Goal: Information Seeking & Learning: Find contact information

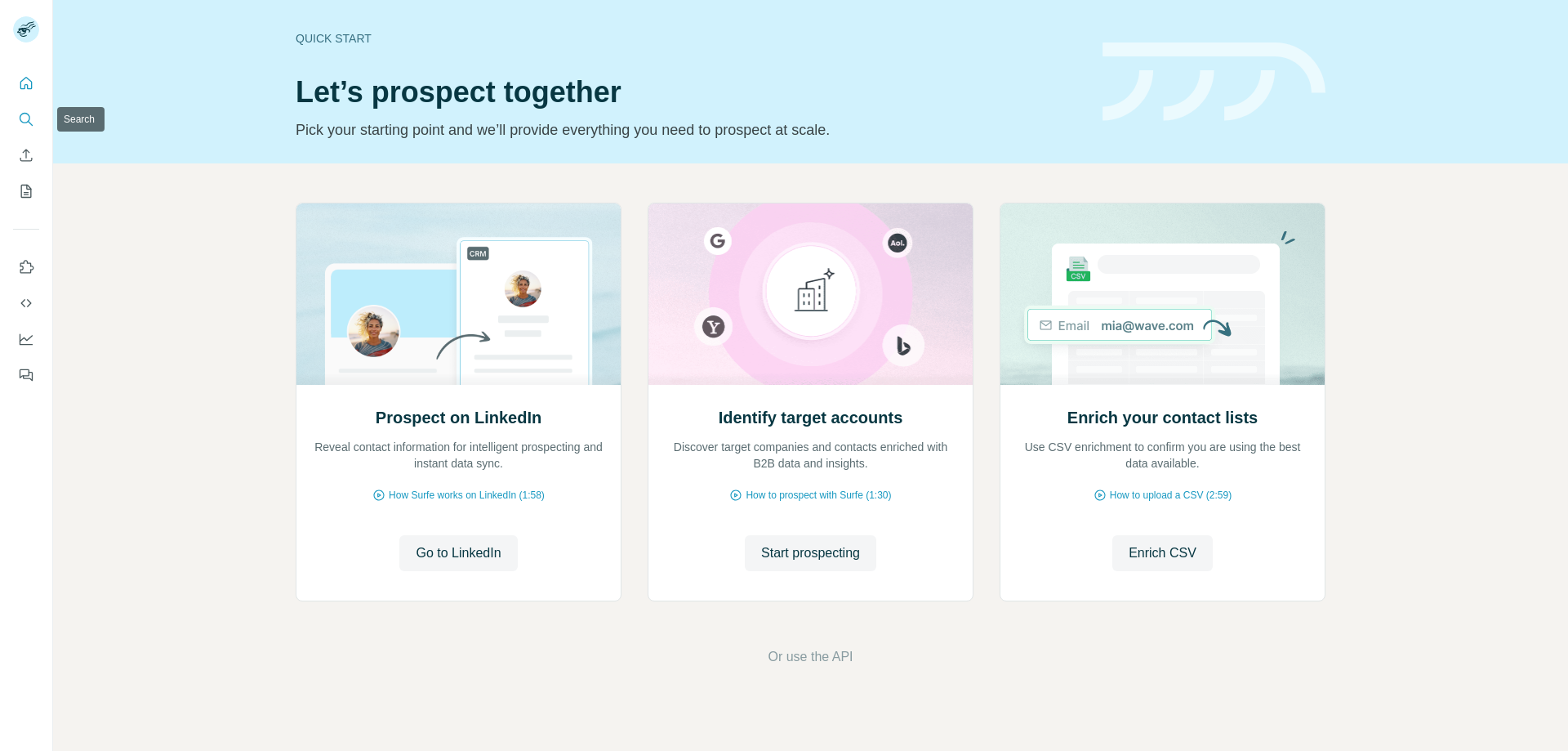
click at [23, 119] on icon "Search" at bounding box center [26, 119] width 17 height 17
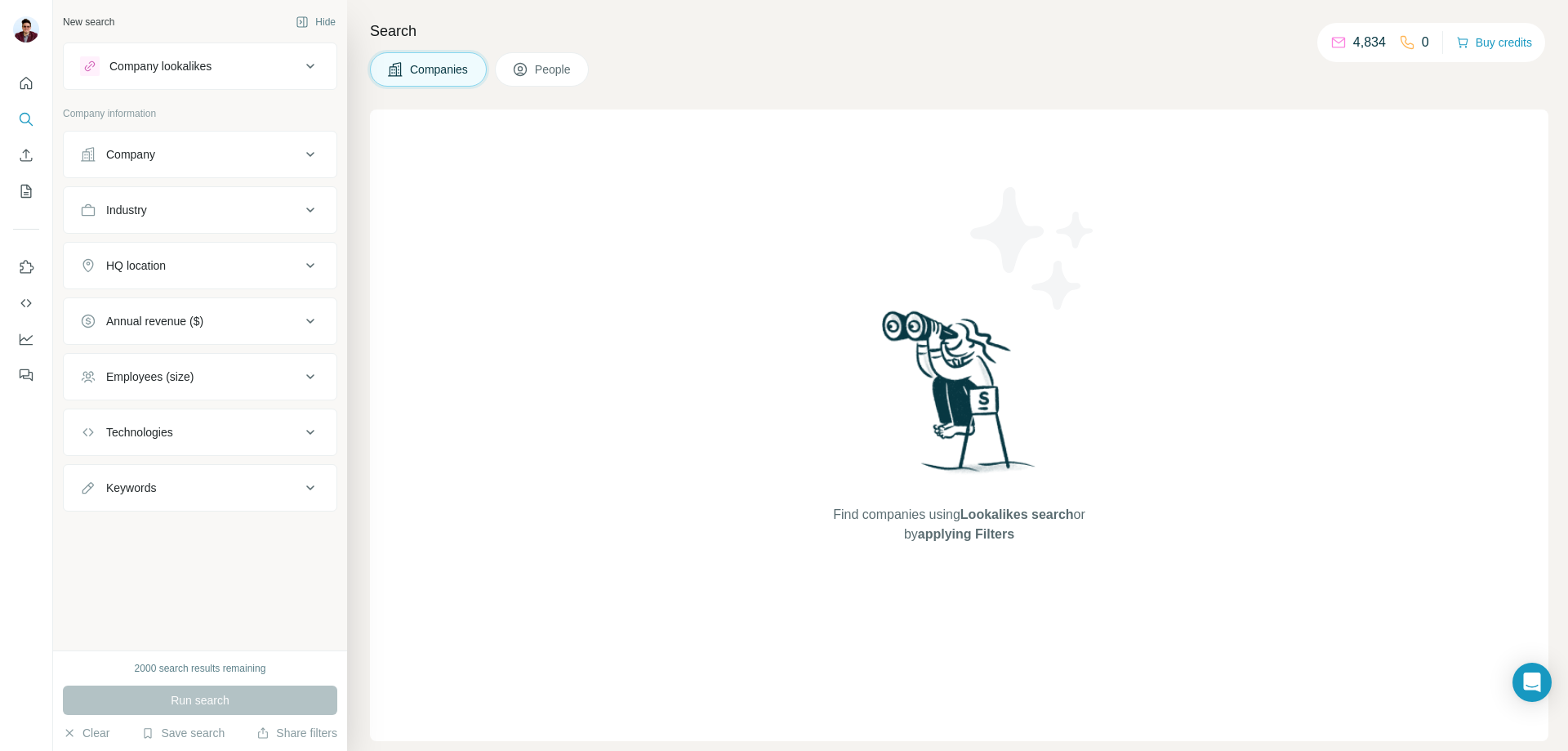
click at [274, 380] on div "Employees (size)" at bounding box center [190, 377] width 220 height 17
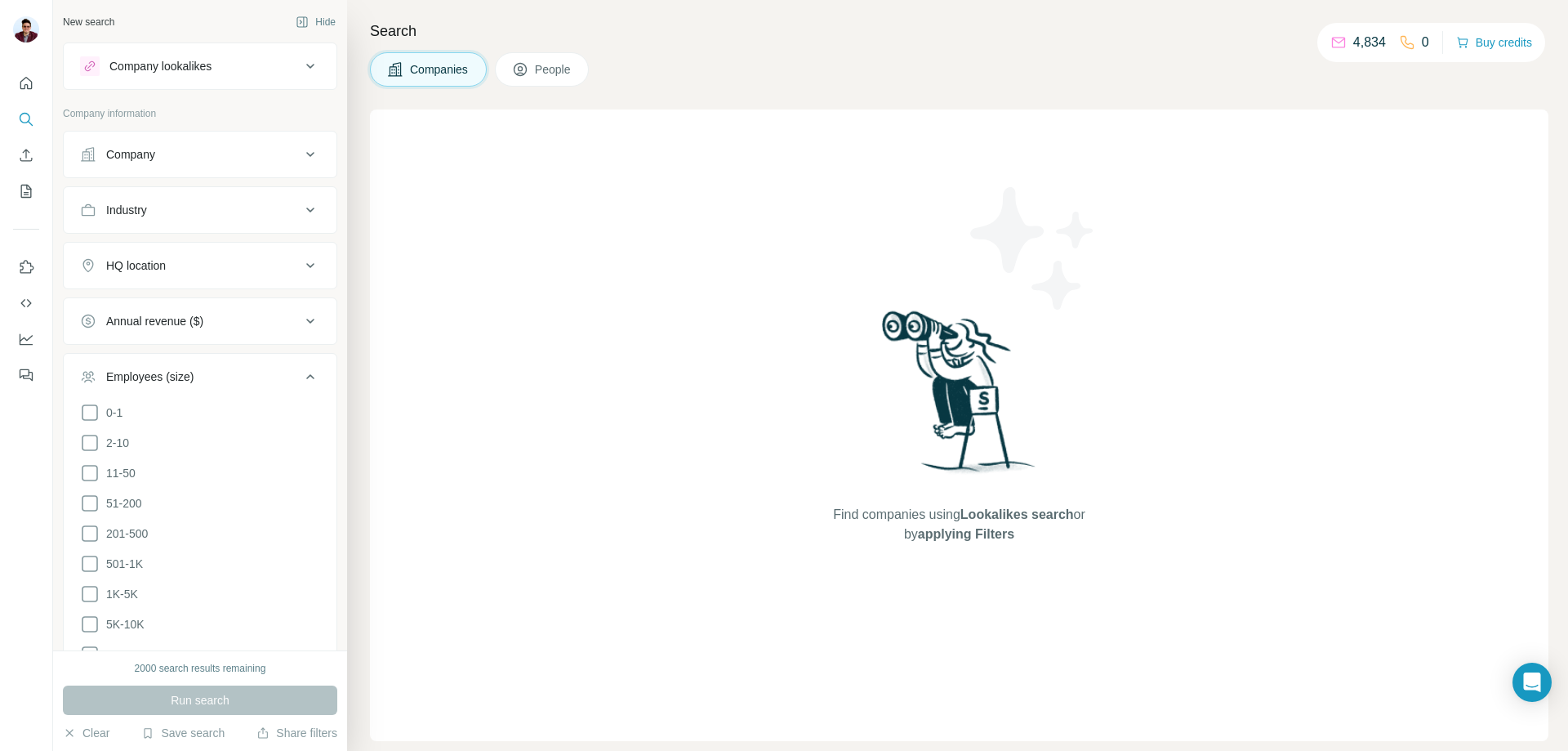
click at [274, 380] on div "Employees (size)" at bounding box center [190, 377] width 220 height 17
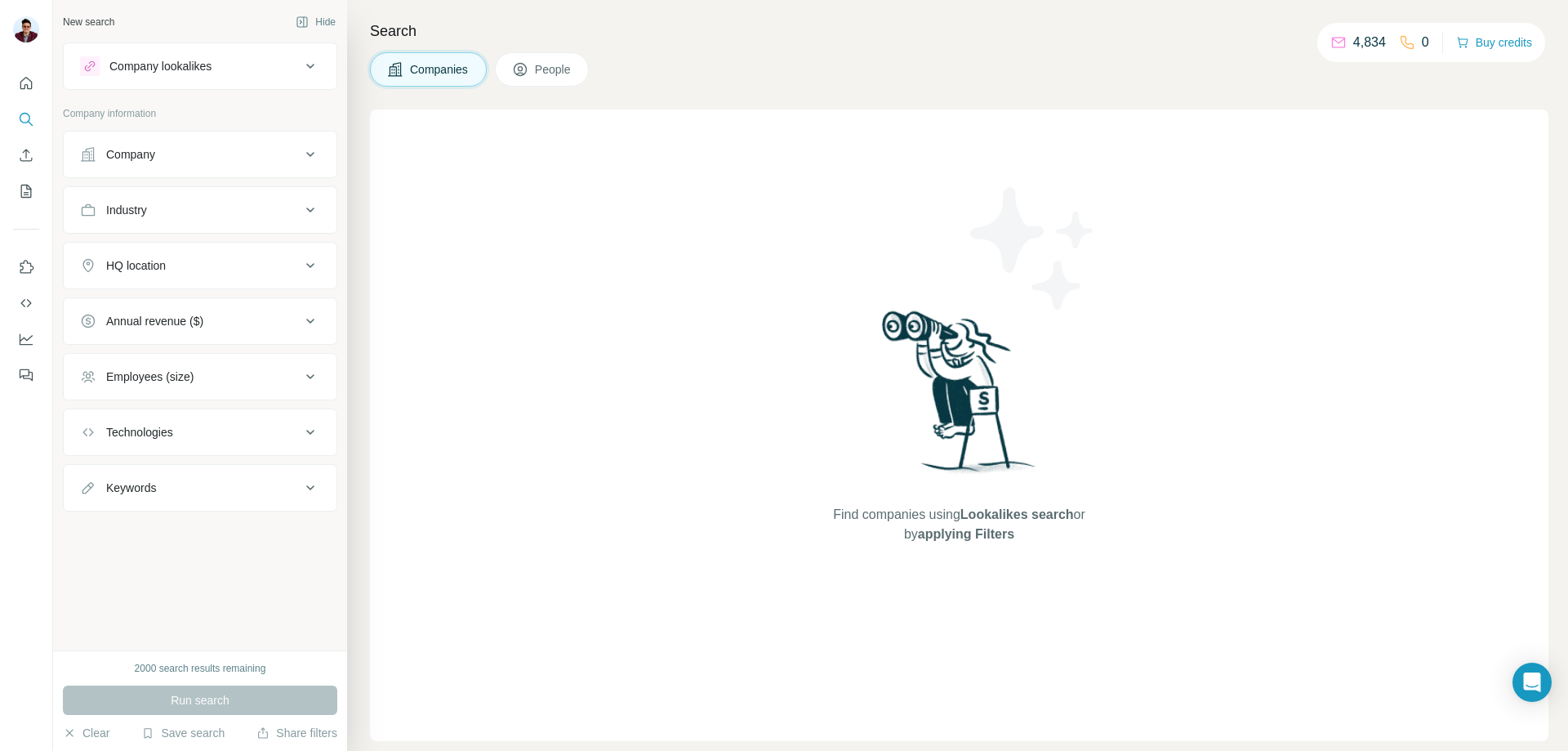
click at [177, 499] on button "Keywords" at bounding box center [200, 488] width 273 height 39
click at [162, 529] on input "text" at bounding box center [183, 529] width 207 height 30
paste input "**********"
click at [132, 530] on input "**********" at bounding box center [183, 529] width 207 height 30
click at [214, 536] on input "**********" at bounding box center [183, 529] width 207 height 30
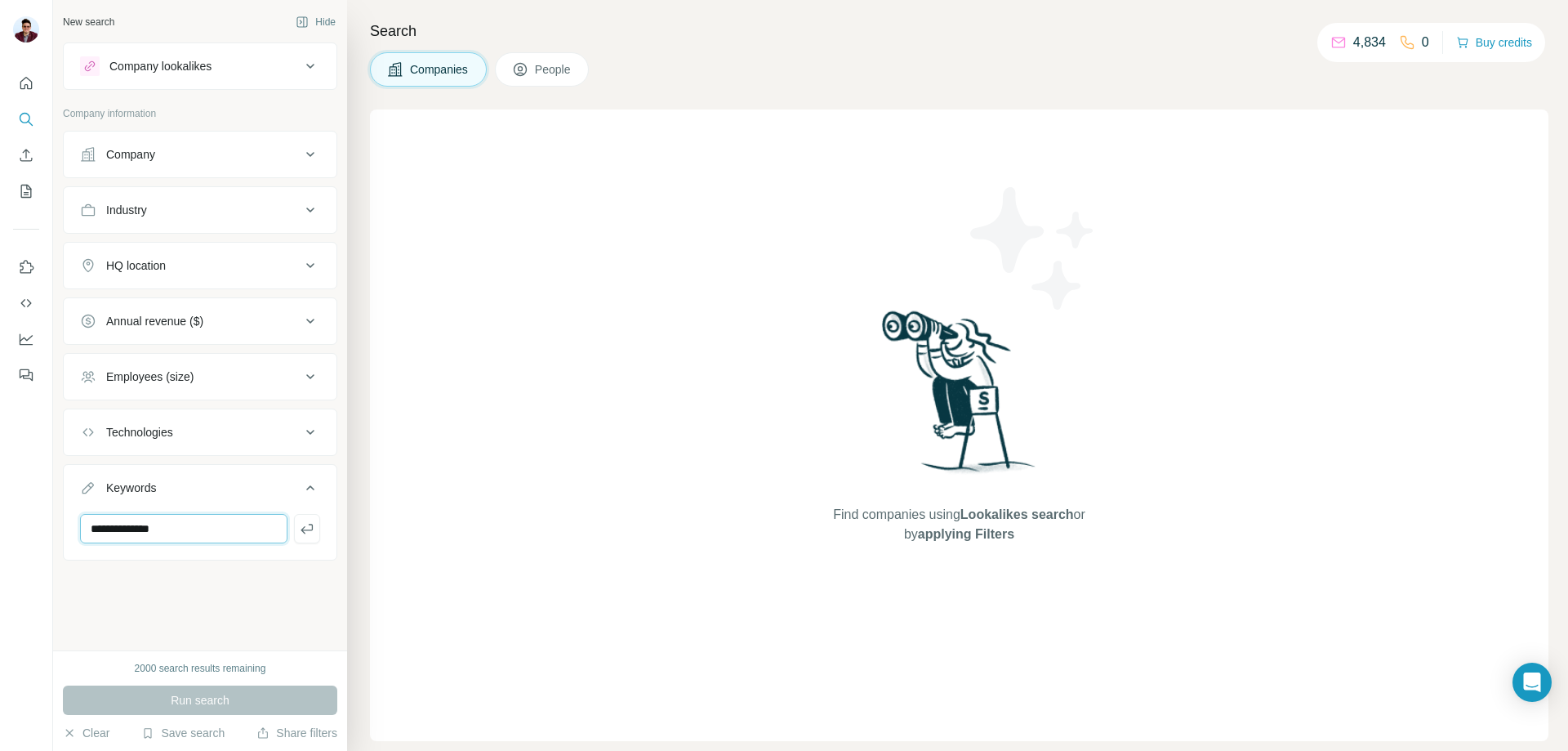
type input "**********"
click at [305, 153] on icon at bounding box center [310, 154] width 19 height 19
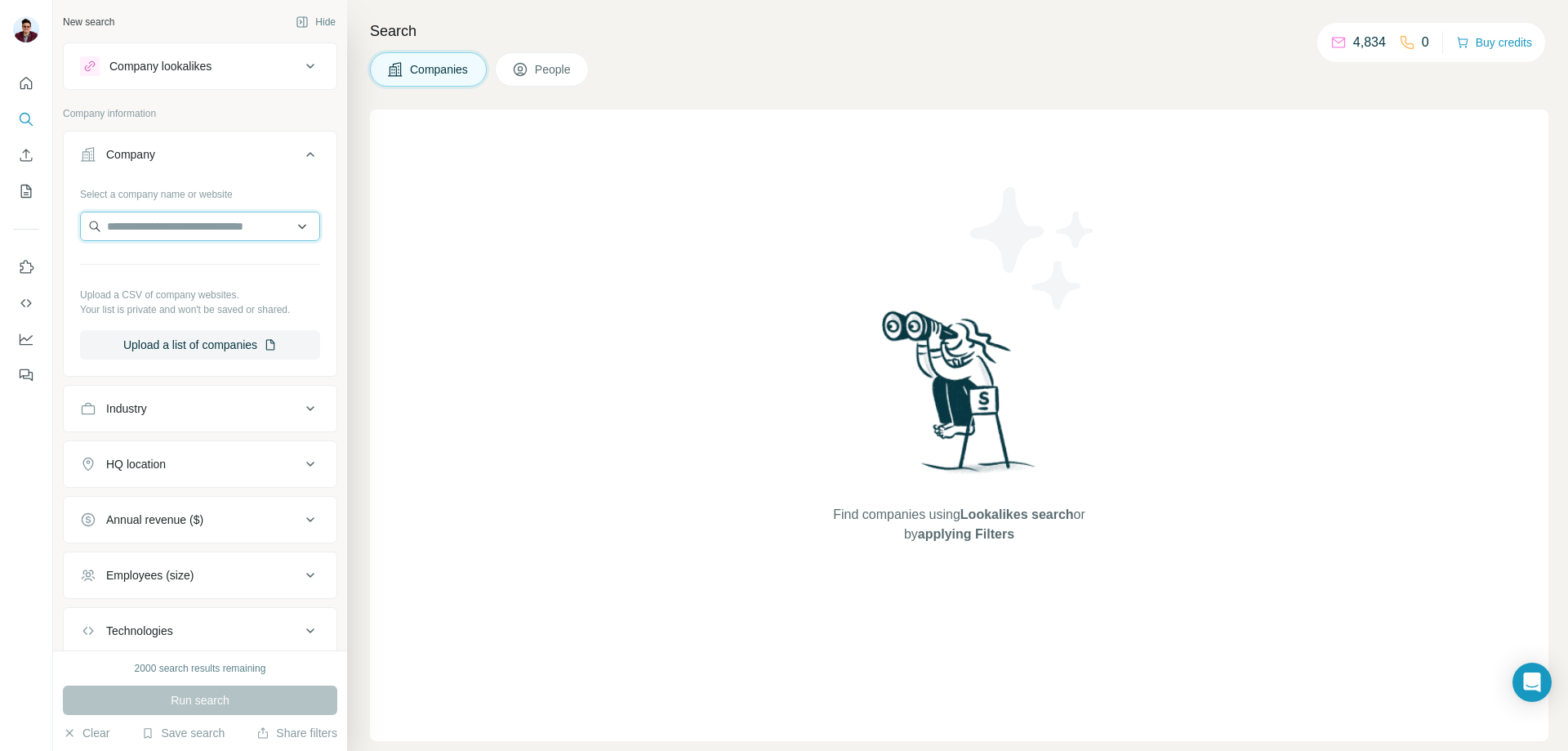
click at [173, 219] on input "text" at bounding box center [199, 227] width 240 height 30
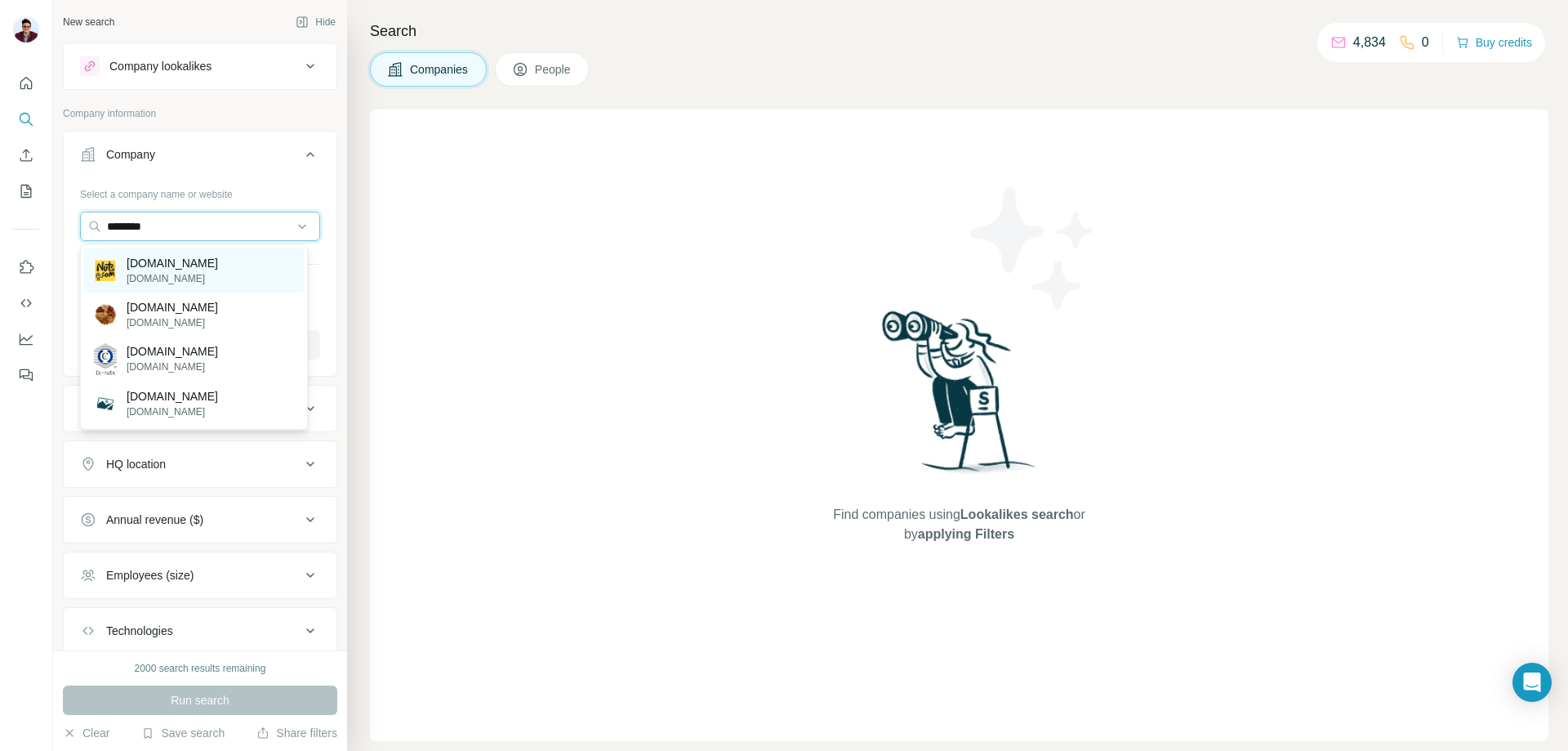
type input "********"
click at [173, 263] on p "[DOMAIN_NAME]" at bounding box center [172, 263] width 92 height 17
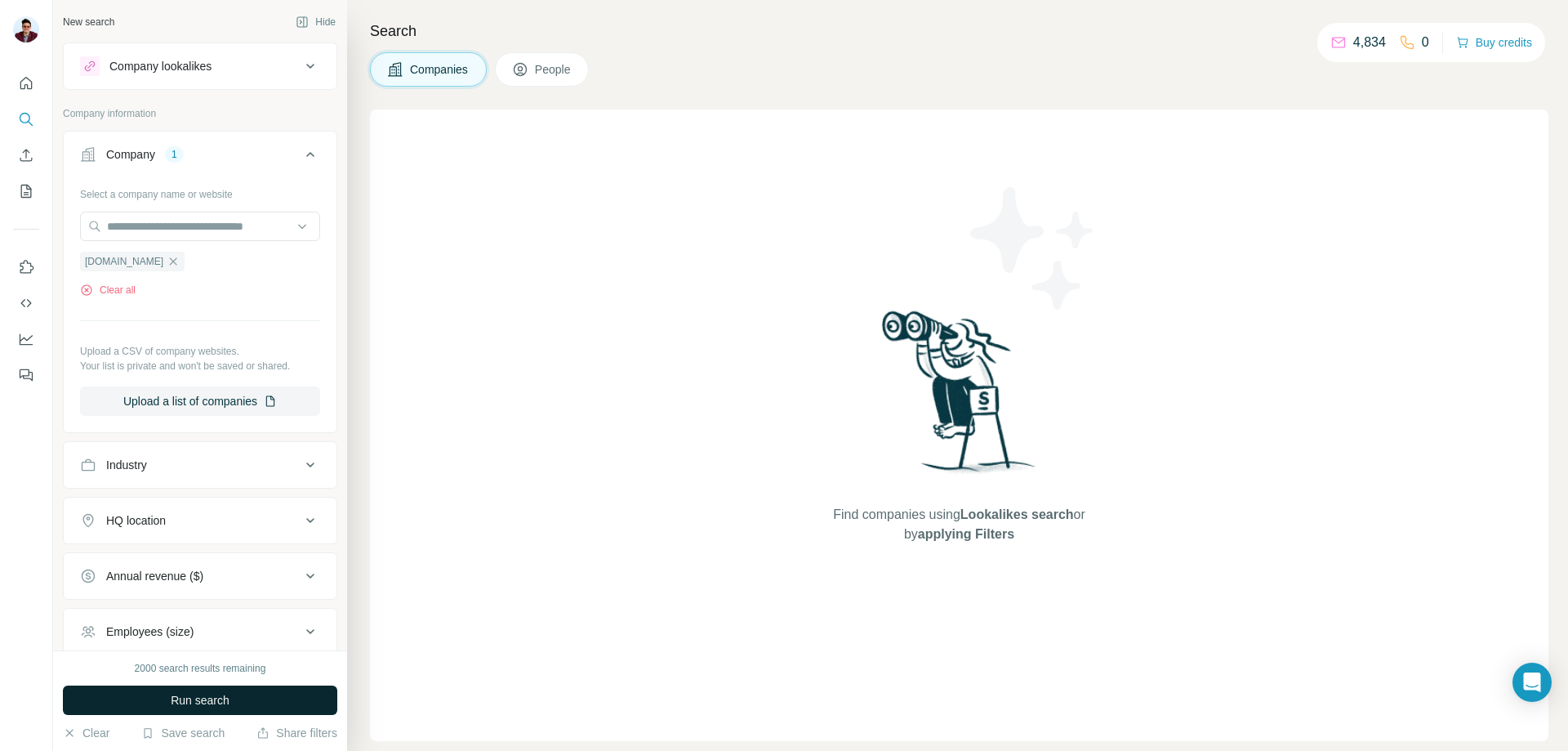
click at [189, 700] on span "Run search" at bounding box center [200, 700] width 59 height 17
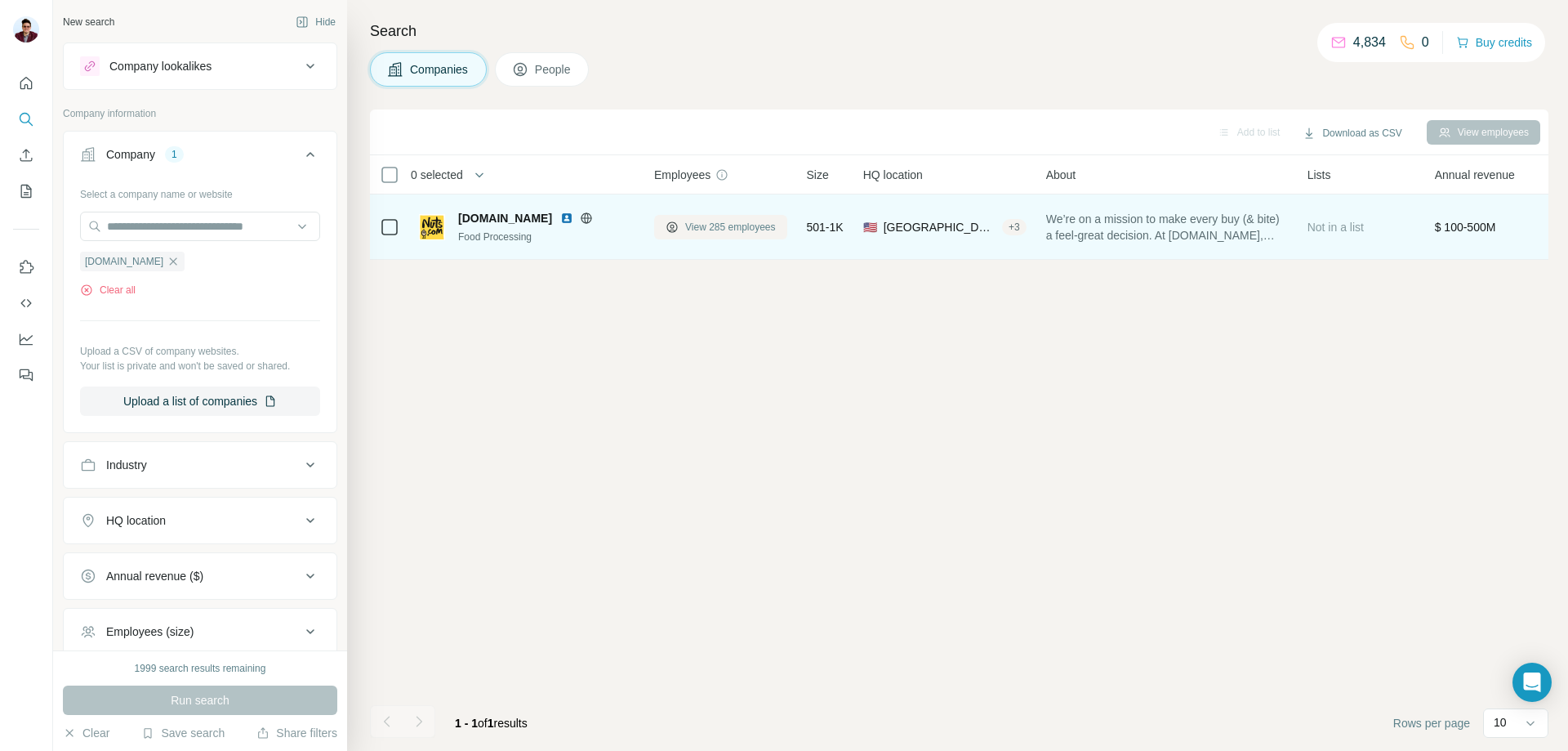
click at [728, 226] on span "View 285 employees" at bounding box center [730, 227] width 91 height 15
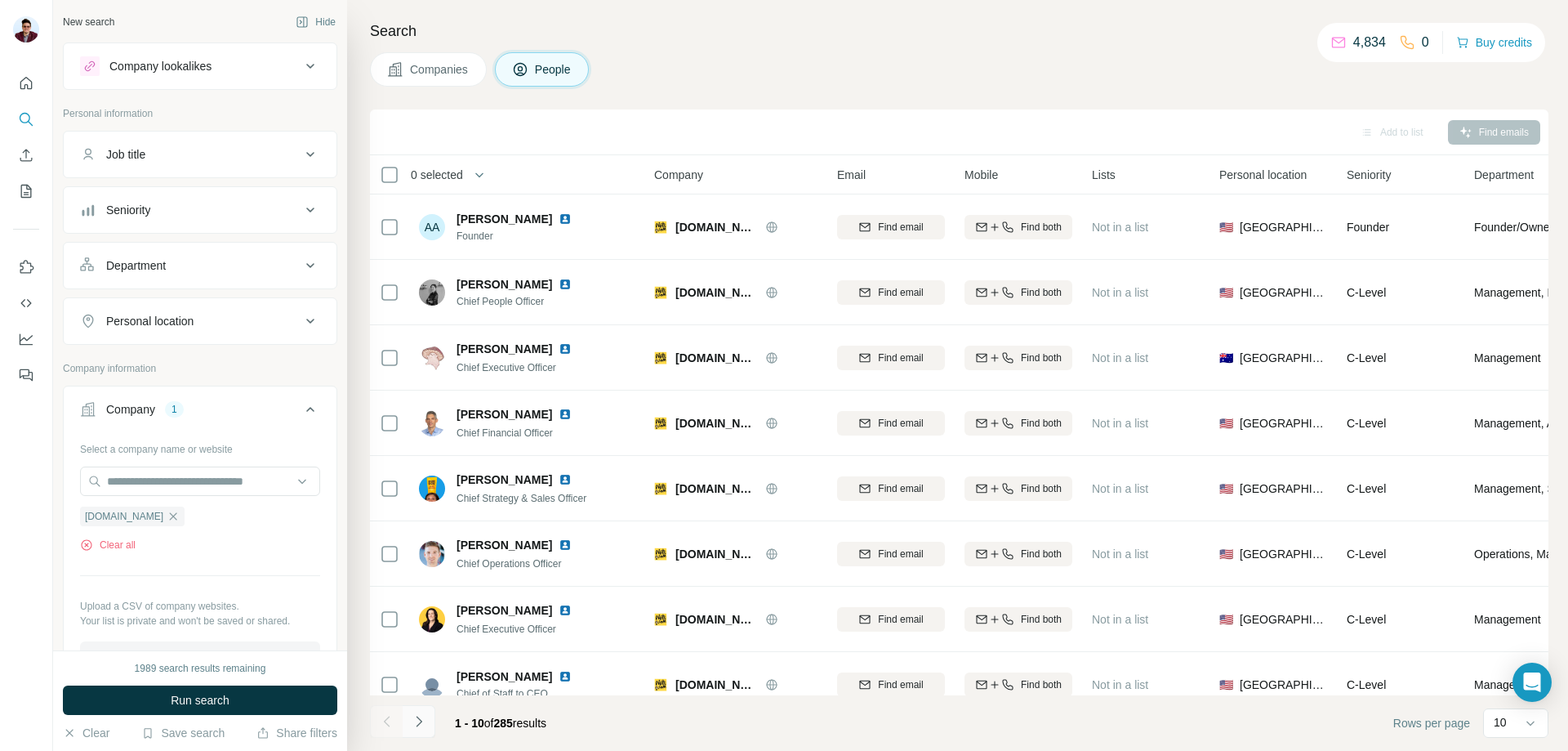
click at [425, 719] on icon "Navigate to next page" at bounding box center [419, 721] width 17 height 17
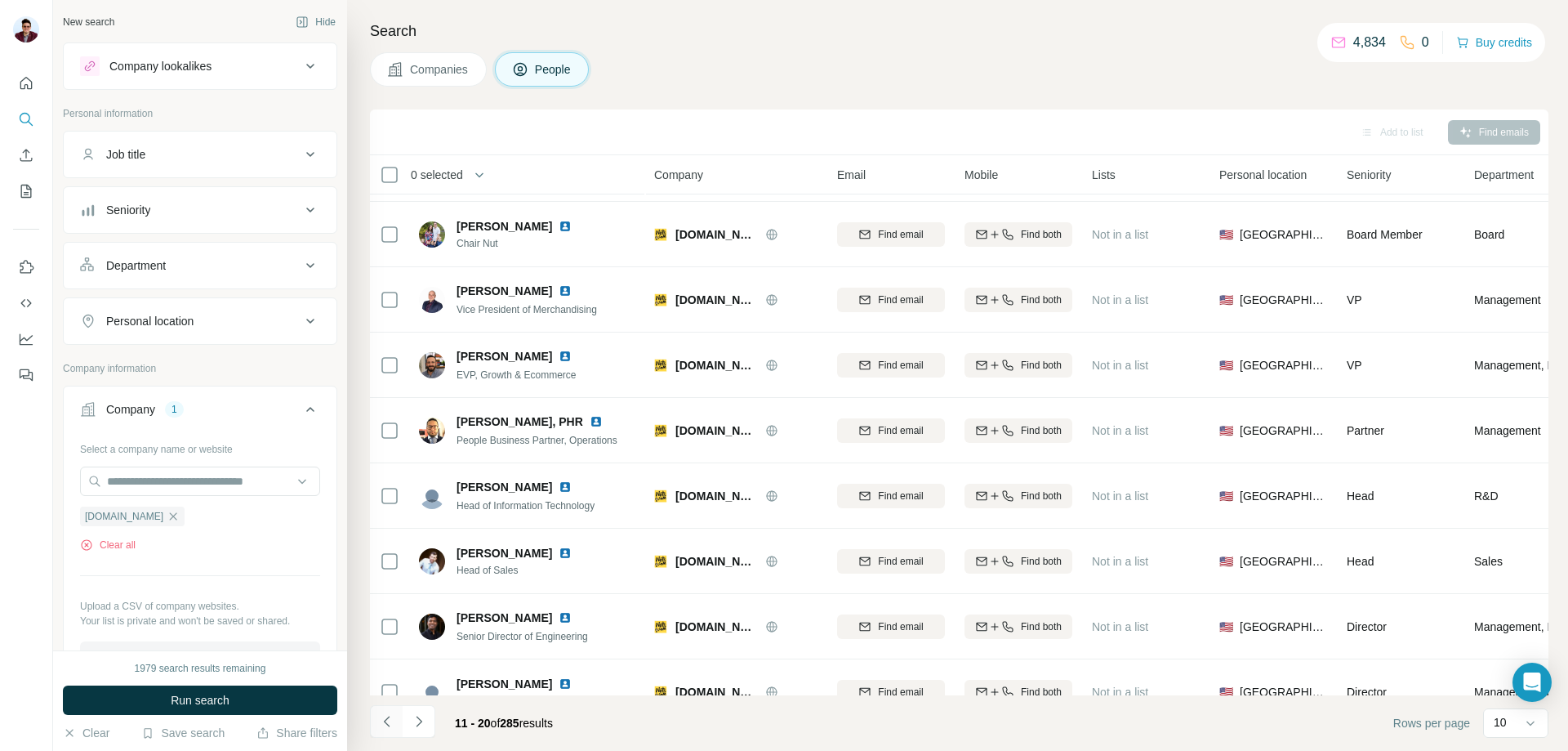
scroll to position [161, 0]
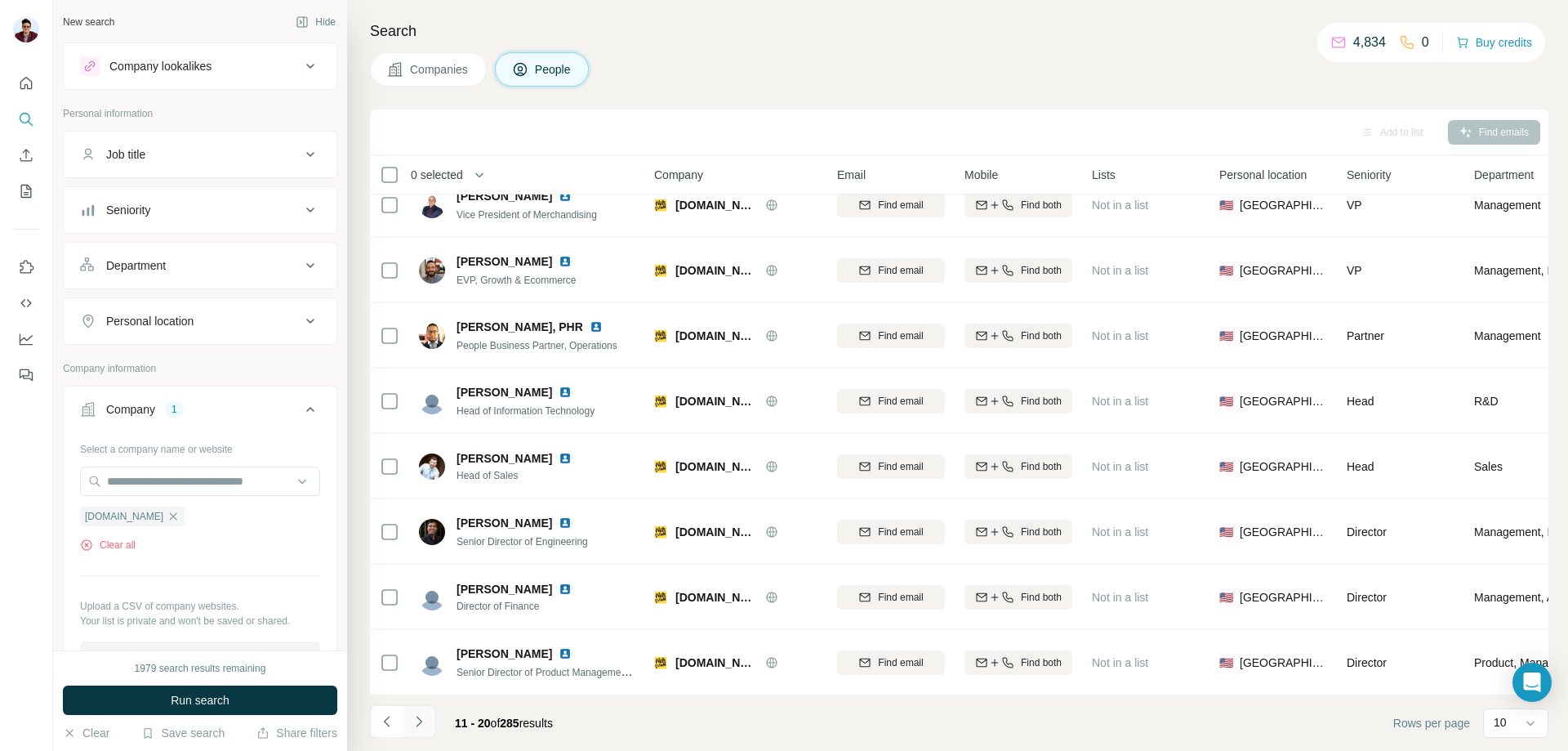
click at [420, 727] on icon "Navigate to next page" at bounding box center [419, 721] width 17 height 17
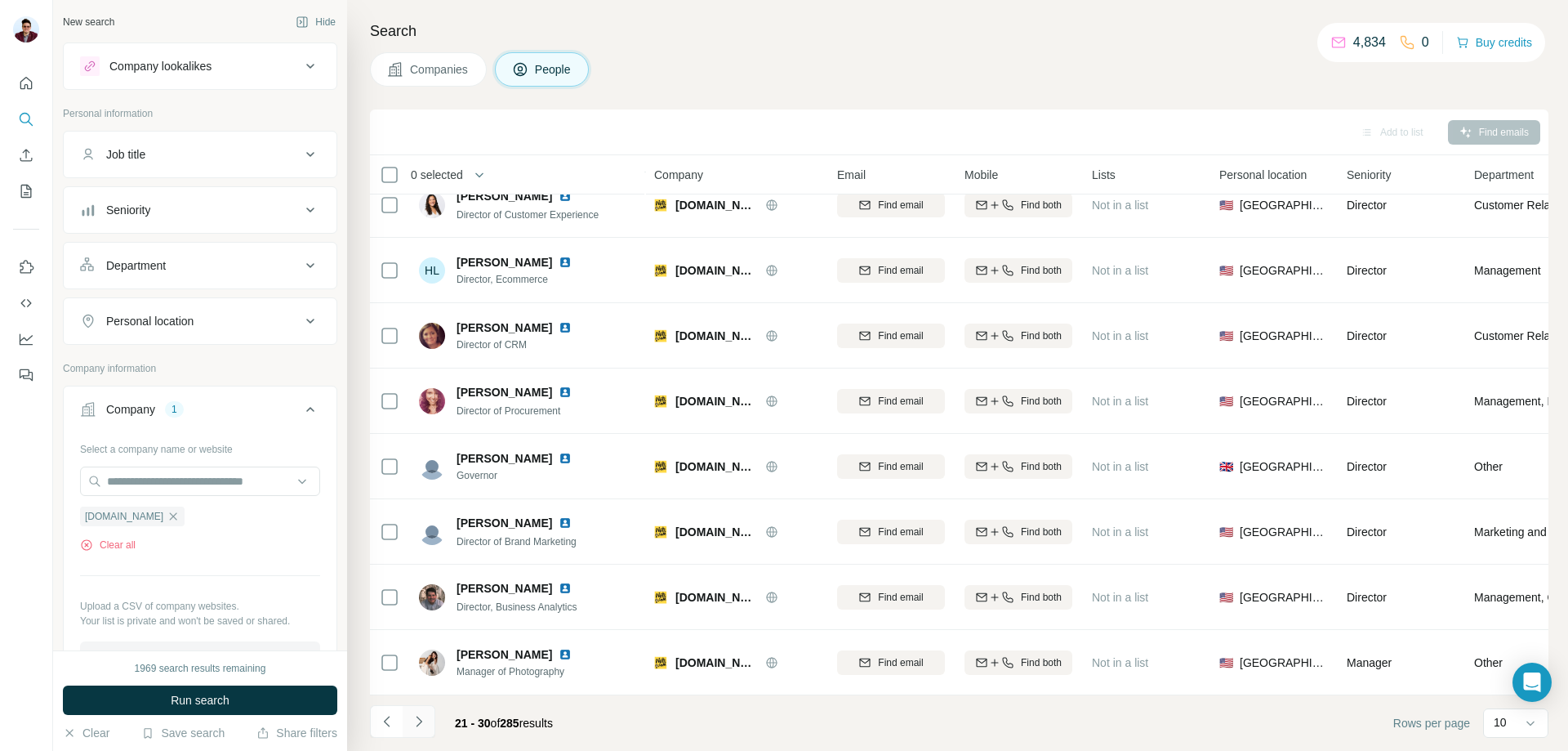
click at [423, 728] on icon "Navigate to next page" at bounding box center [419, 721] width 17 height 17
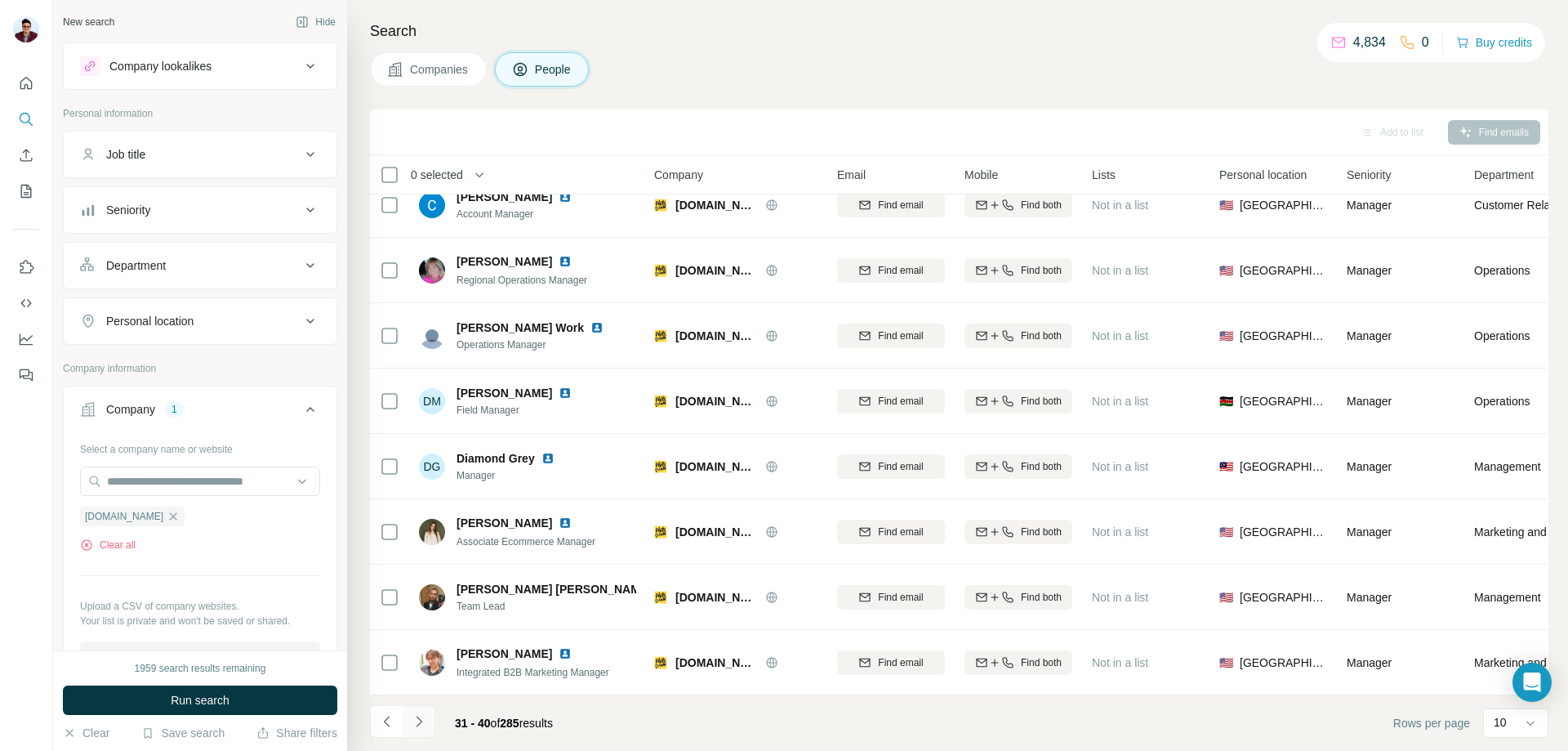
click at [427, 720] on icon "Navigate to next page" at bounding box center [419, 721] width 17 height 17
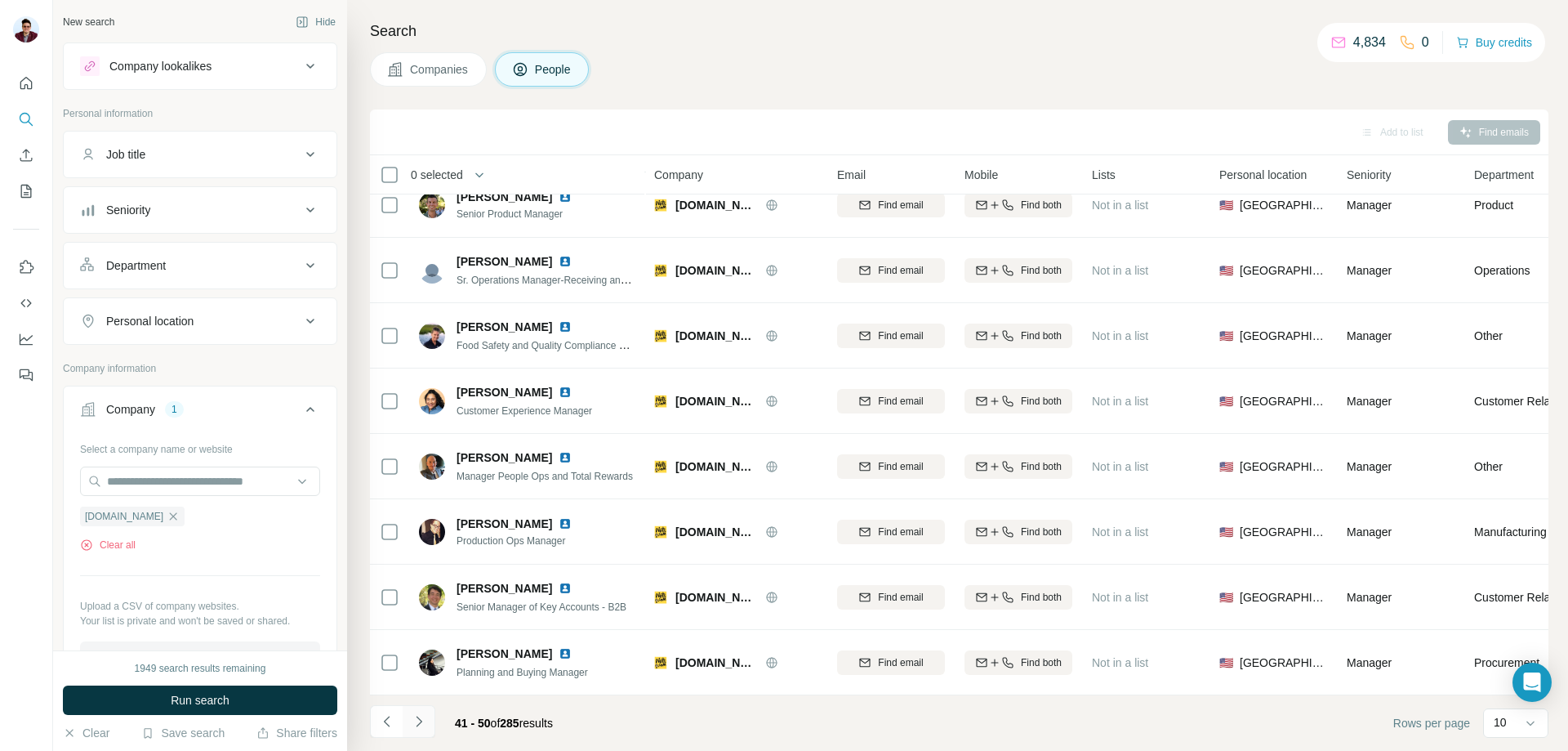
click at [417, 726] on icon "Navigate to next page" at bounding box center [418, 720] width 6 height 10
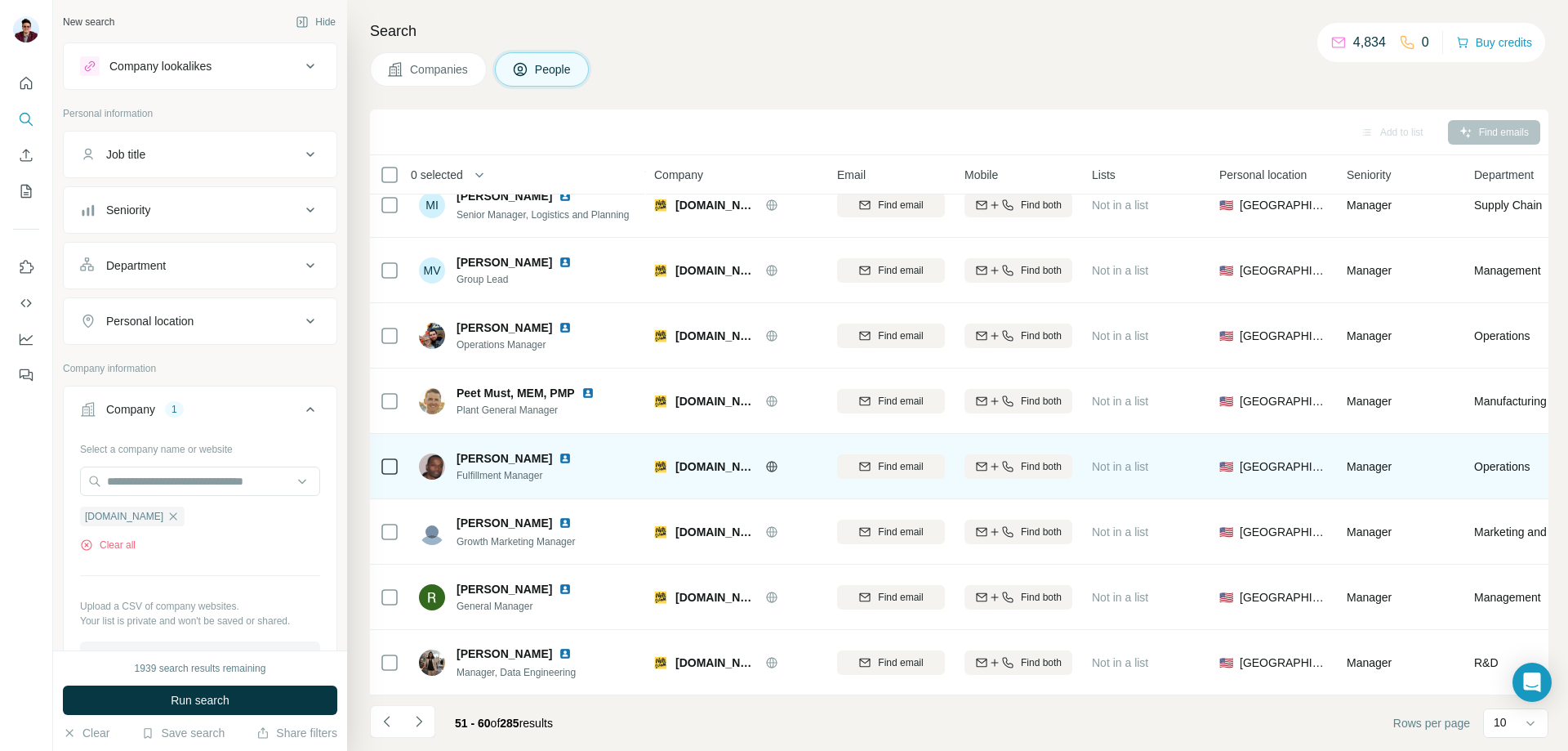
click at [591, 450] on div "[PERSON_NAME] Fulfillment Manager" at bounding box center [528, 466] width 218 height 45
click at [885, 459] on span "Find email" at bounding box center [901, 467] width 45 height 15
drag, startPoint x: 454, startPoint y: 448, endPoint x: 542, endPoint y: 444, distance: 88.1
click at [542, 450] on div "[PERSON_NAME] Fulfillment Manager" at bounding box center [505, 466] width 172 height 32
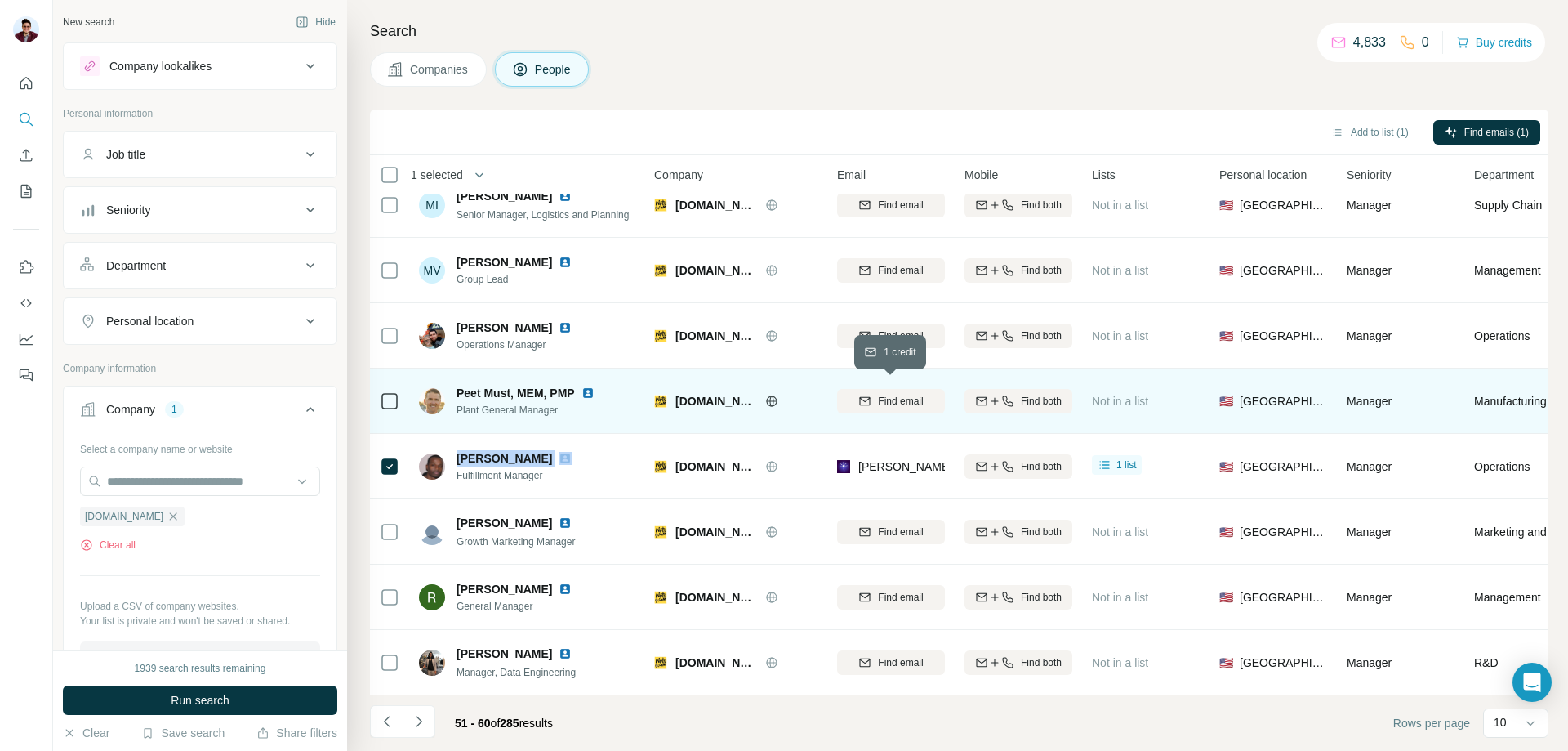
copy span "[PERSON_NAME]"
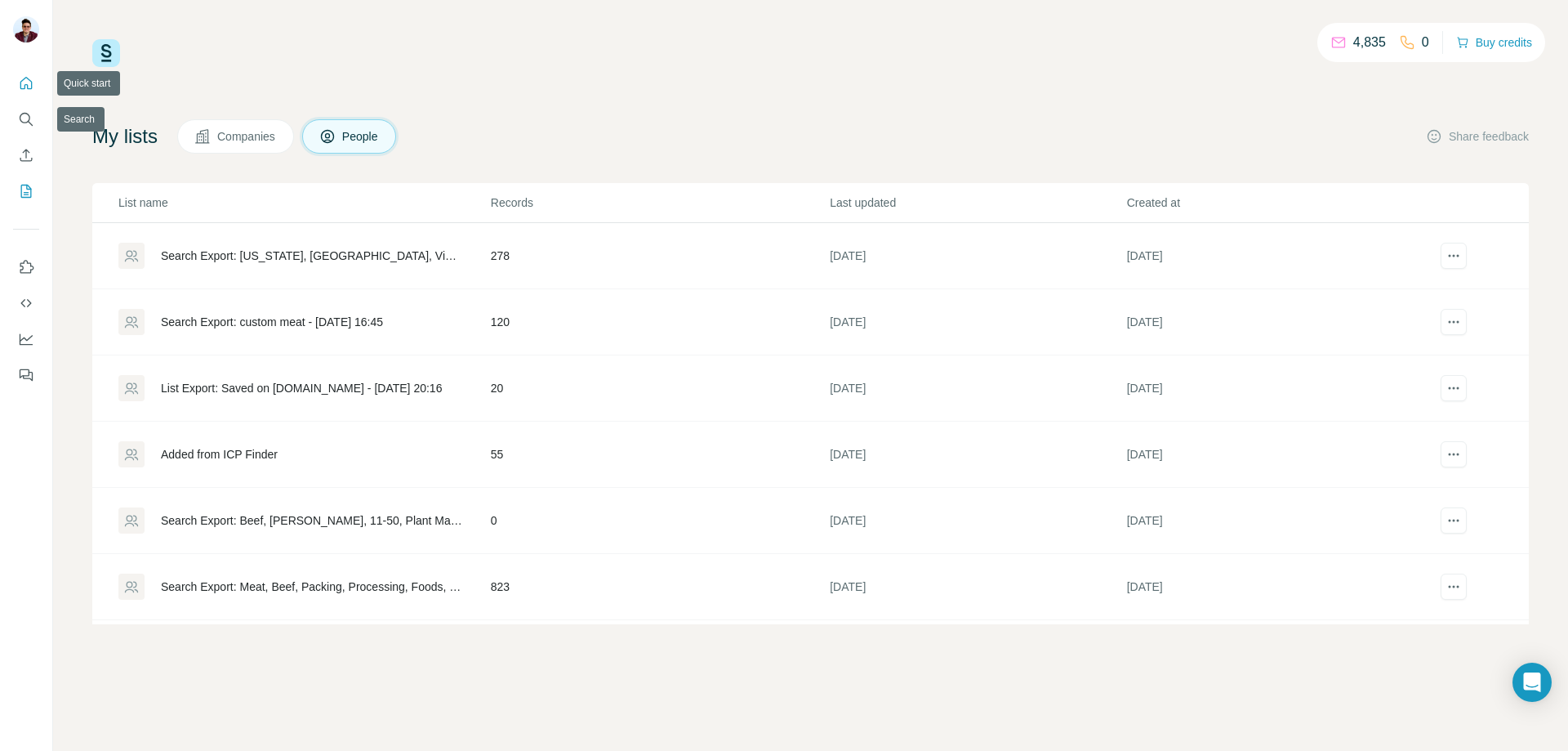
click at [34, 84] on button "Quick start" at bounding box center [26, 83] width 26 height 30
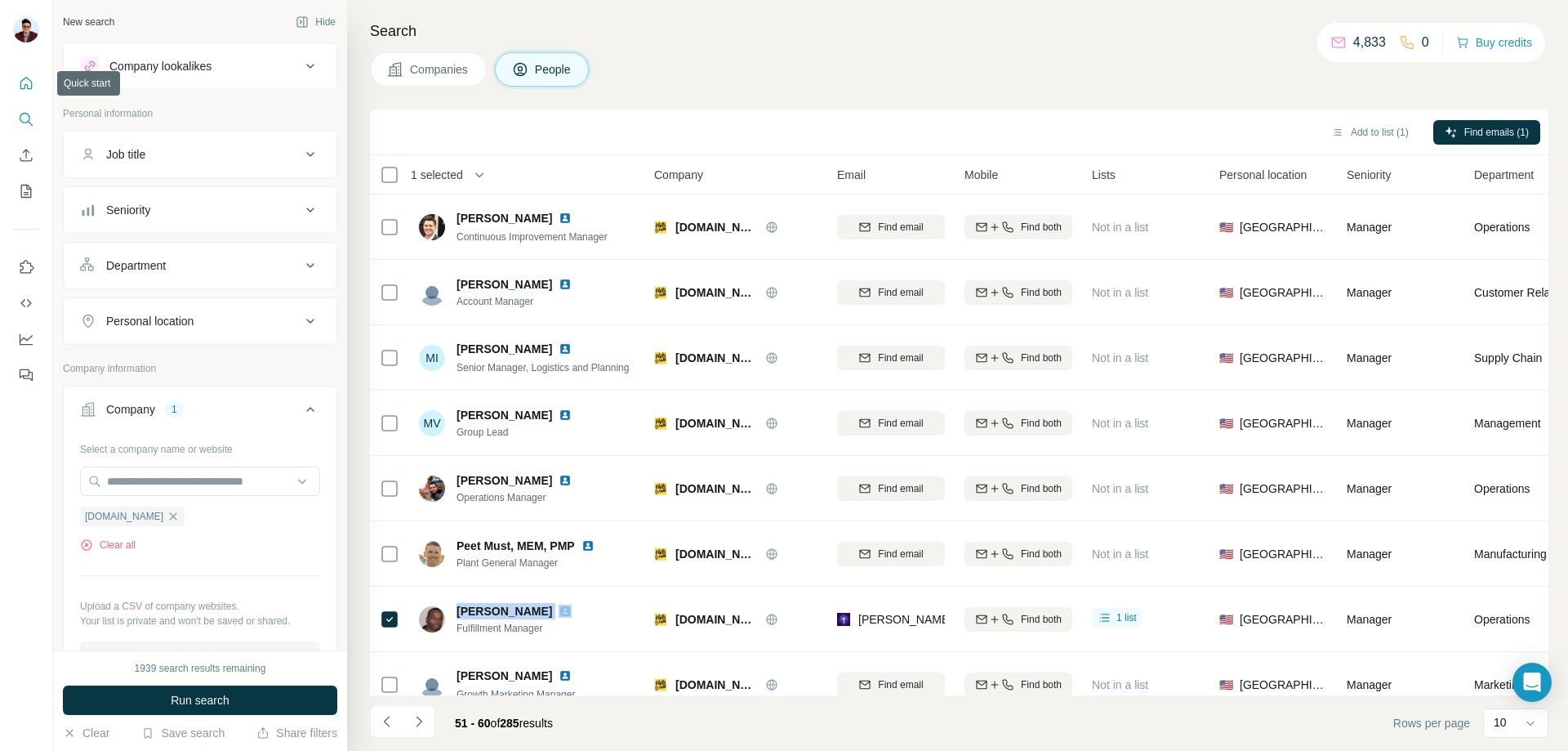
click at [24, 83] on icon "Quick start" at bounding box center [26, 83] width 17 height 17
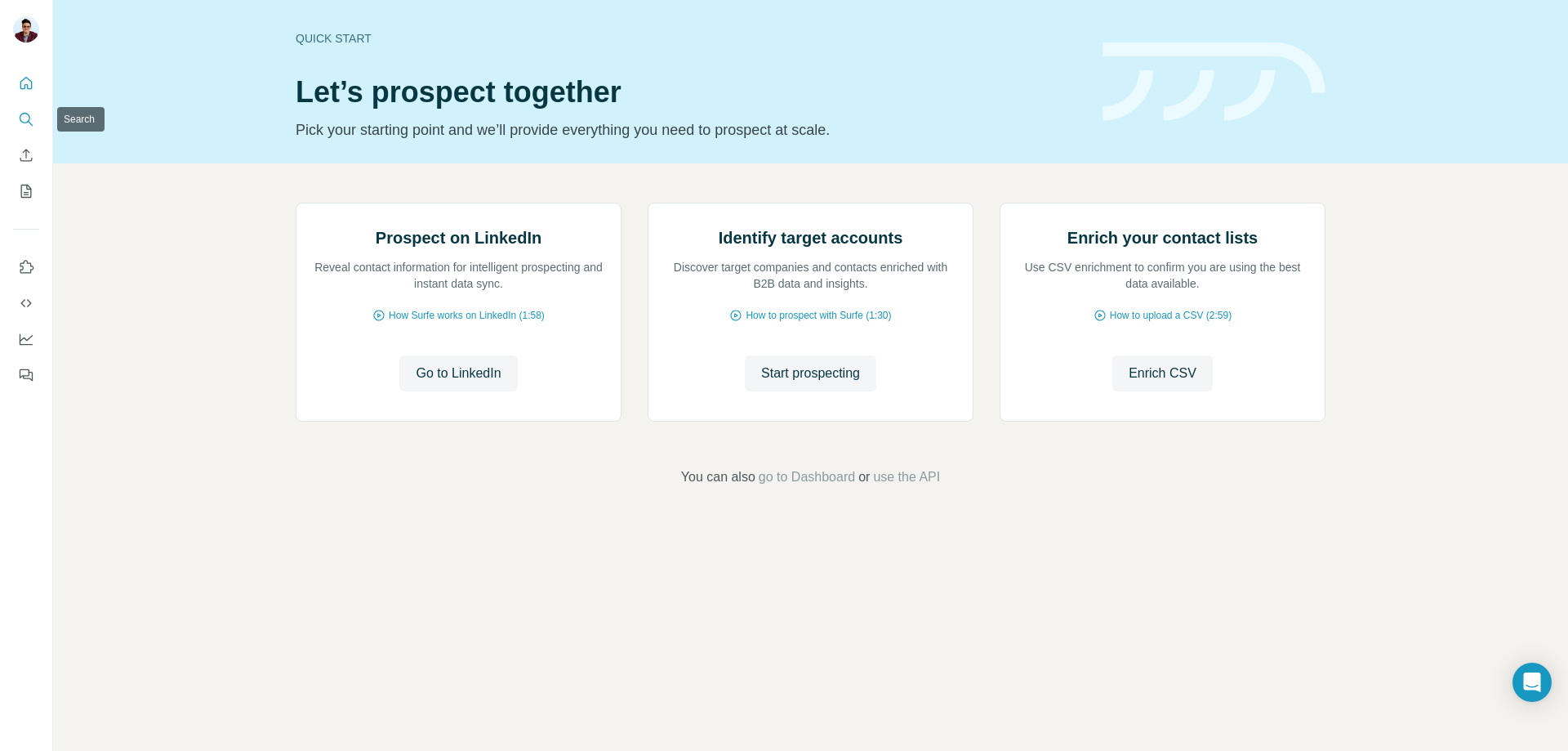
click at [27, 114] on icon "Search" at bounding box center [24, 118] width 10 height 10
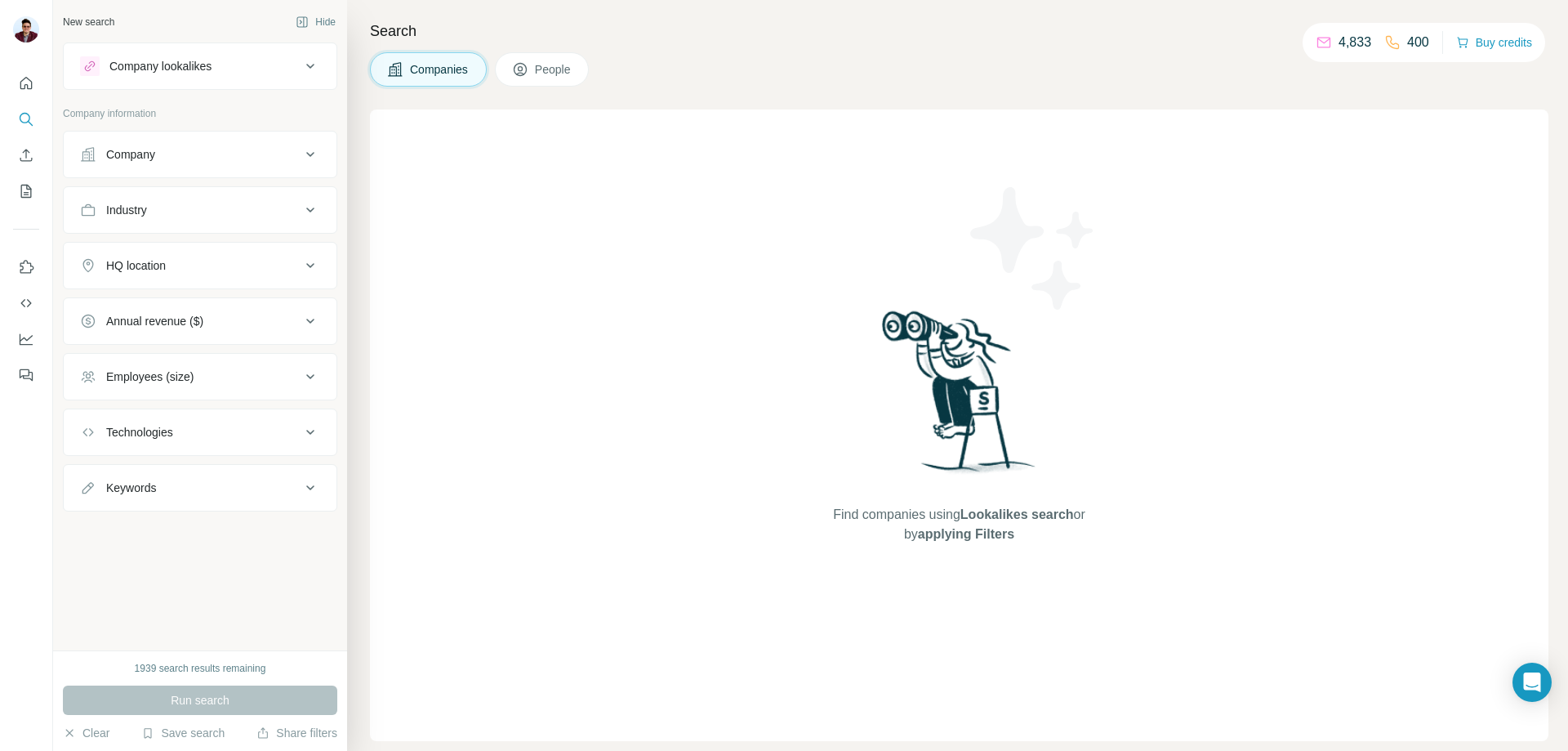
click at [202, 155] on div "Company" at bounding box center [190, 155] width 220 height 17
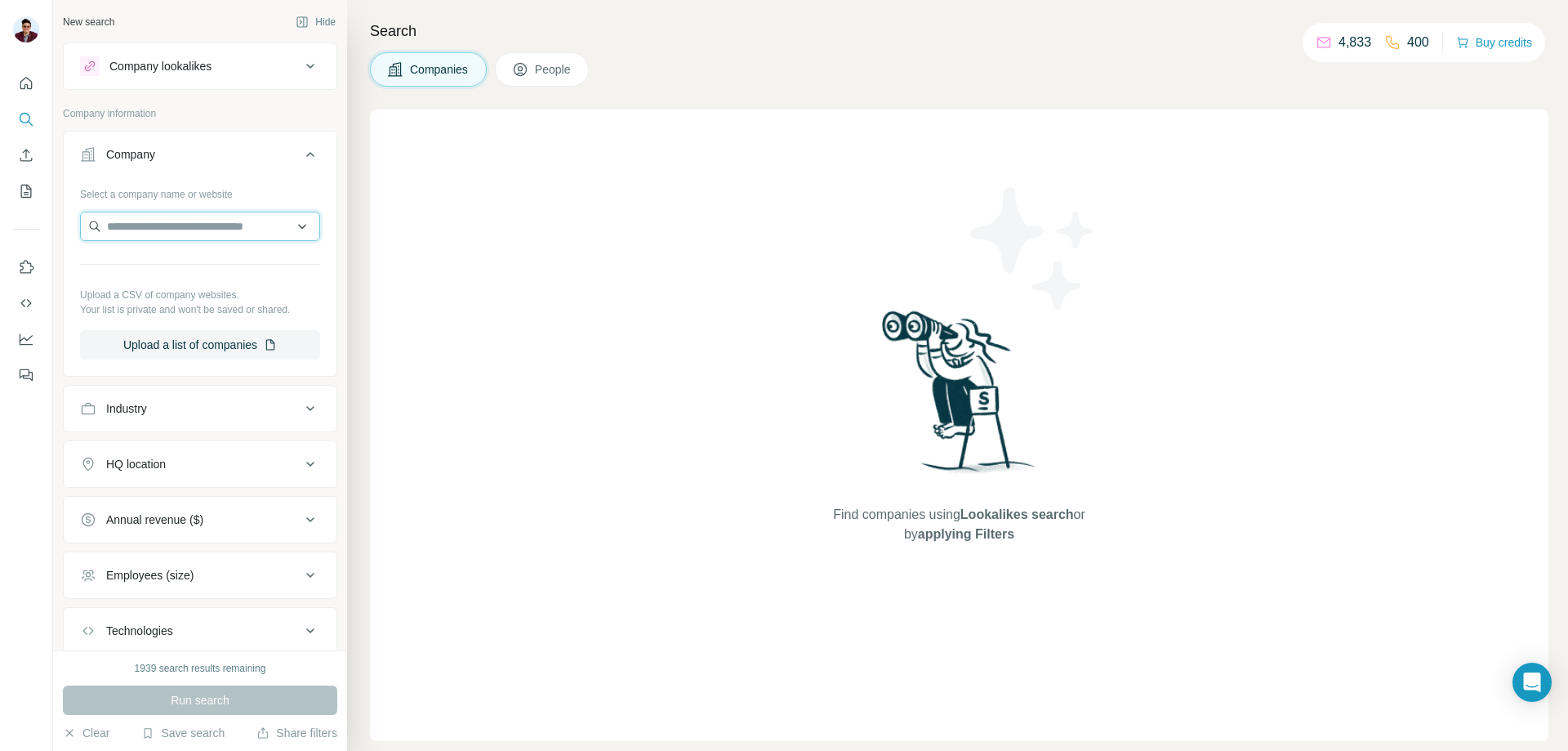
click at [181, 227] on input "text" at bounding box center [199, 227] width 240 height 30
paste input "**********"
type input "**********"
click at [196, 274] on p "seroogys.com" at bounding box center [182, 279] width 111 height 15
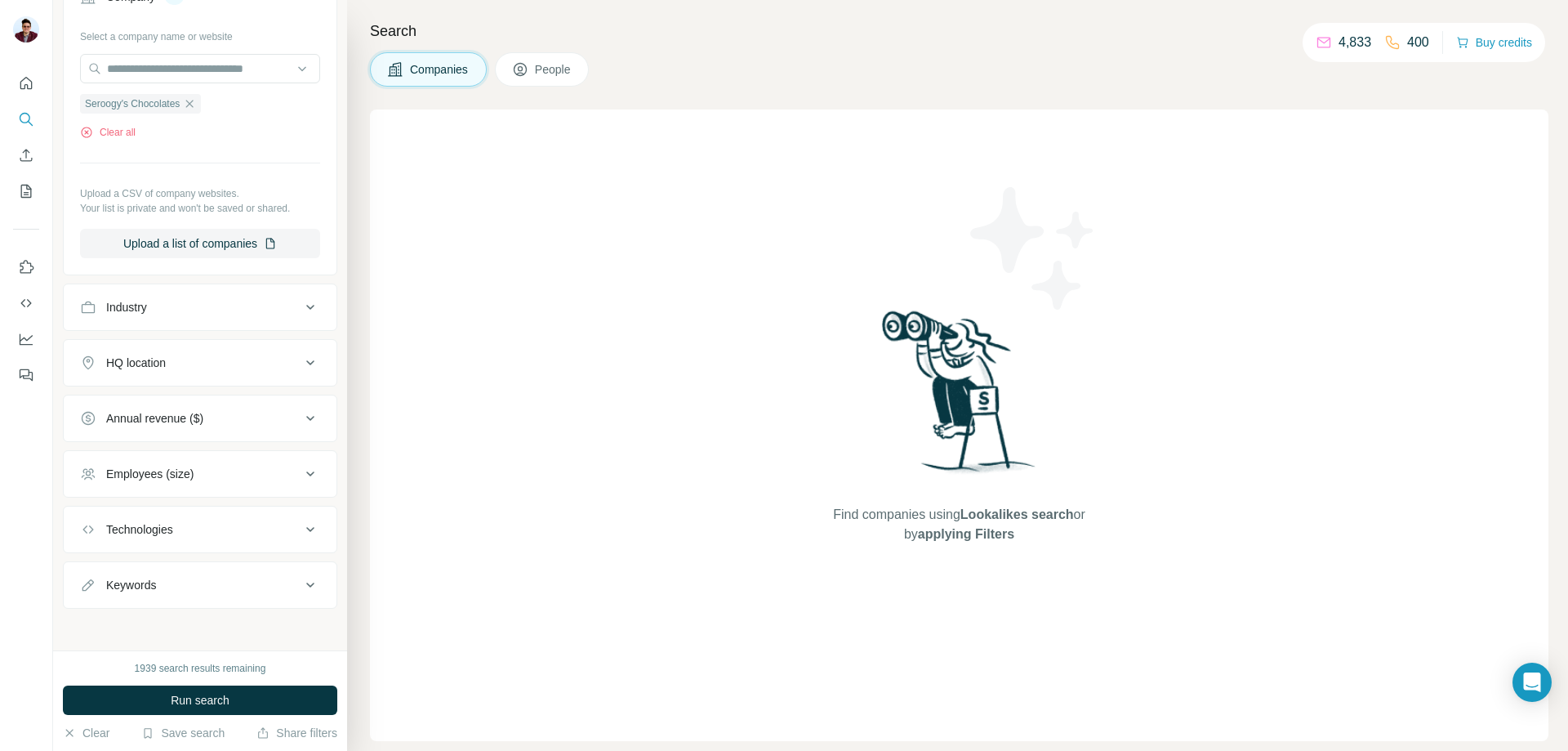
scroll to position [163, 0]
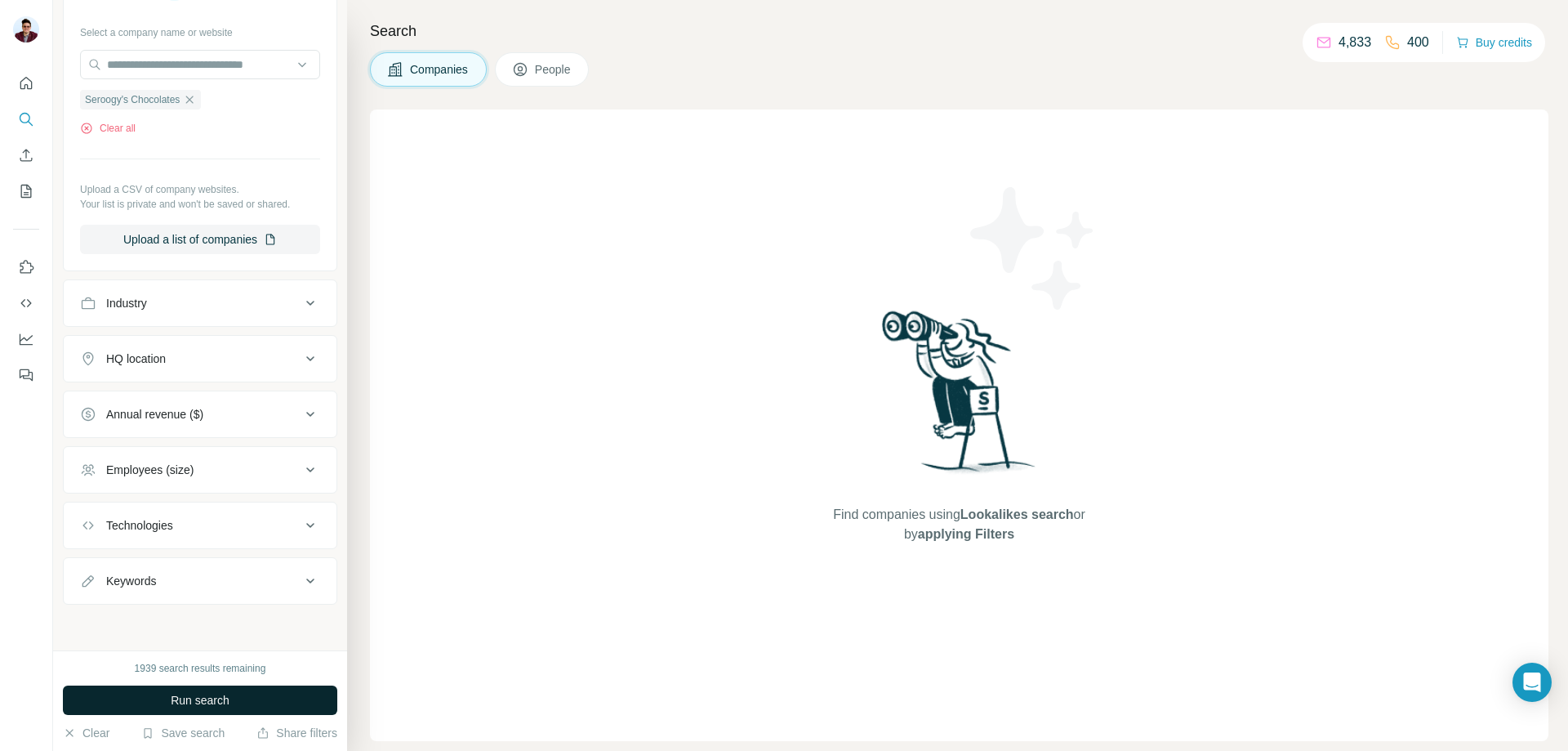
click at [227, 695] on span "Run search" at bounding box center [200, 700] width 59 height 17
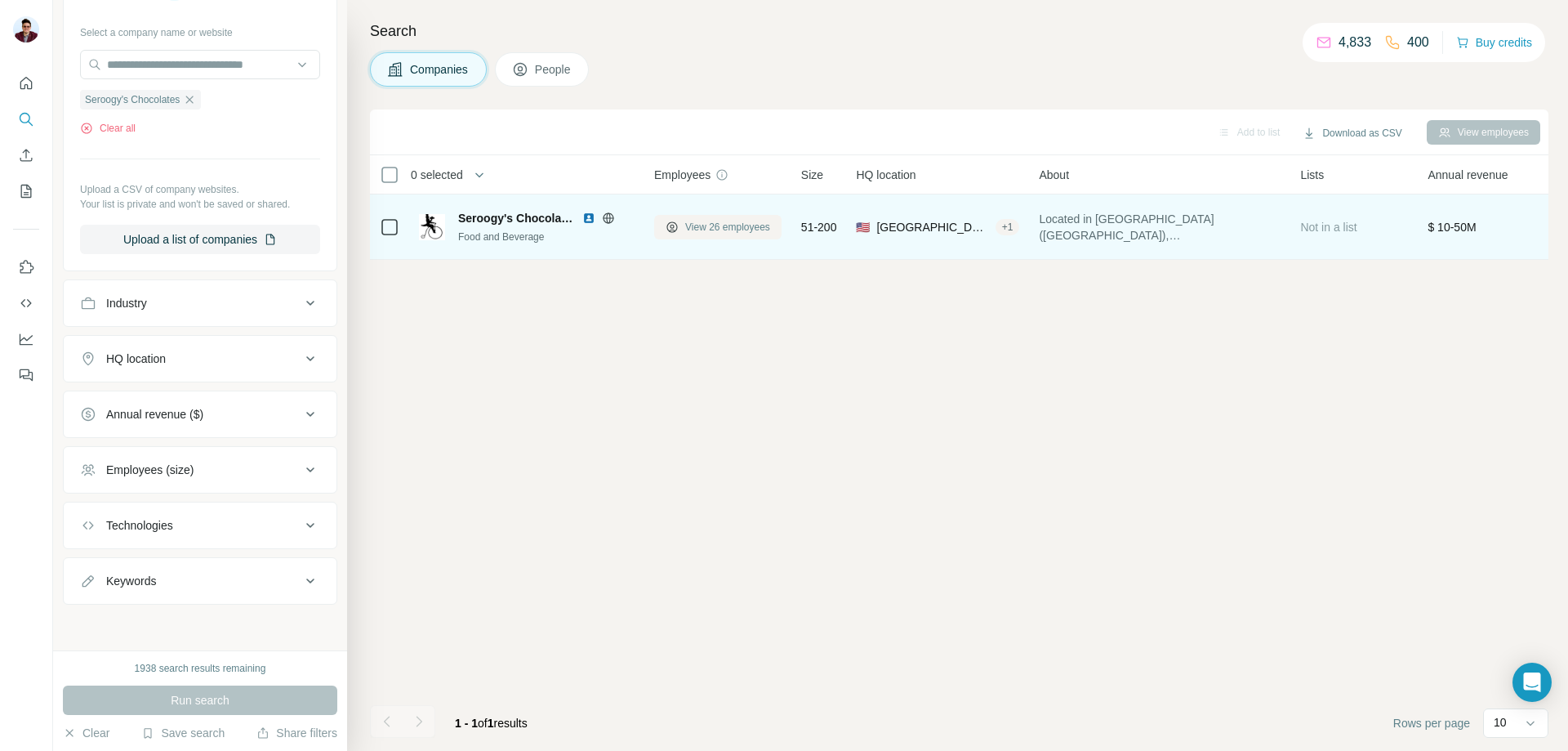
click at [713, 230] on span "View 26 employees" at bounding box center [728, 227] width 85 height 15
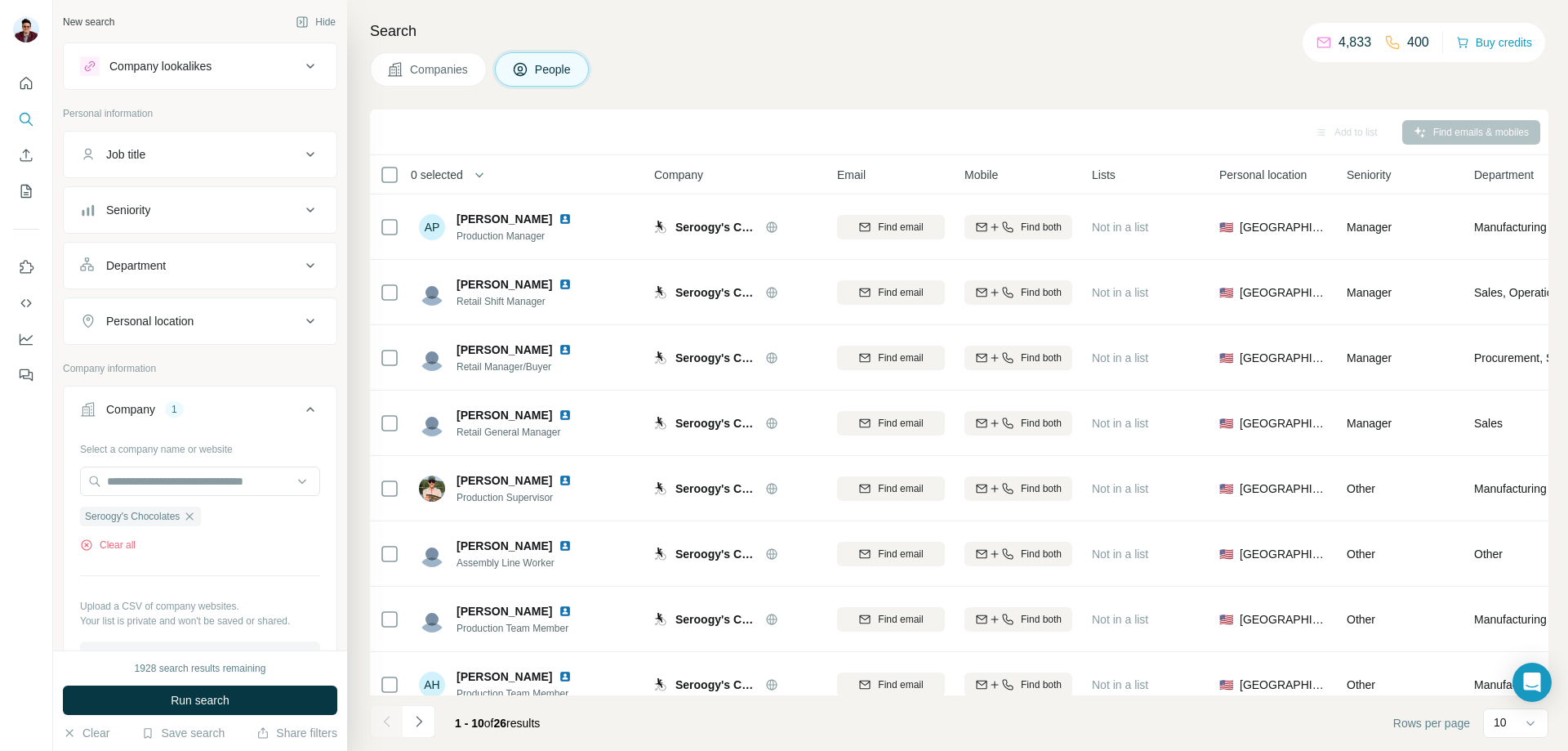
click at [227, 153] on div "Job title" at bounding box center [190, 155] width 220 height 17
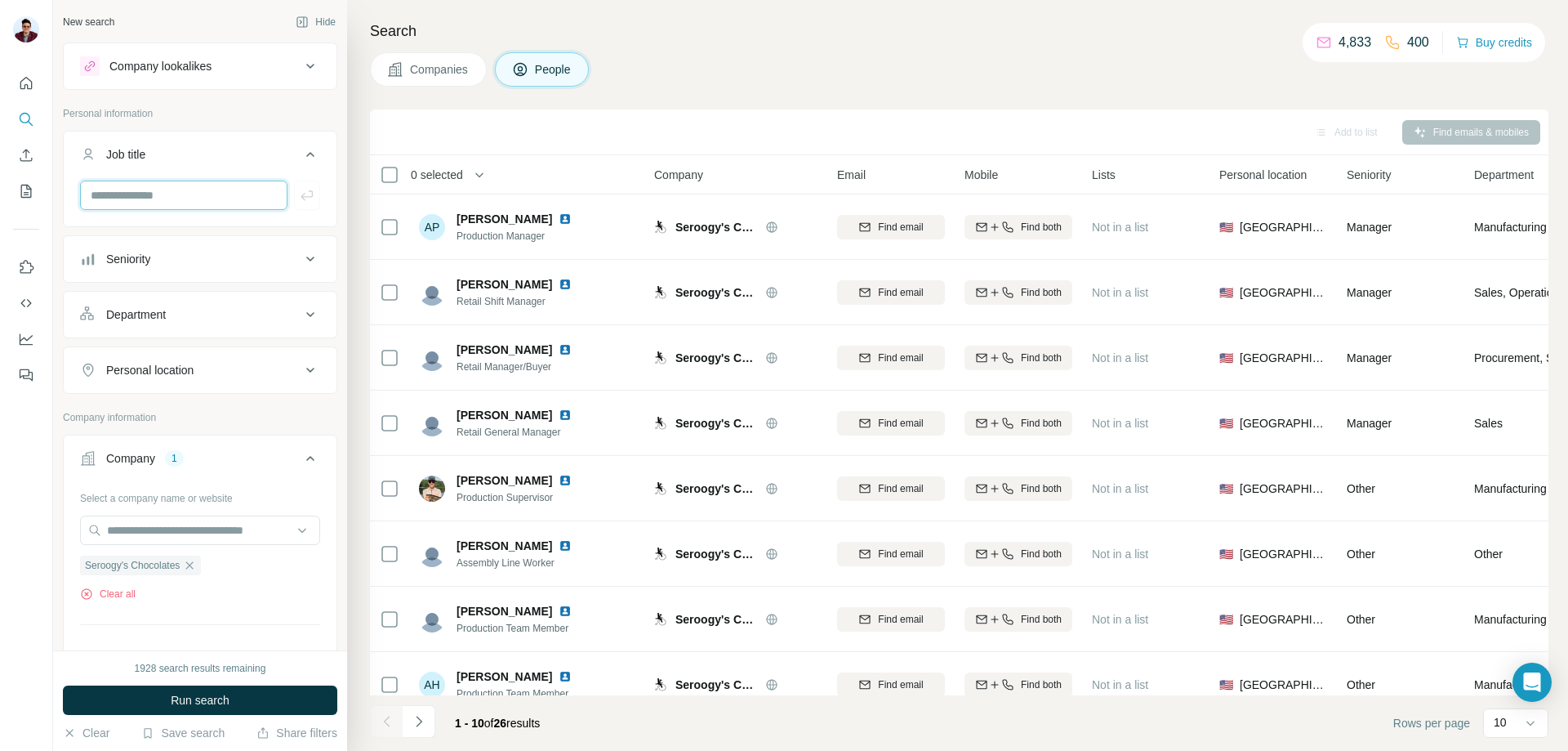
click at [148, 191] on input "text" at bounding box center [183, 195] width 207 height 30
click at [170, 194] on input "text" at bounding box center [183, 195] width 207 height 30
paste input "***"
type input "***"
click at [299, 195] on icon "button" at bounding box center [307, 195] width 17 height 17
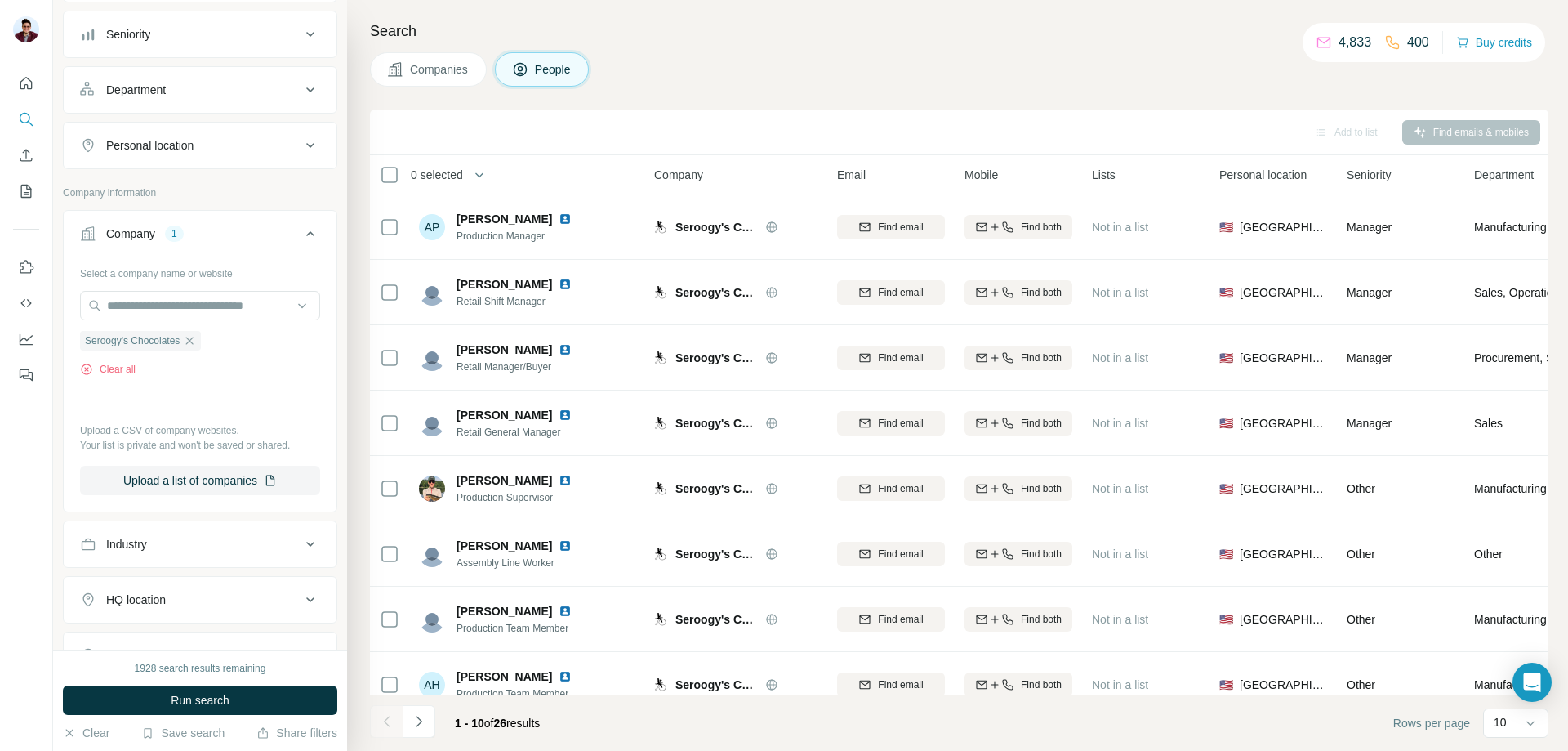
scroll to position [327, 0]
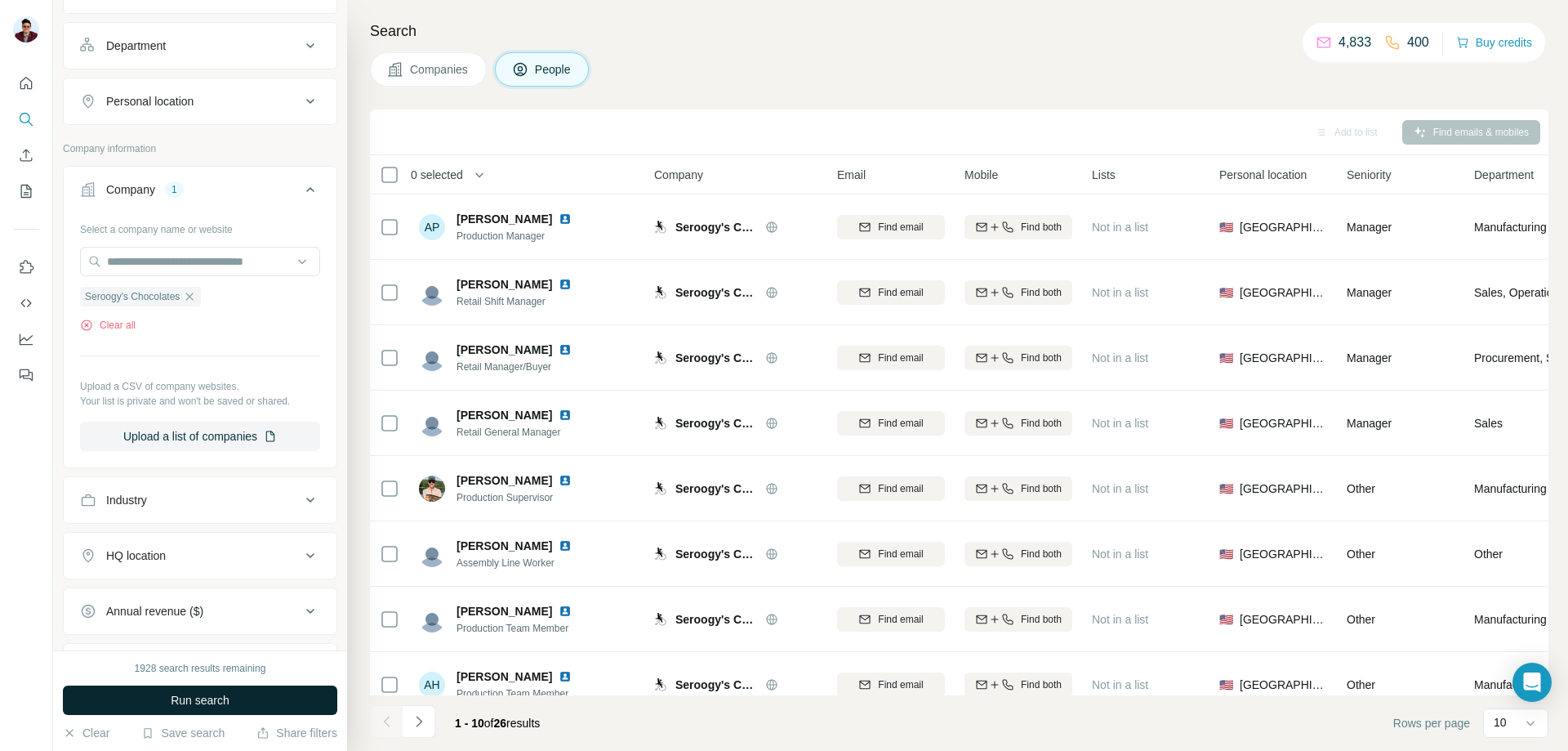
click at [211, 702] on span "Run search" at bounding box center [200, 700] width 59 height 17
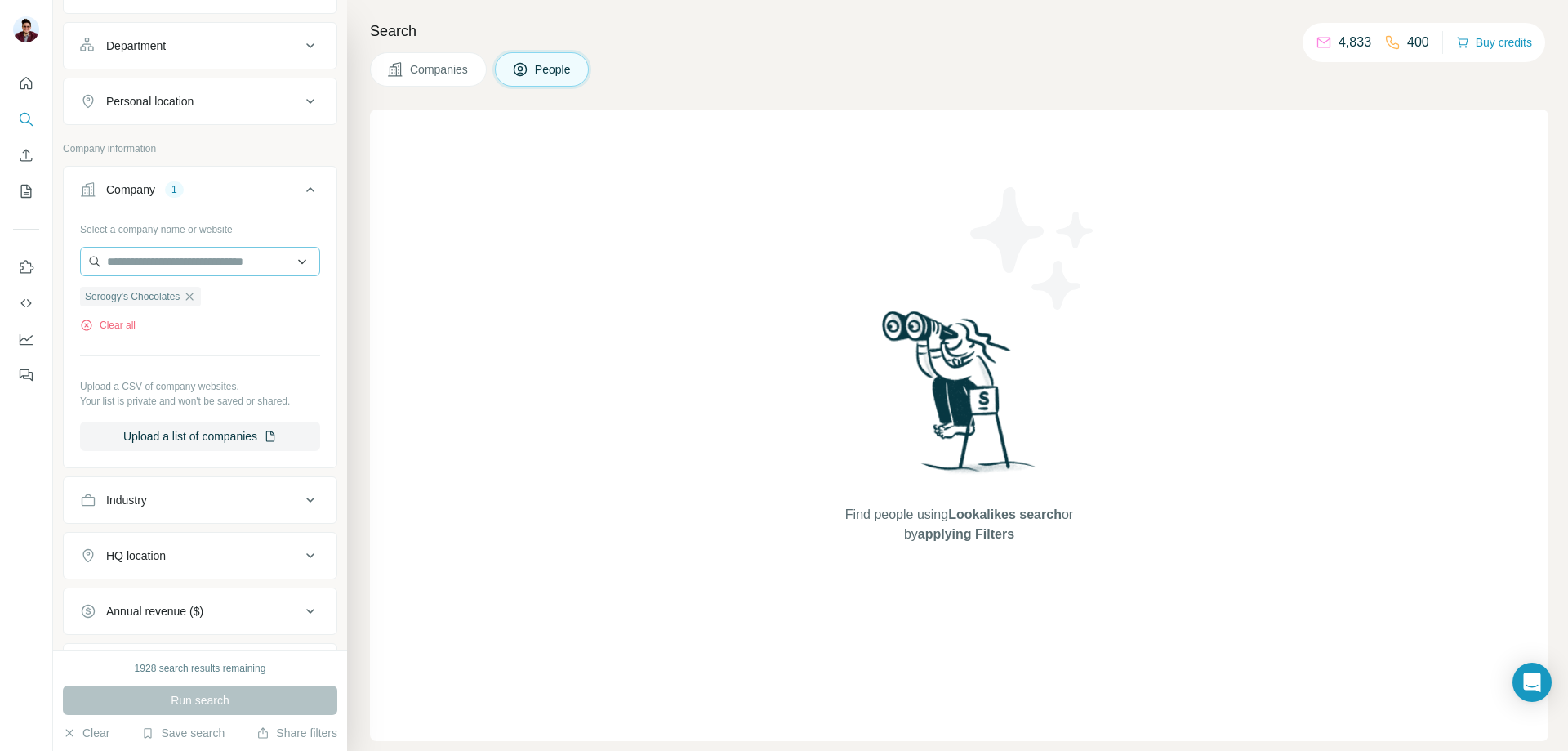
scroll to position [0, 0]
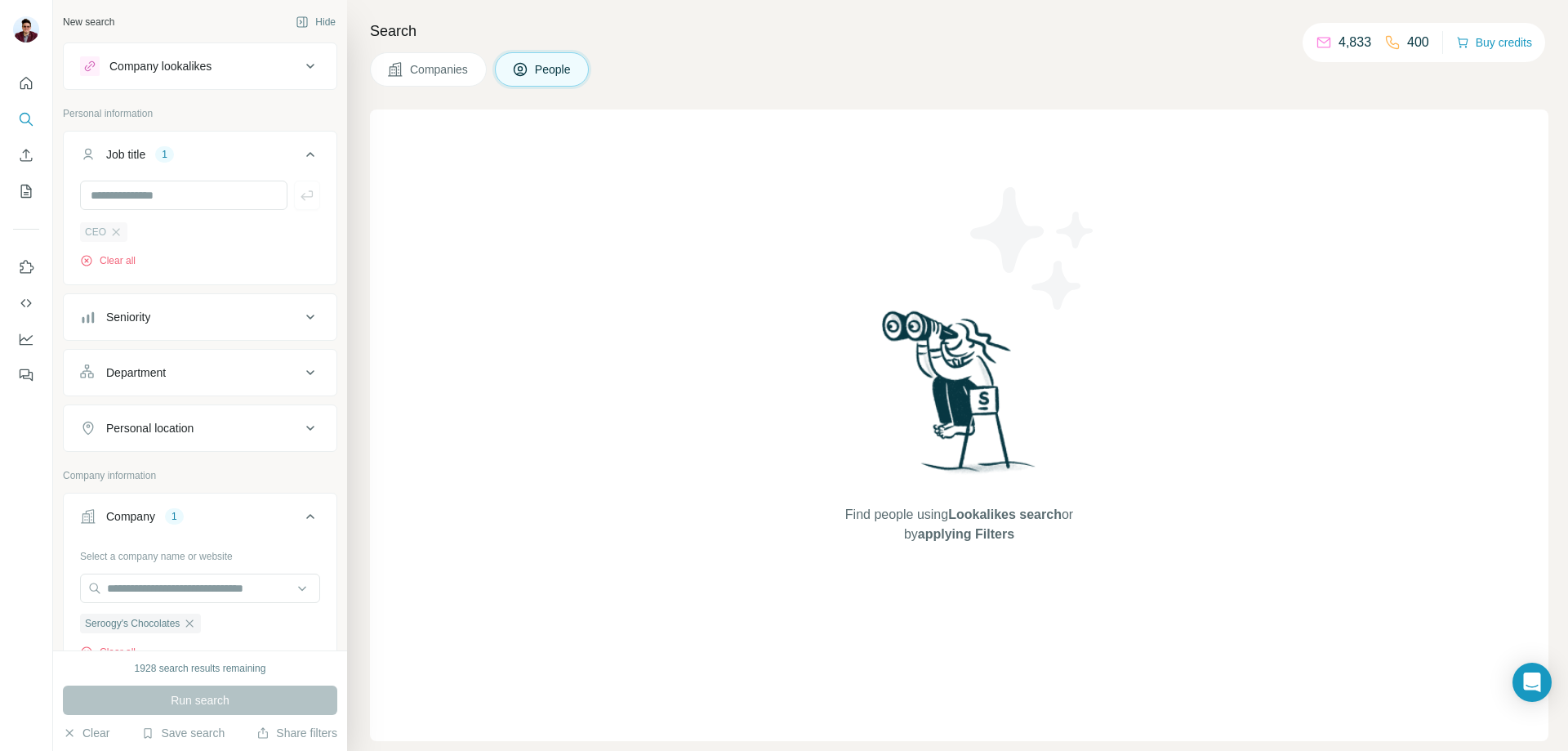
click at [120, 226] on div "CEO" at bounding box center [103, 232] width 47 height 19
click at [116, 227] on icon "button" at bounding box center [116, 232] width 13 height 13
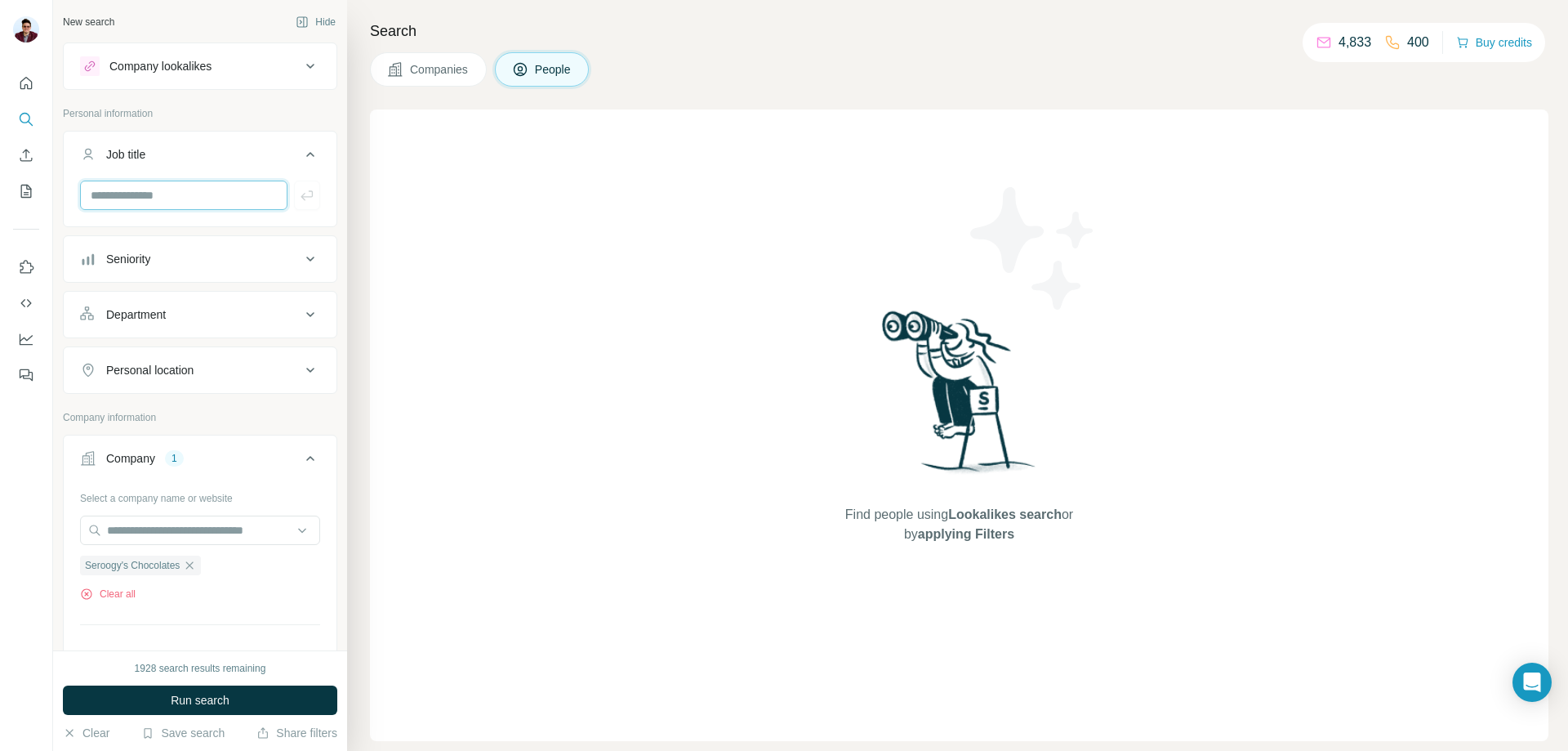
click at [121, 193] on input "text" at bounding box center [183, 195] width 207 height 30
paste input "*****"
type input "*****"
click at [299, 201] on icon "button" at bounding box center [307, 195] width 17 height 17
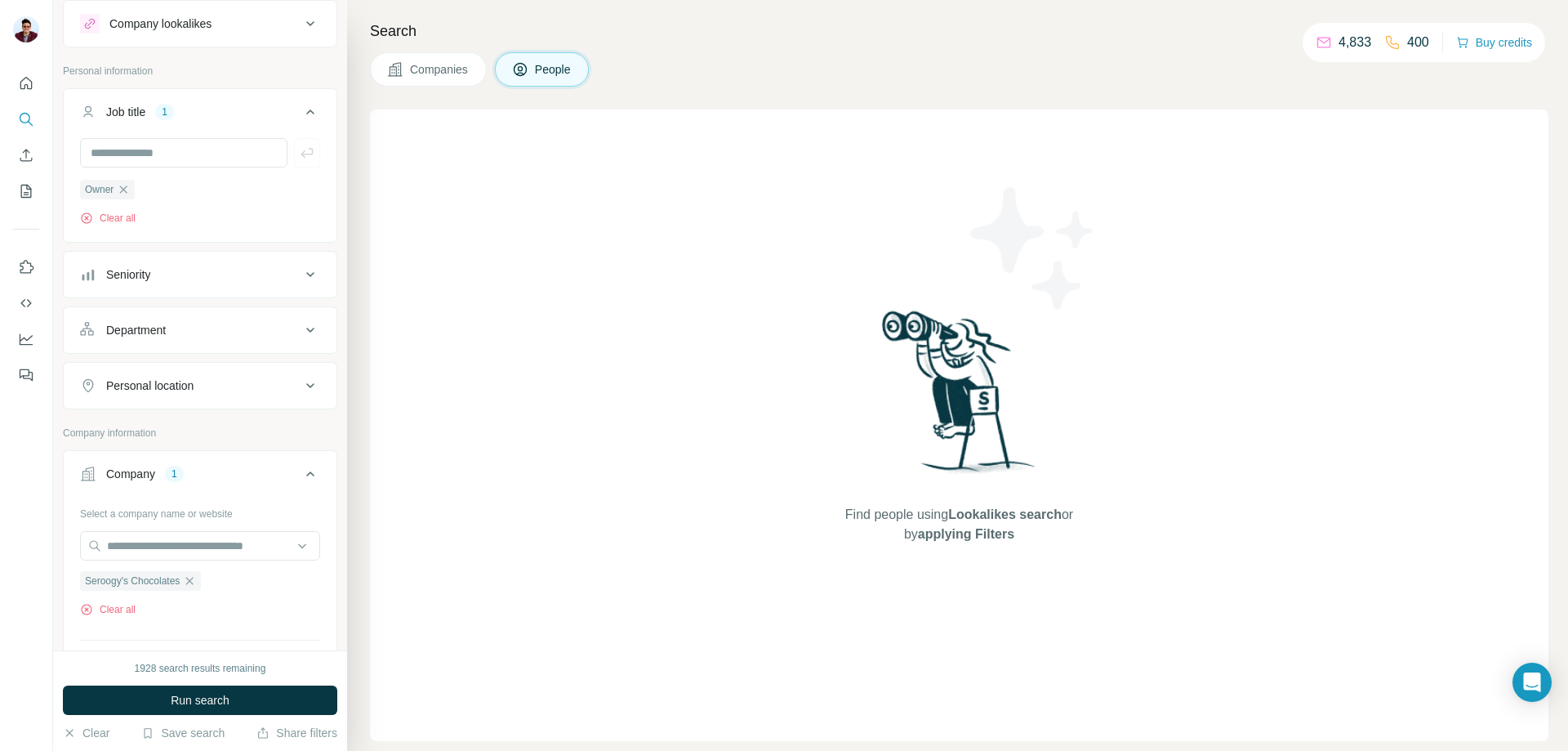
scroll to position [35, 0]
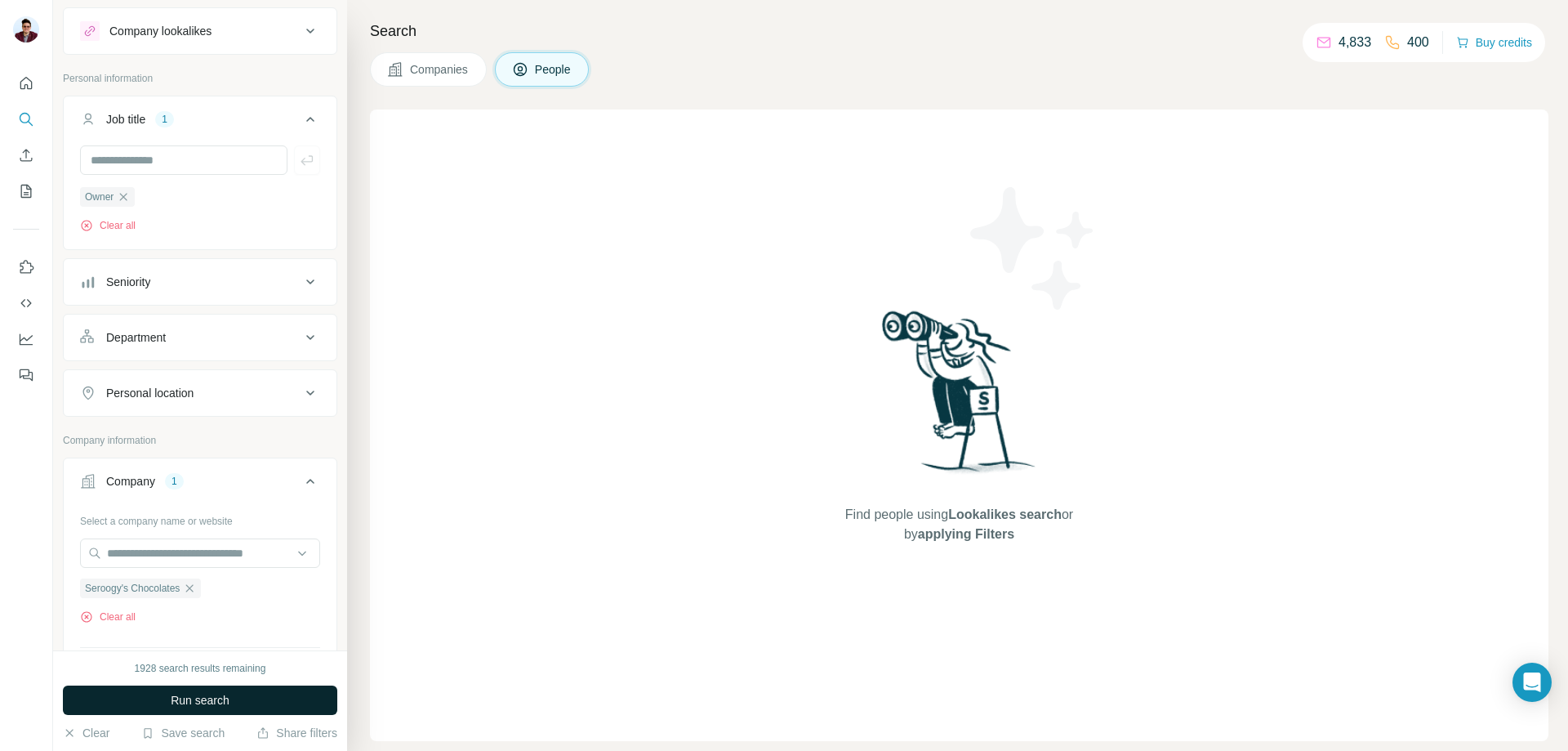
click at [208, 698] on span "Run search" at bounding box center [200, 700] width 59 height 17
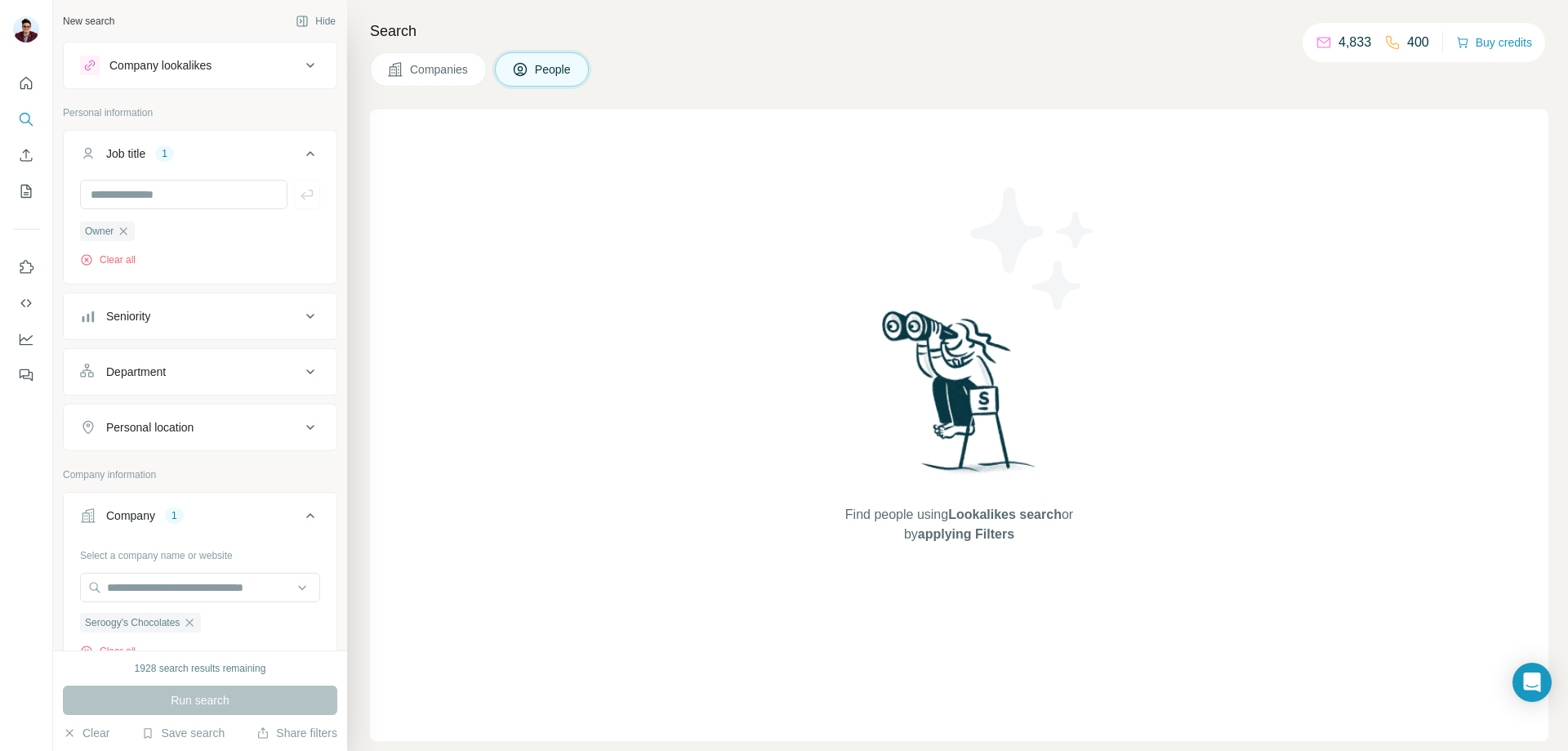
scroll to position [0, 0]
click at [126, 235] on icon "button" at bounding box center [123, 232] width 13 height 13
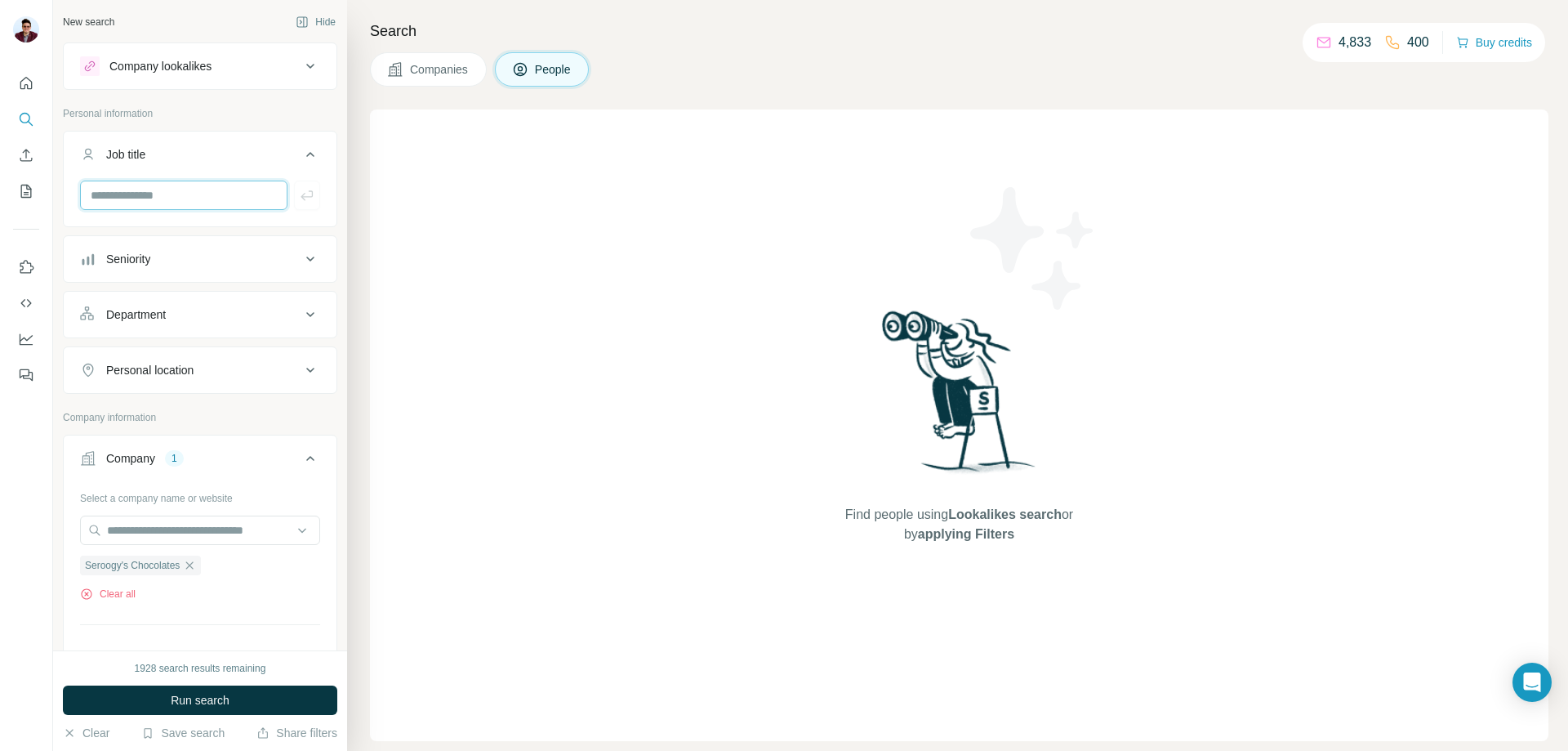
click at [136, 200] on input "text" at bounding box center [183, 195] width 207 height 30
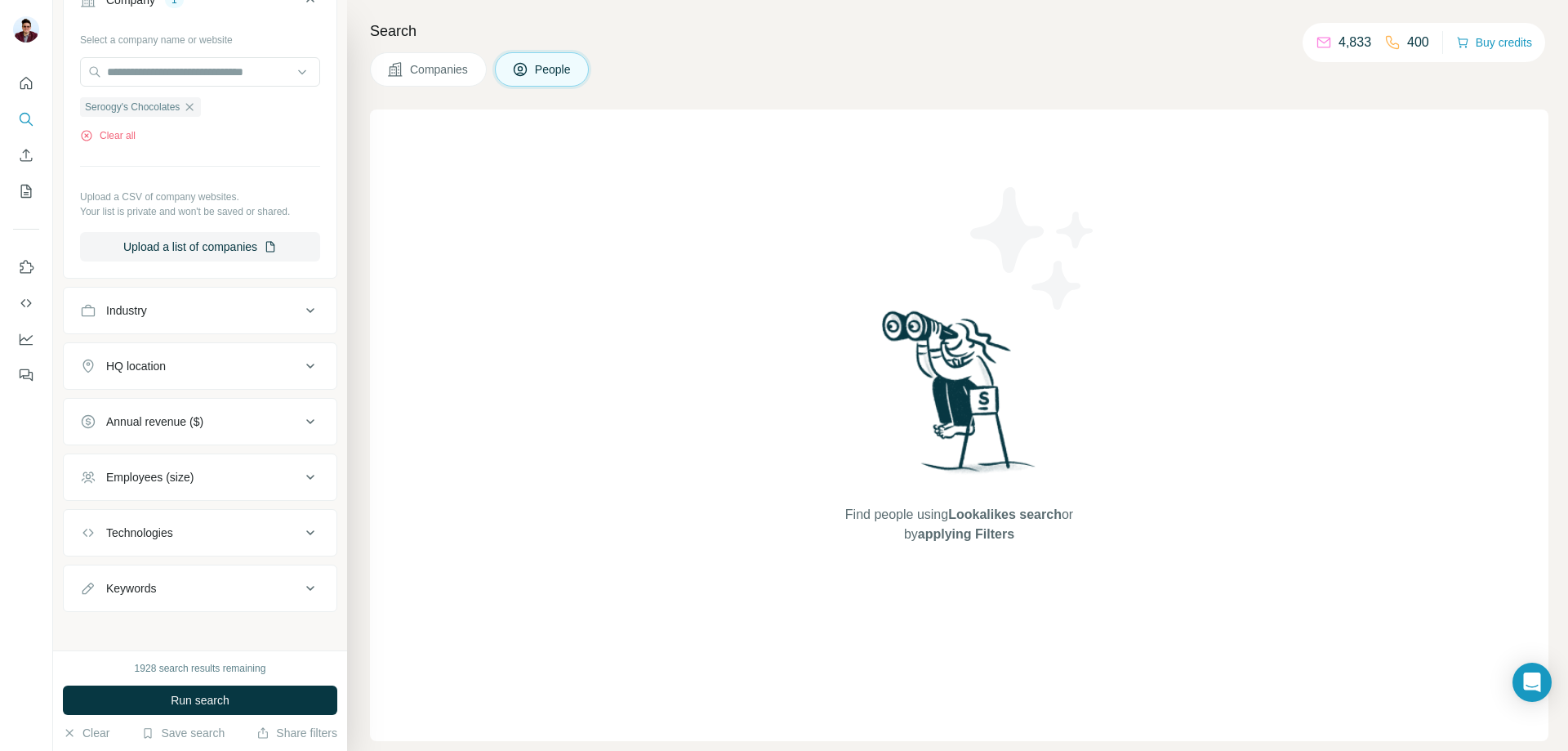
scroll to position [467, 0]
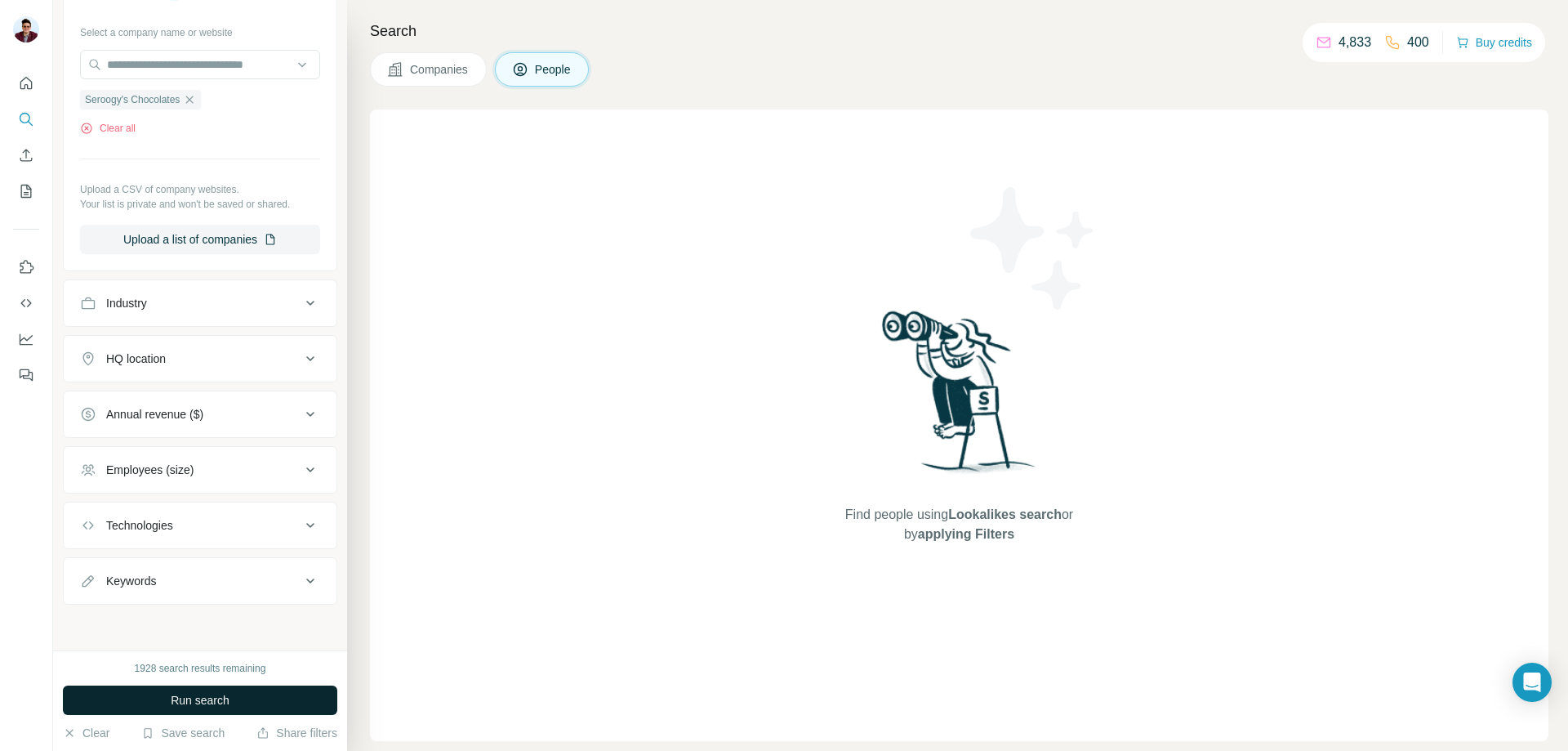
click at [230, 705] on span "Run search" at bounding box center [200, 700] width 59 height 17
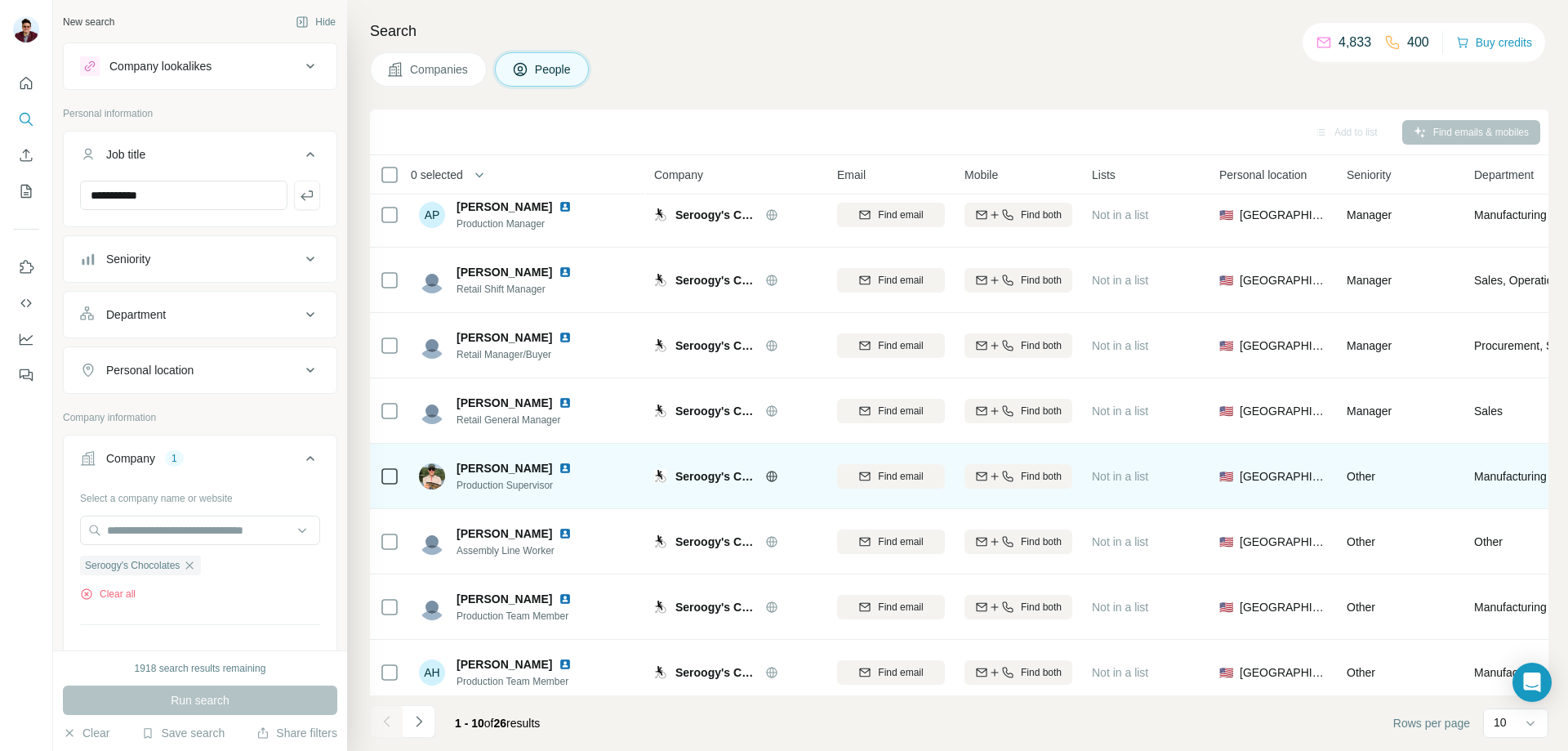
scroll to position [0, 0]
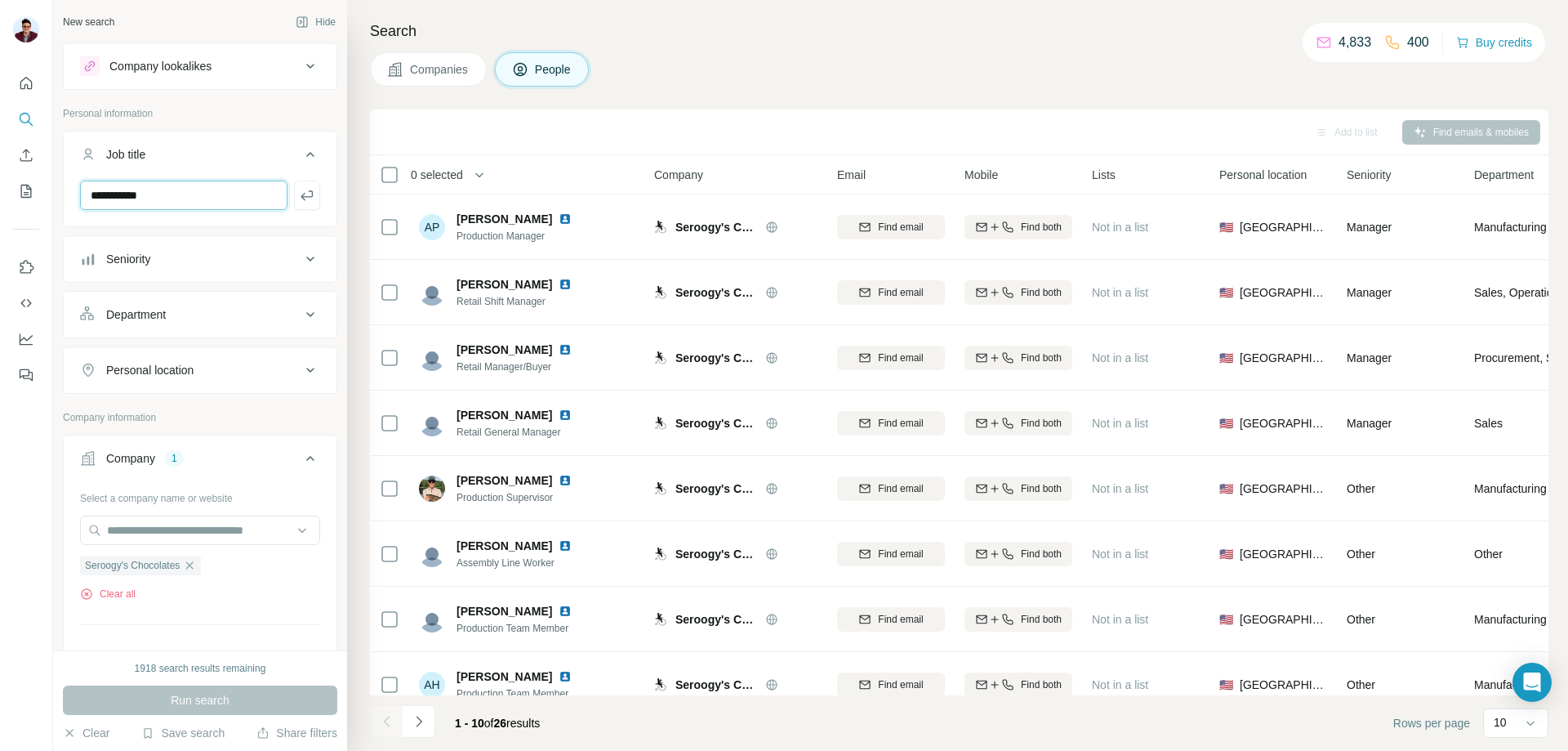
click at [200, 198] on input "**********" at bounding box center [183, 195] width 207 height 30
click at [246, 198] on input "**********" at bounding box center [183, 195] width 207 height 30
type input "*"
type input "*******"
click at [299, 198] on icon "button" at bounding box center [307, 195] width 17 height 17
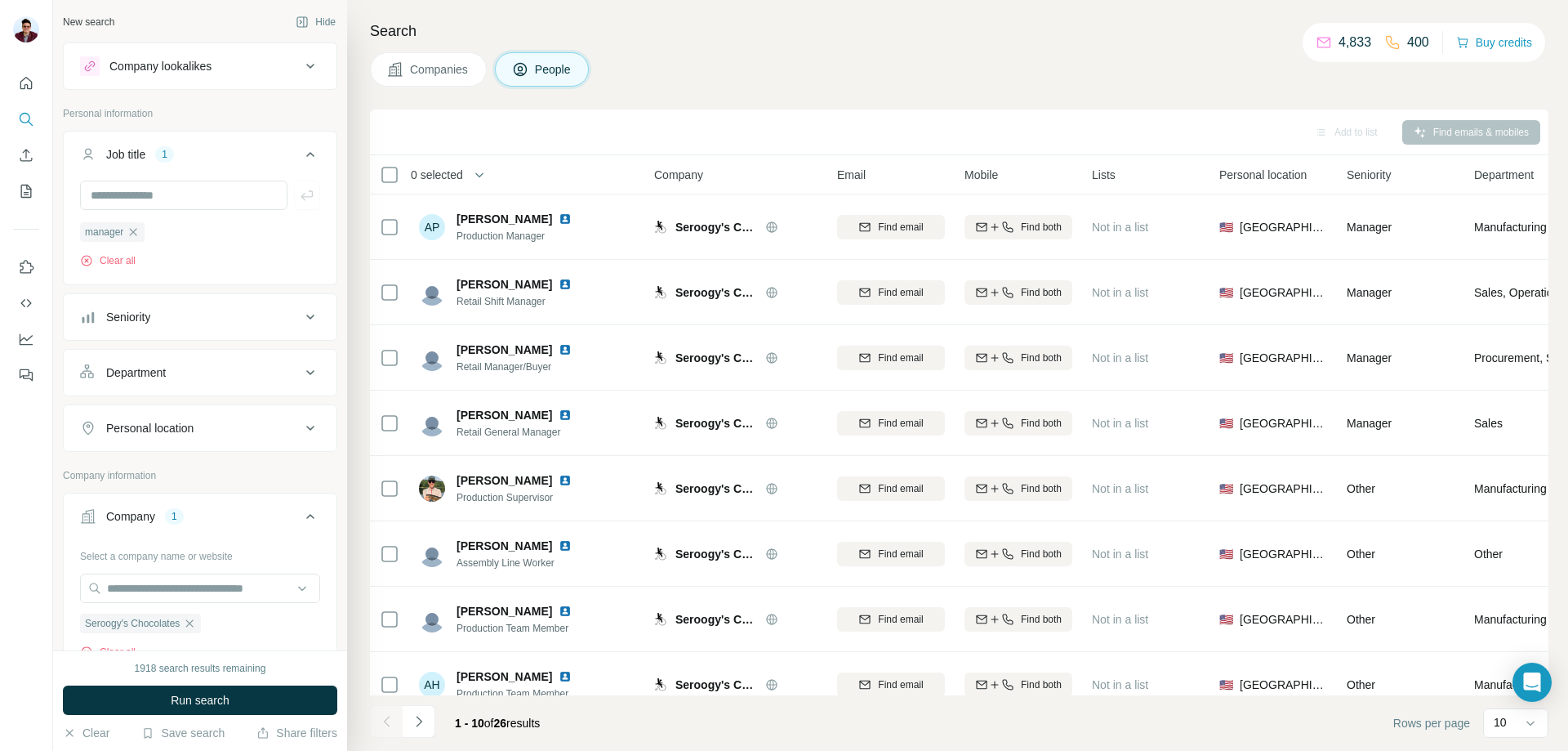
click at [301, 158] on icon at bounding box center [310, 154] width 19 height 19
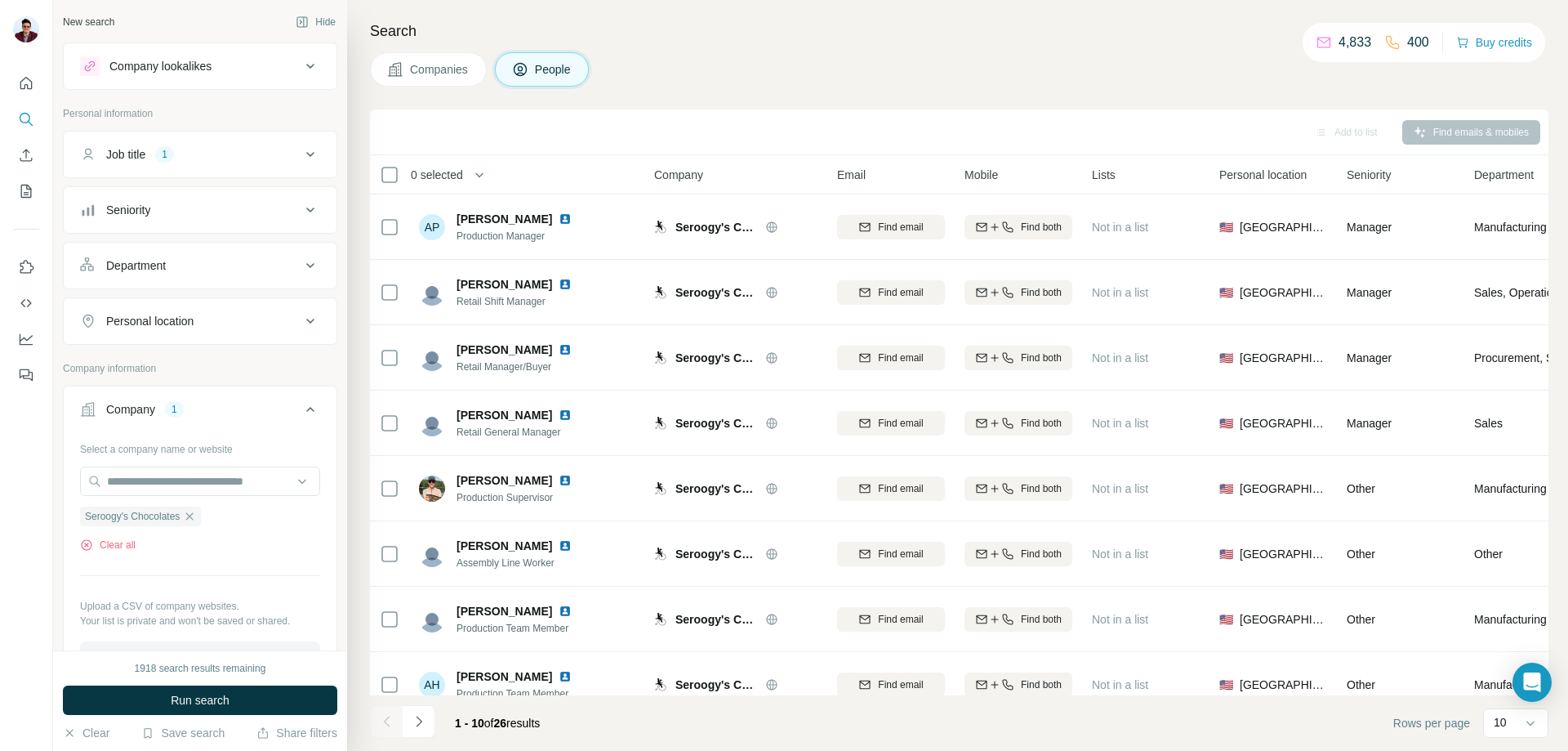
click at [301, 158] on icon at bounding box center [310, 154] width 19 height 19
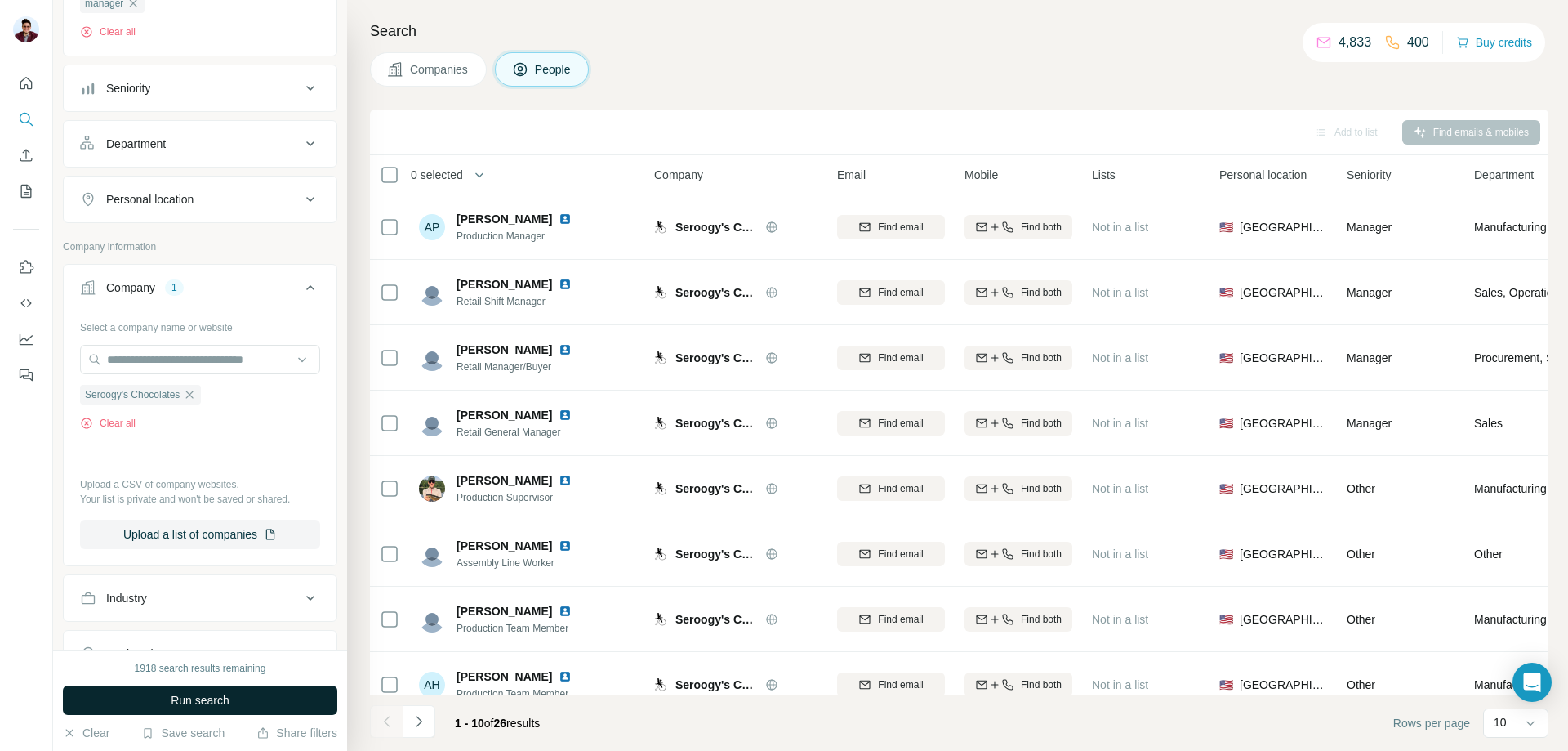
scroll to position [198, 0]
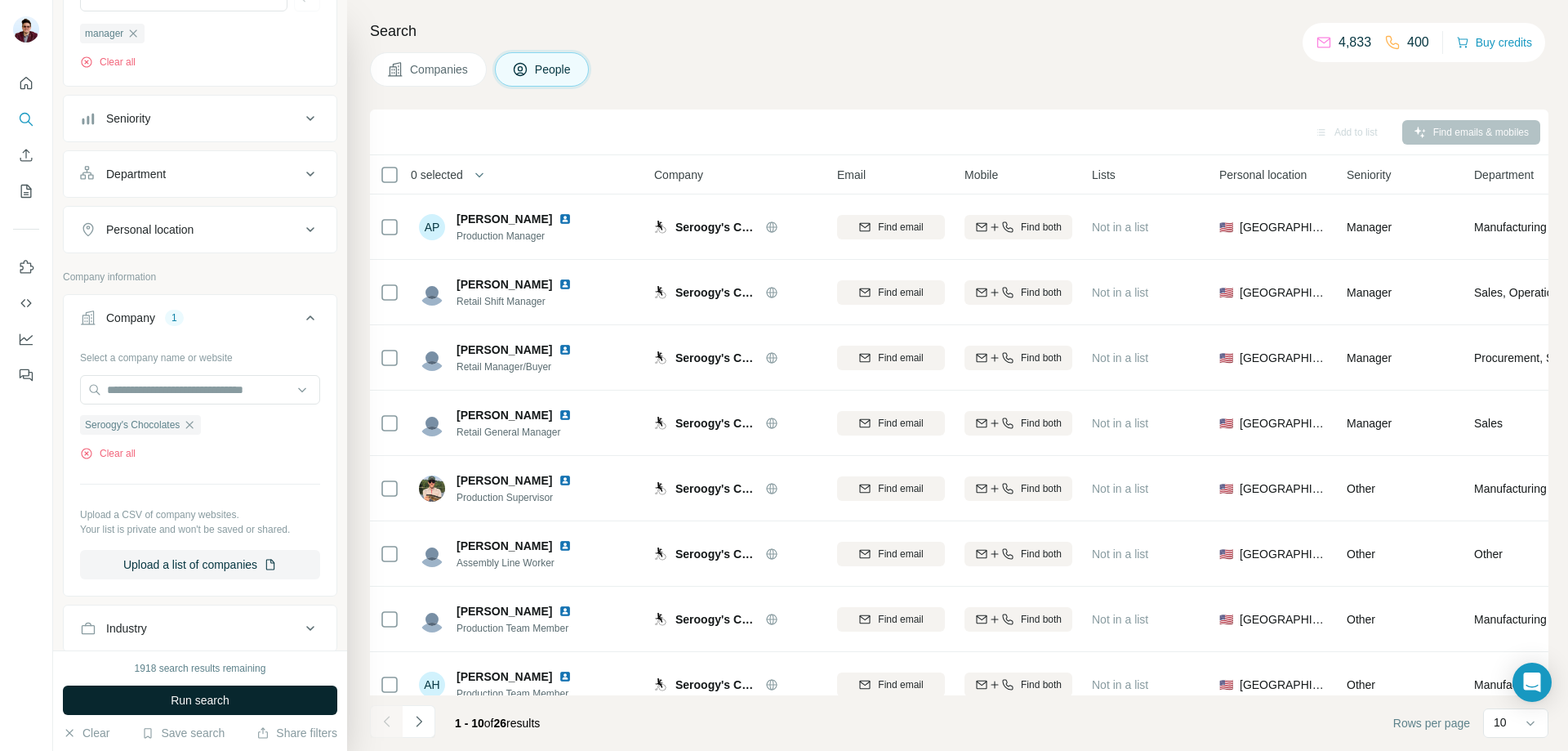
click at [224, 691] on button "Run search" at bounding box center [200, 700] width 274 height 30
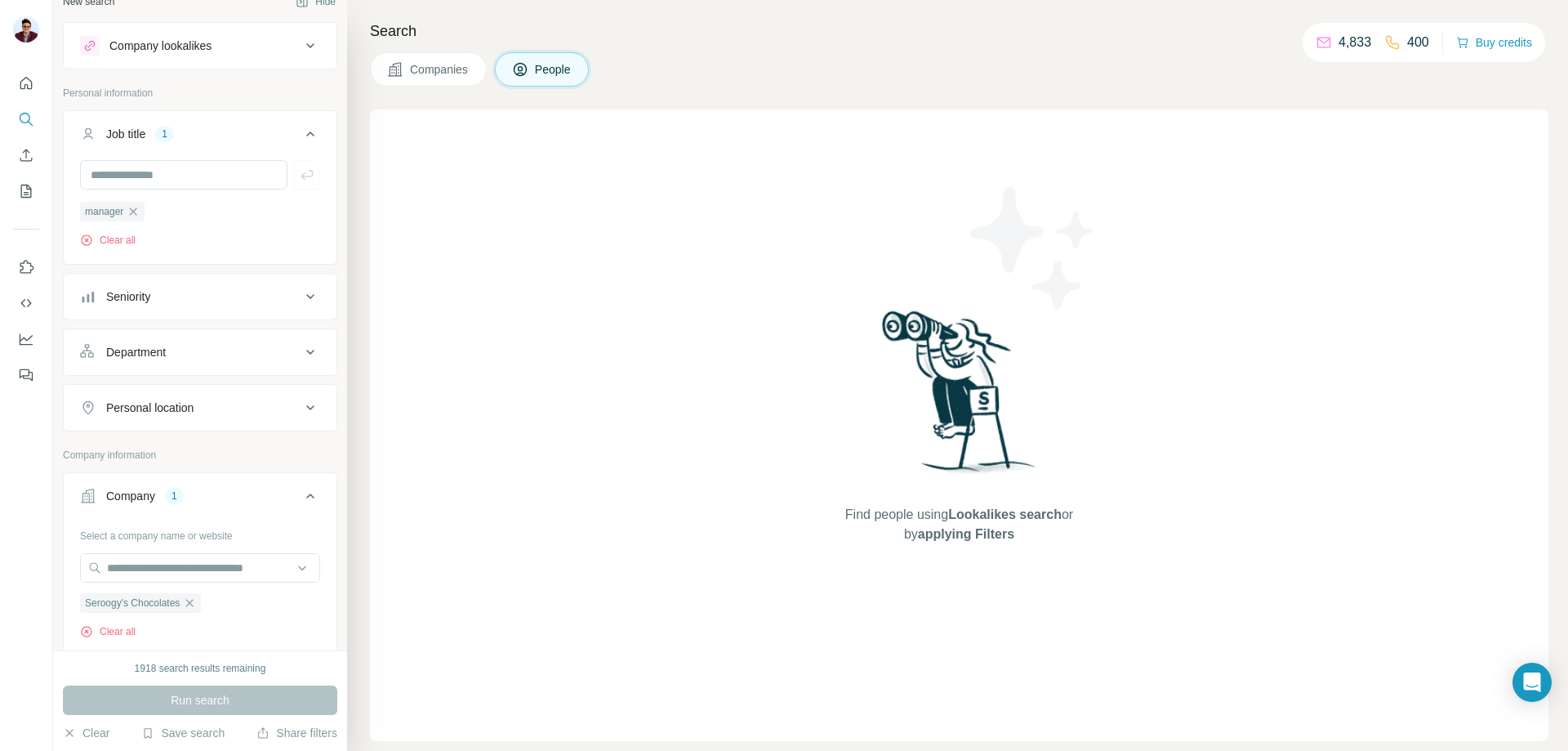
scroll to position [0, 0]
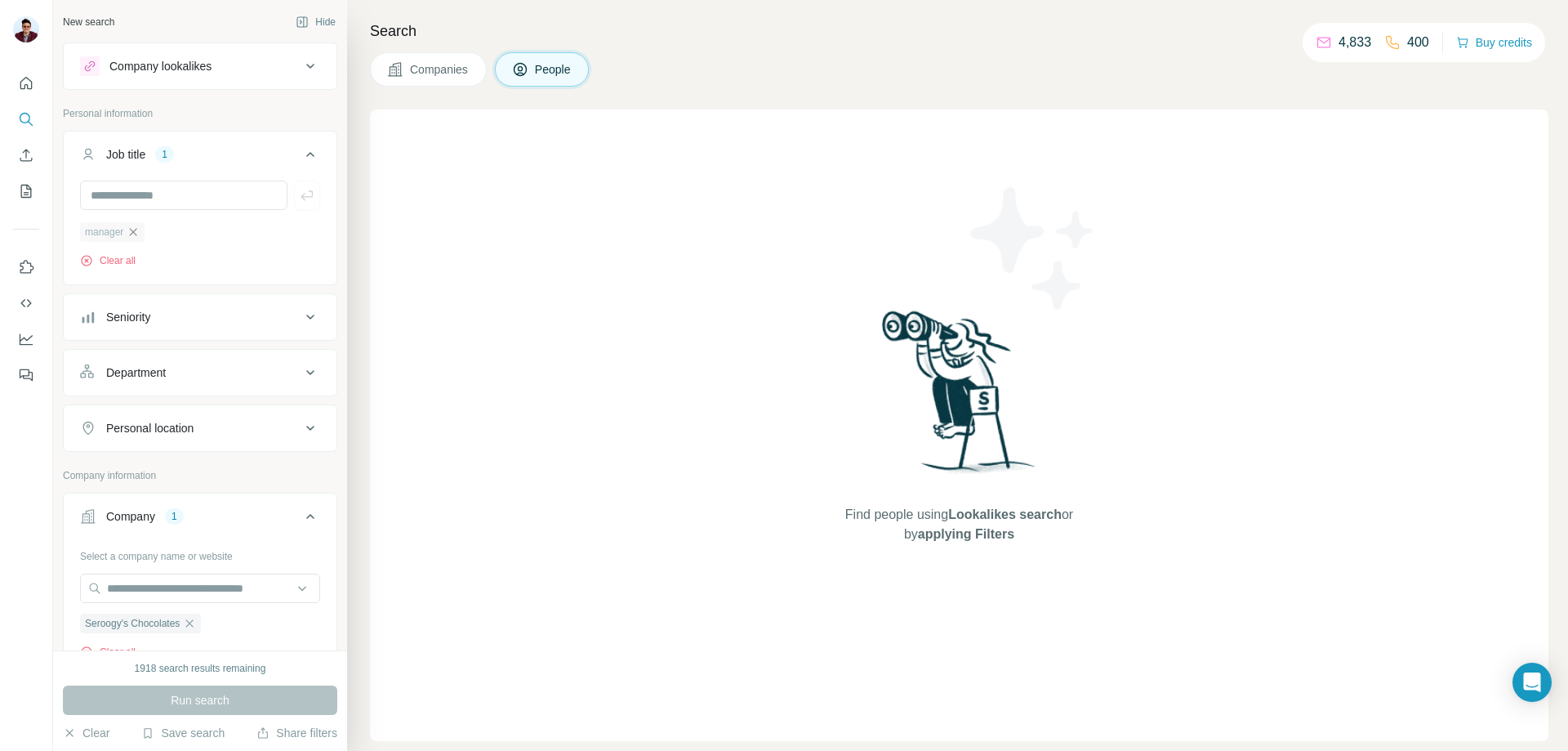
click at [140, 239] on icon "button" at bounding box center [133, 232] width 13 height 13
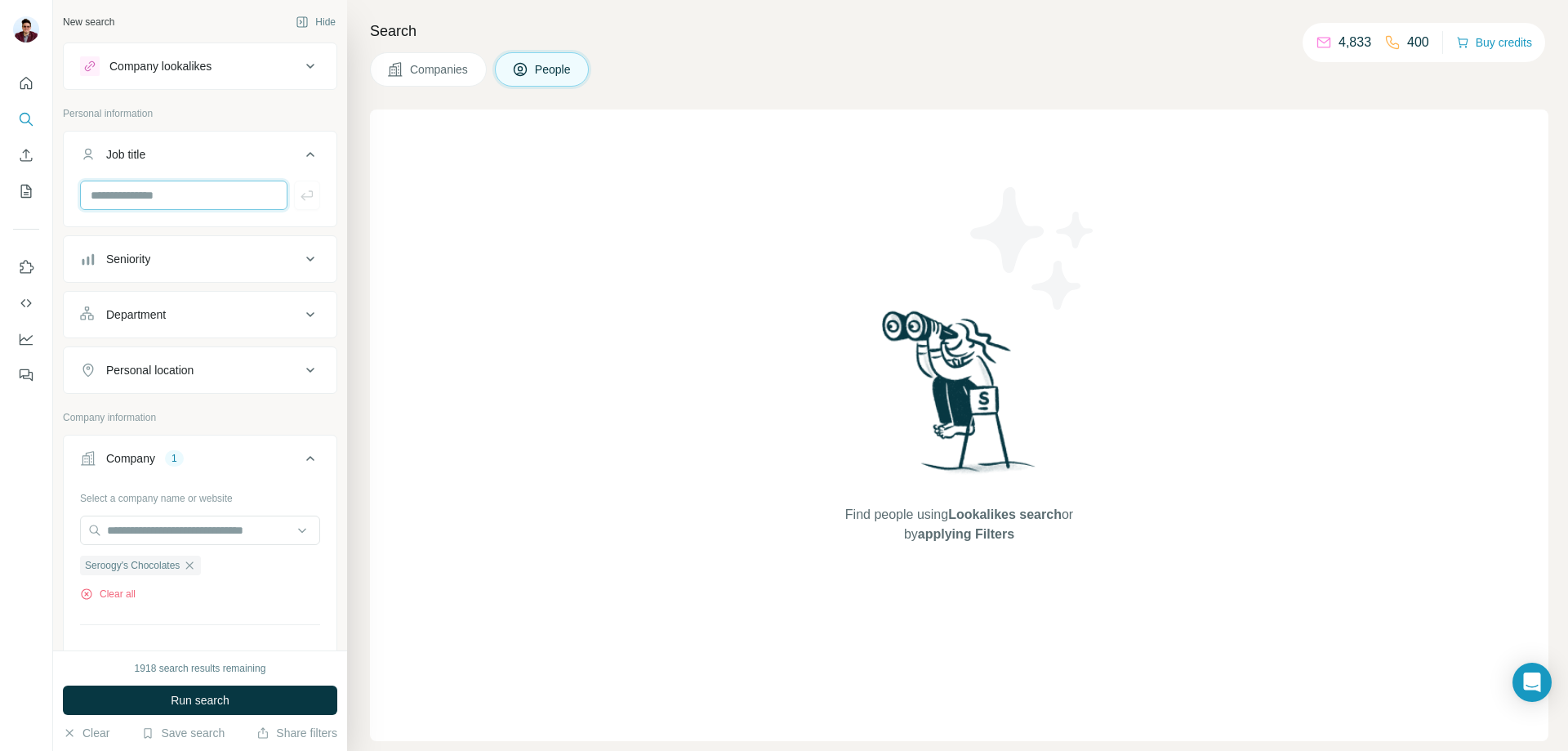
click at [149, 194] on input "text" at bounding box center [183, 195] width 207 height 30
type input "******"
click at [299, 195] on icon "button" at bounding box center [307, 195] width 17 height 17
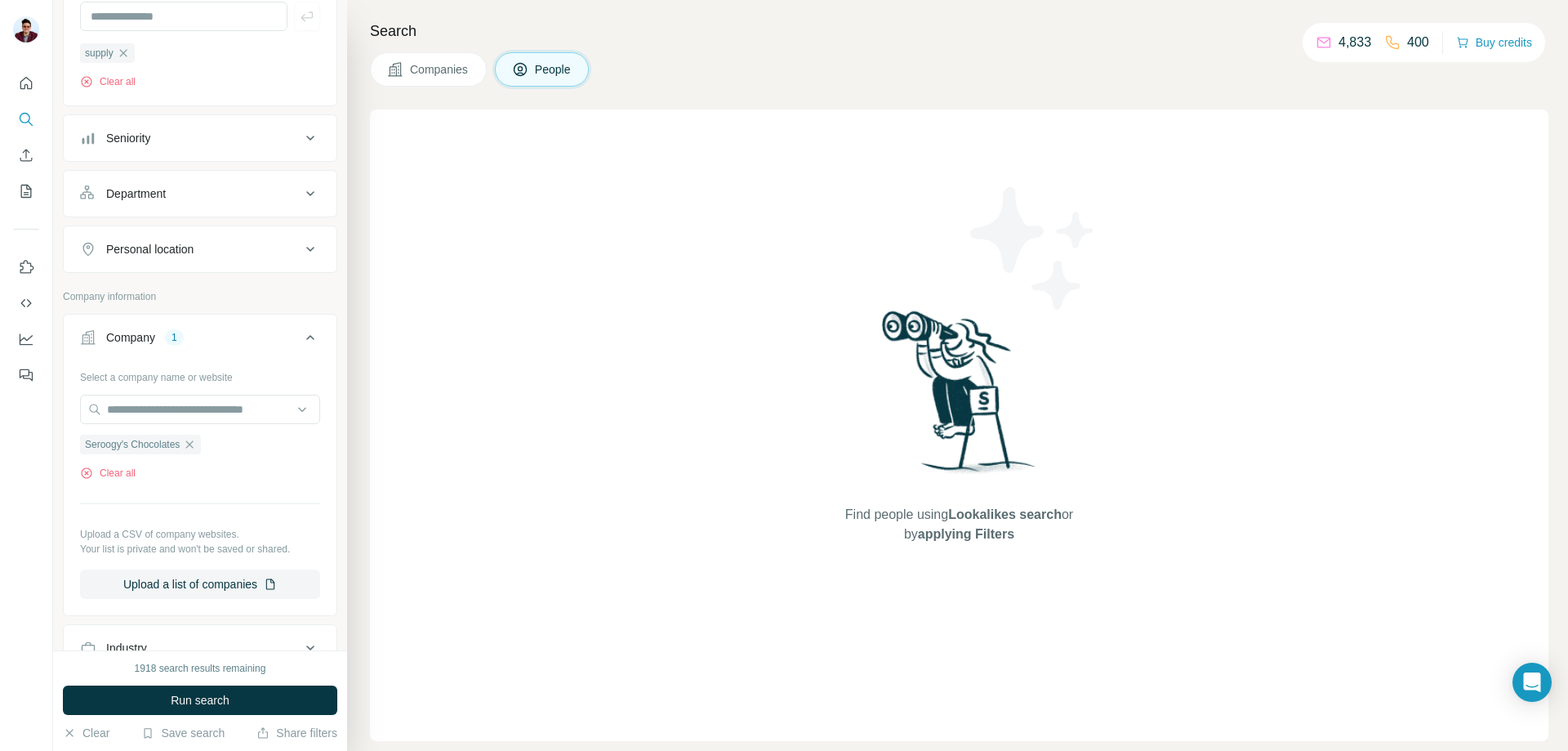
scroll to position [490, 0]
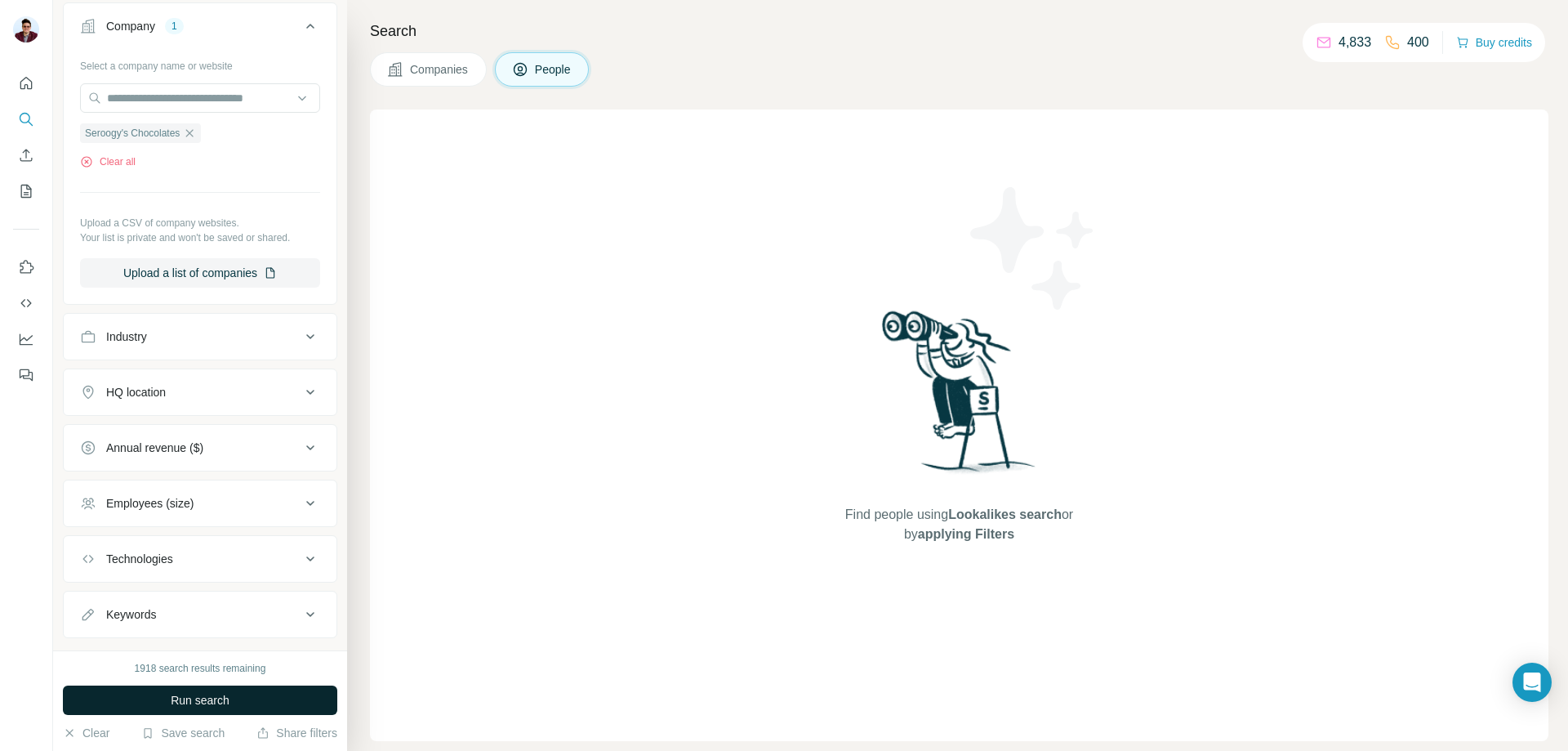
click at [194, 711] on button "Run search" at bounding box center [200, 700] width 274 height 30
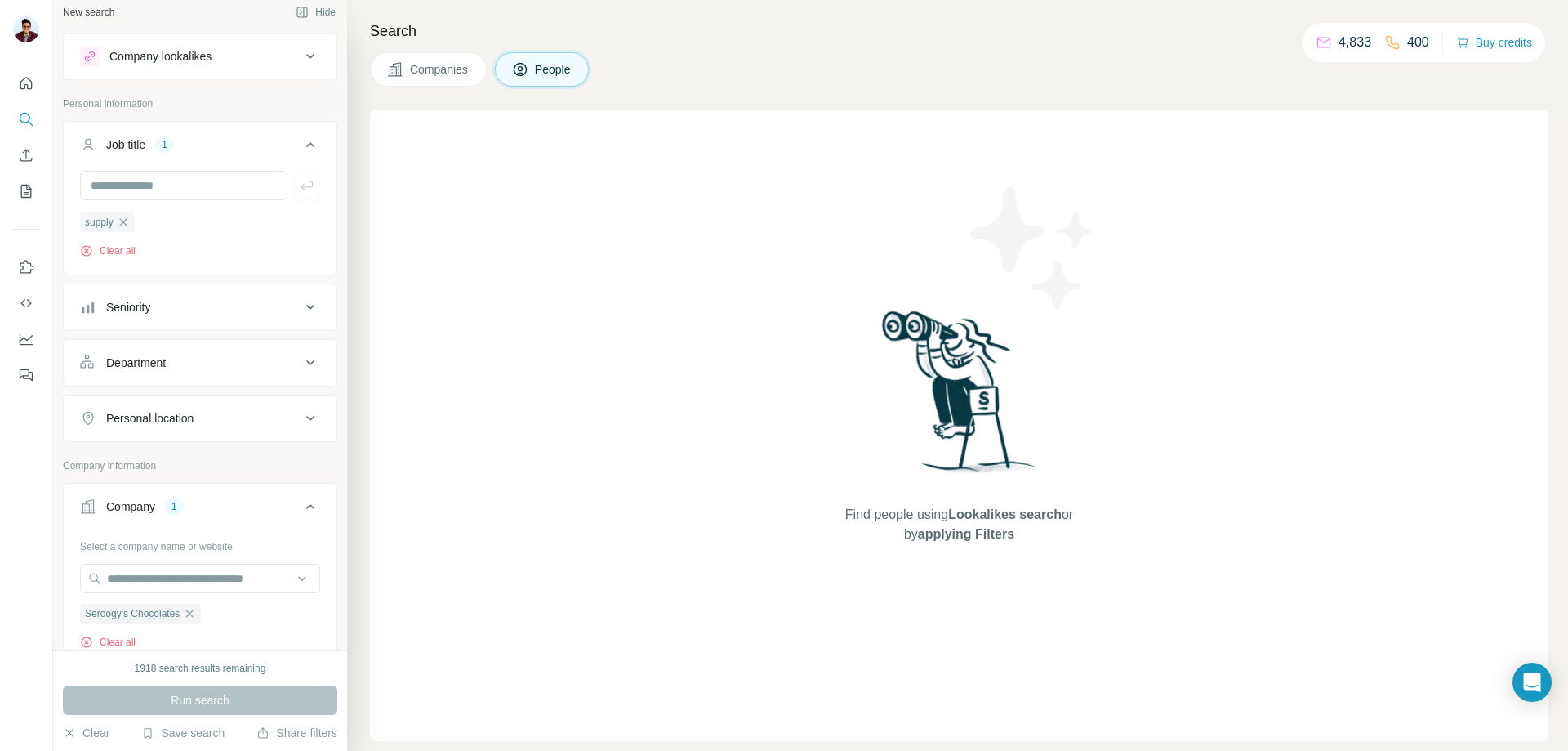
scroll to position [0, 0]
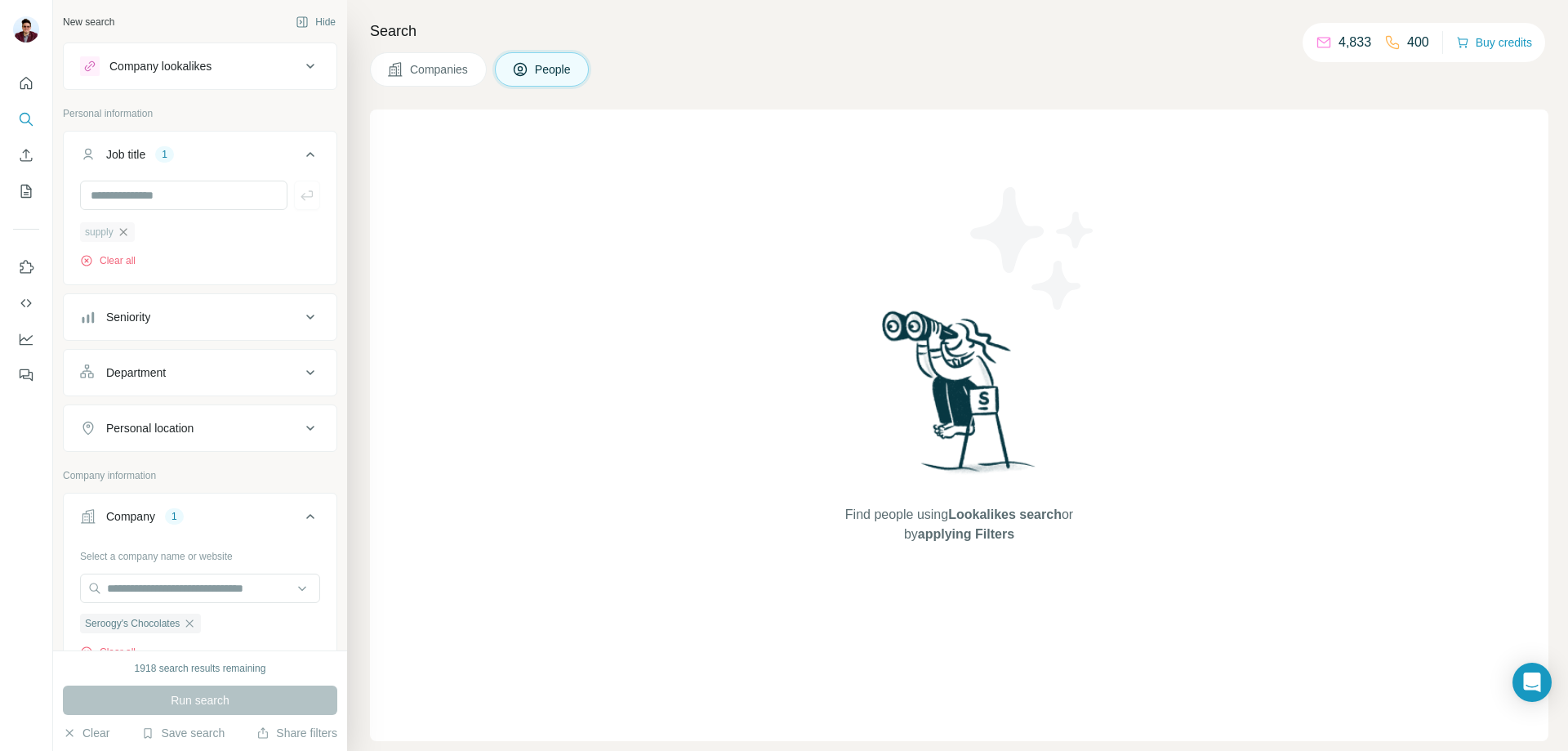
click at [118, 236] on icon "button" at bounding box center [123, 232] width 13 height 13
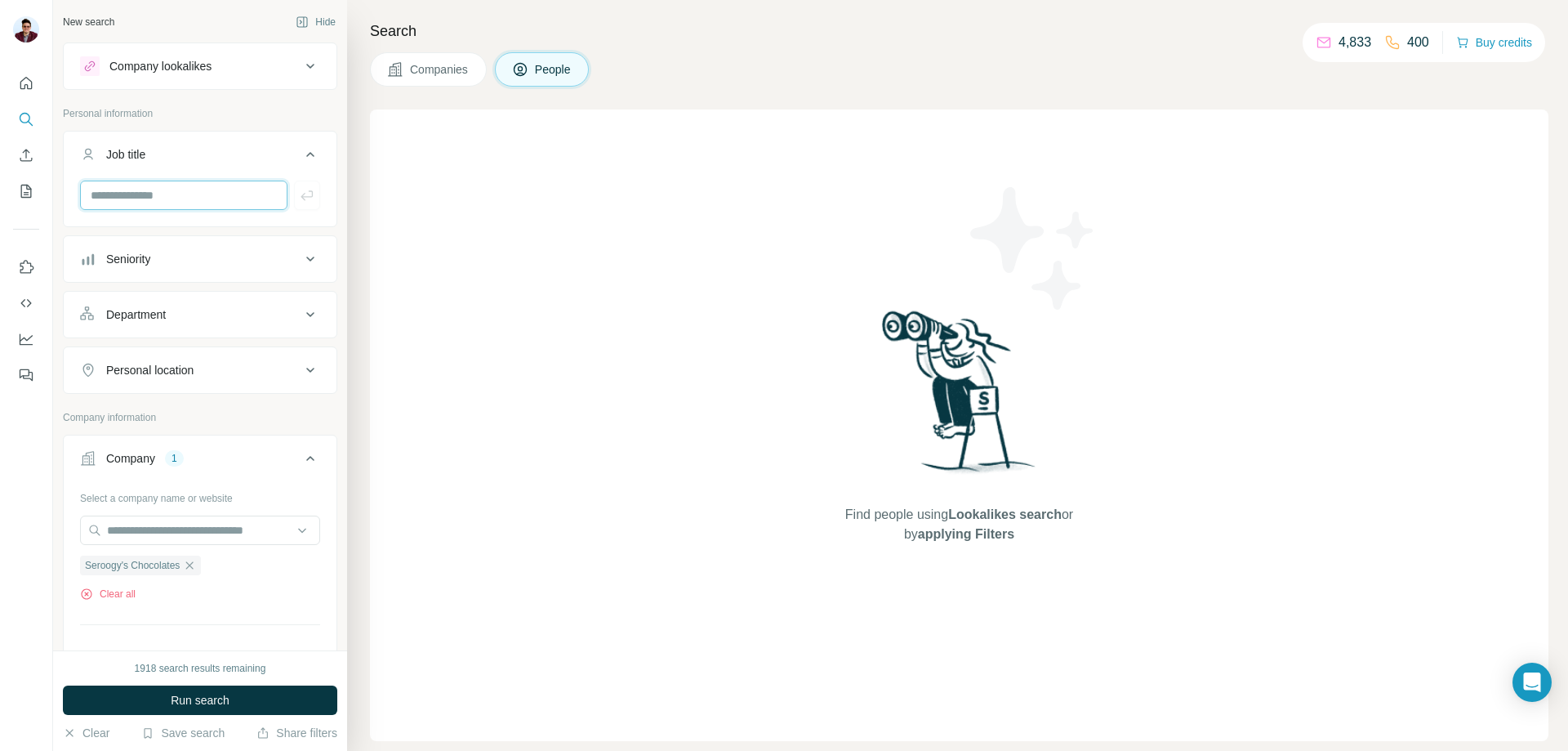
click at [152, 205] on input "text" at bounding box center [183, 195] width 207 height 30
type input "**********"
click at [299, 201] on icon "button" at bounding box center [307, 195] width 17 height 17
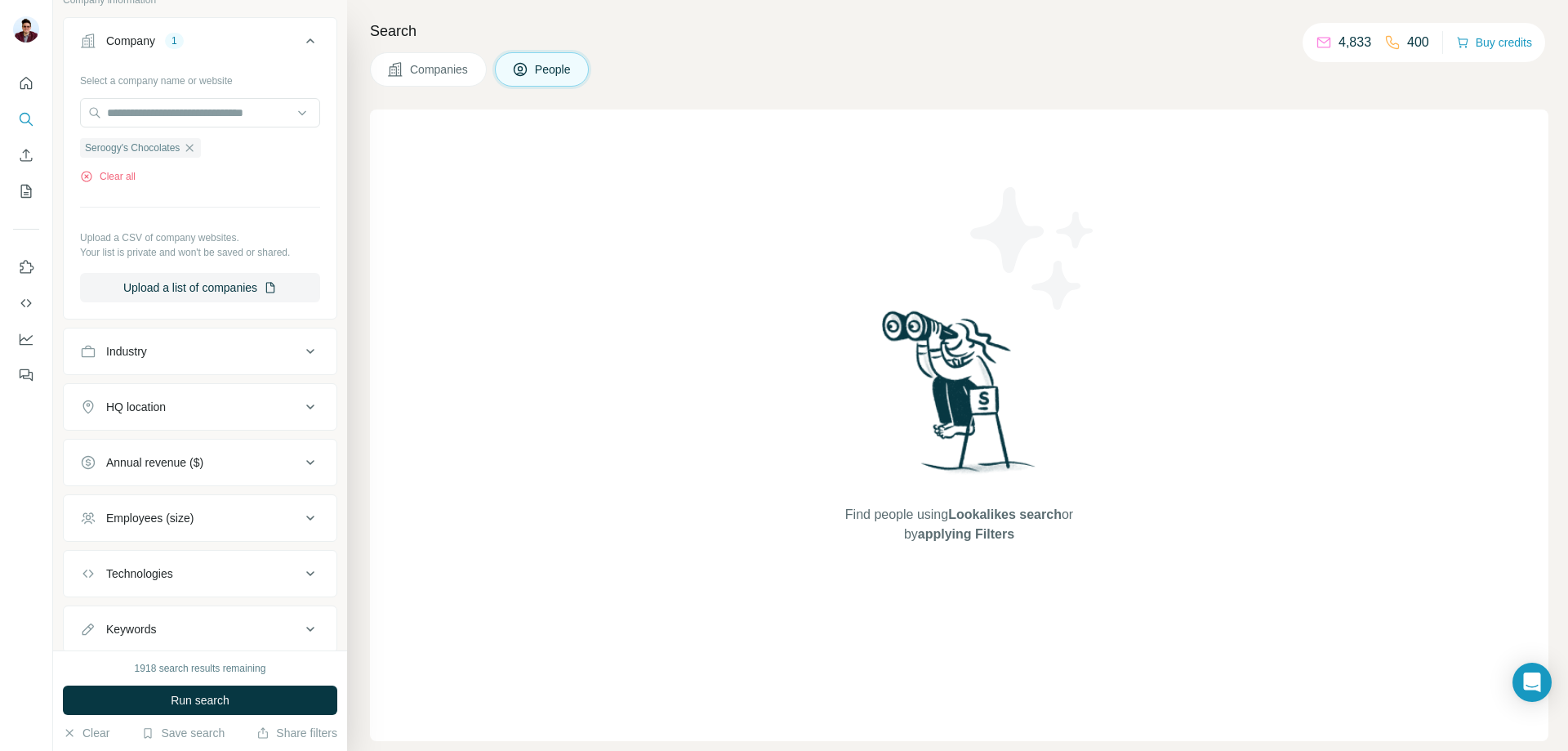
scroll to position [490, 0]
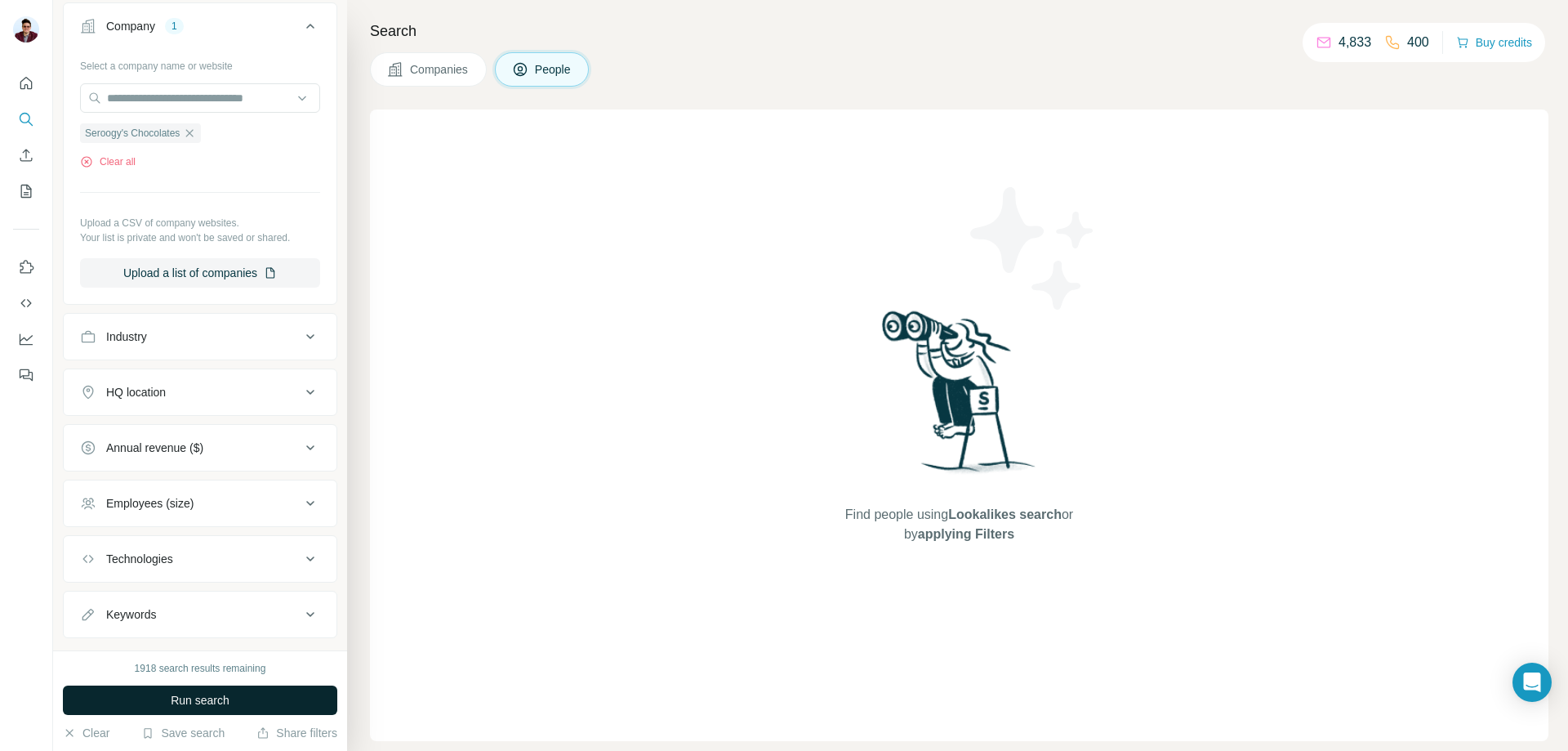
click at [177, 702] on span "Run search" at bounding box center [200, 700] width 59 height 17
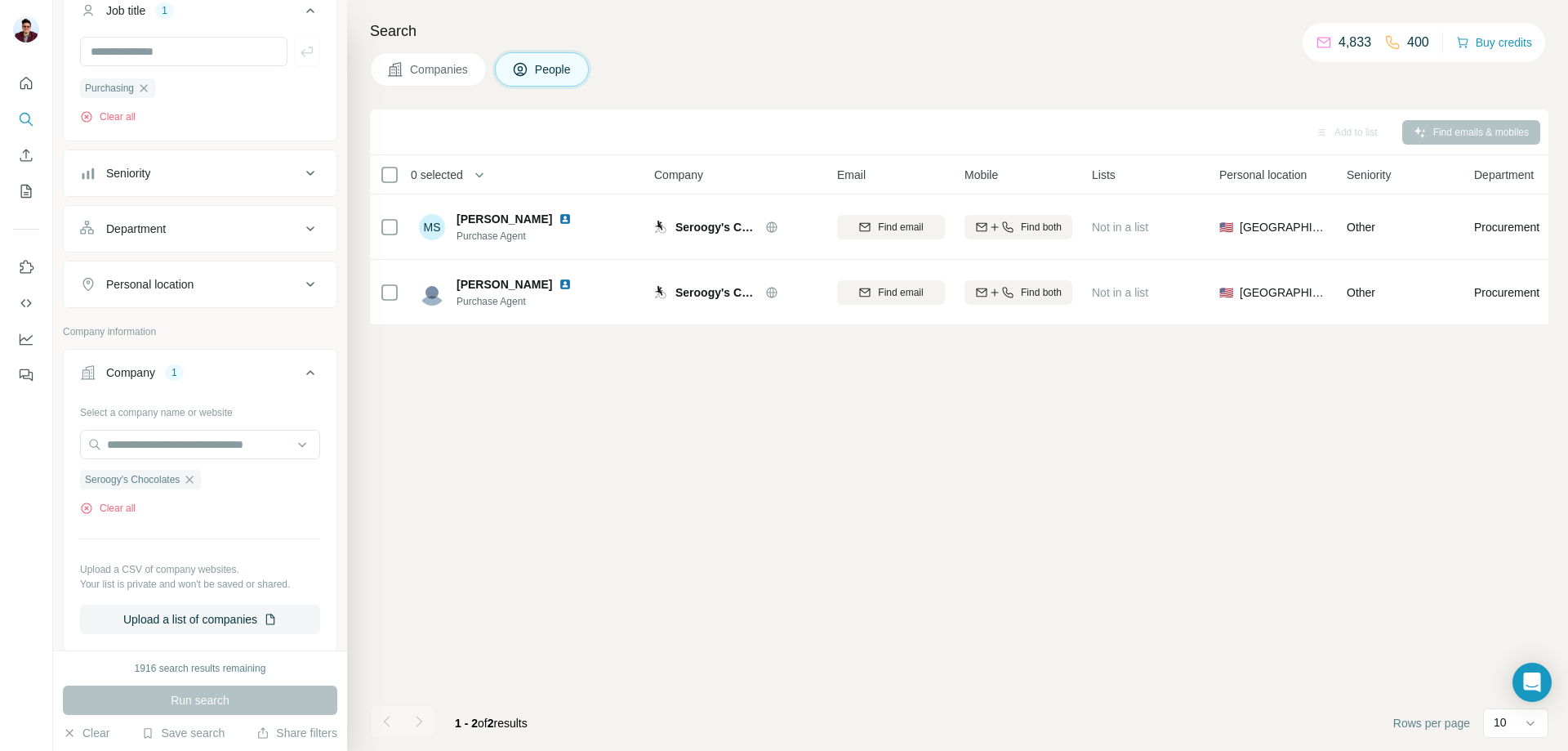
scroll to position [81, 0]
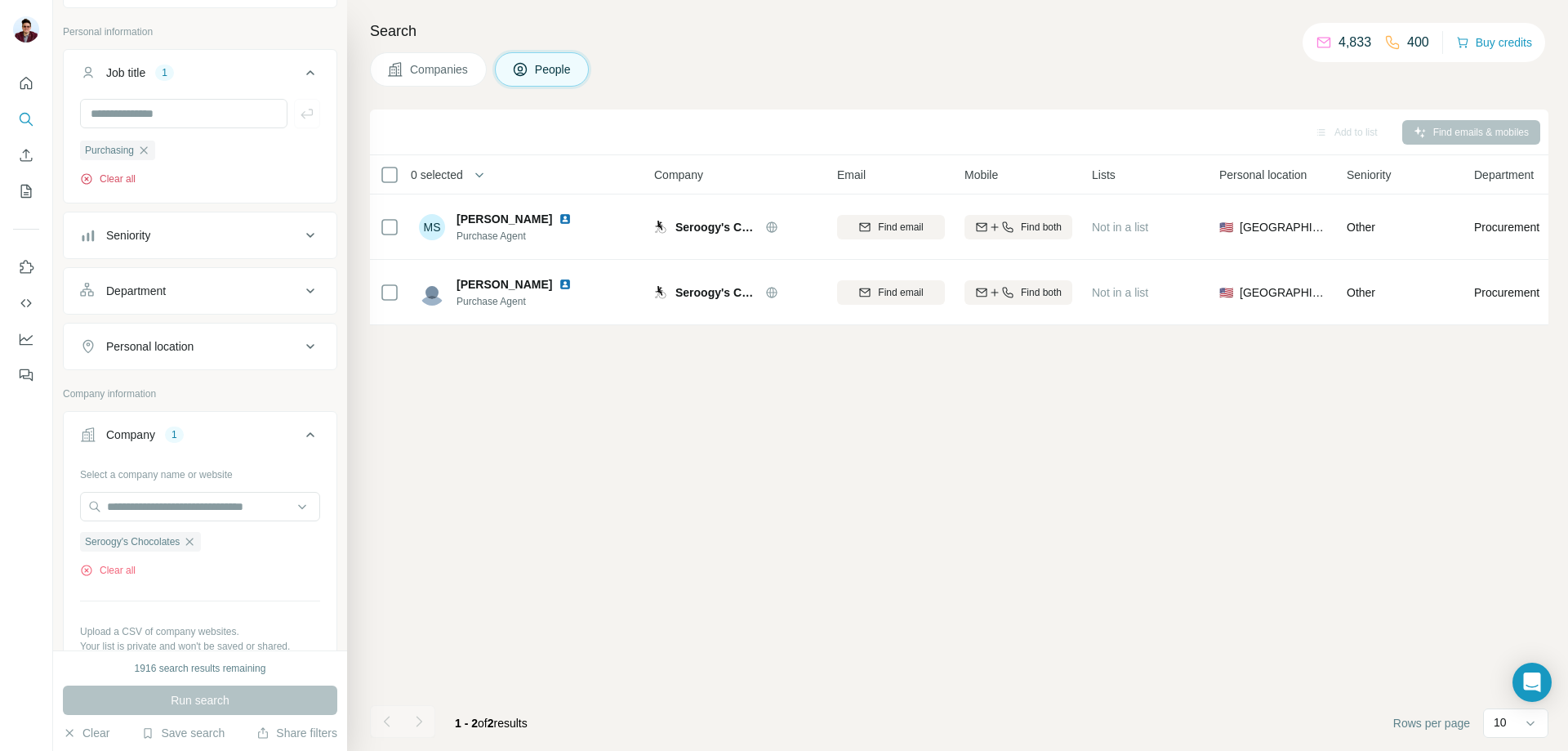
click at [118, 179] on button "Clear all" at bounding box center [107, 179] width 56 height 15
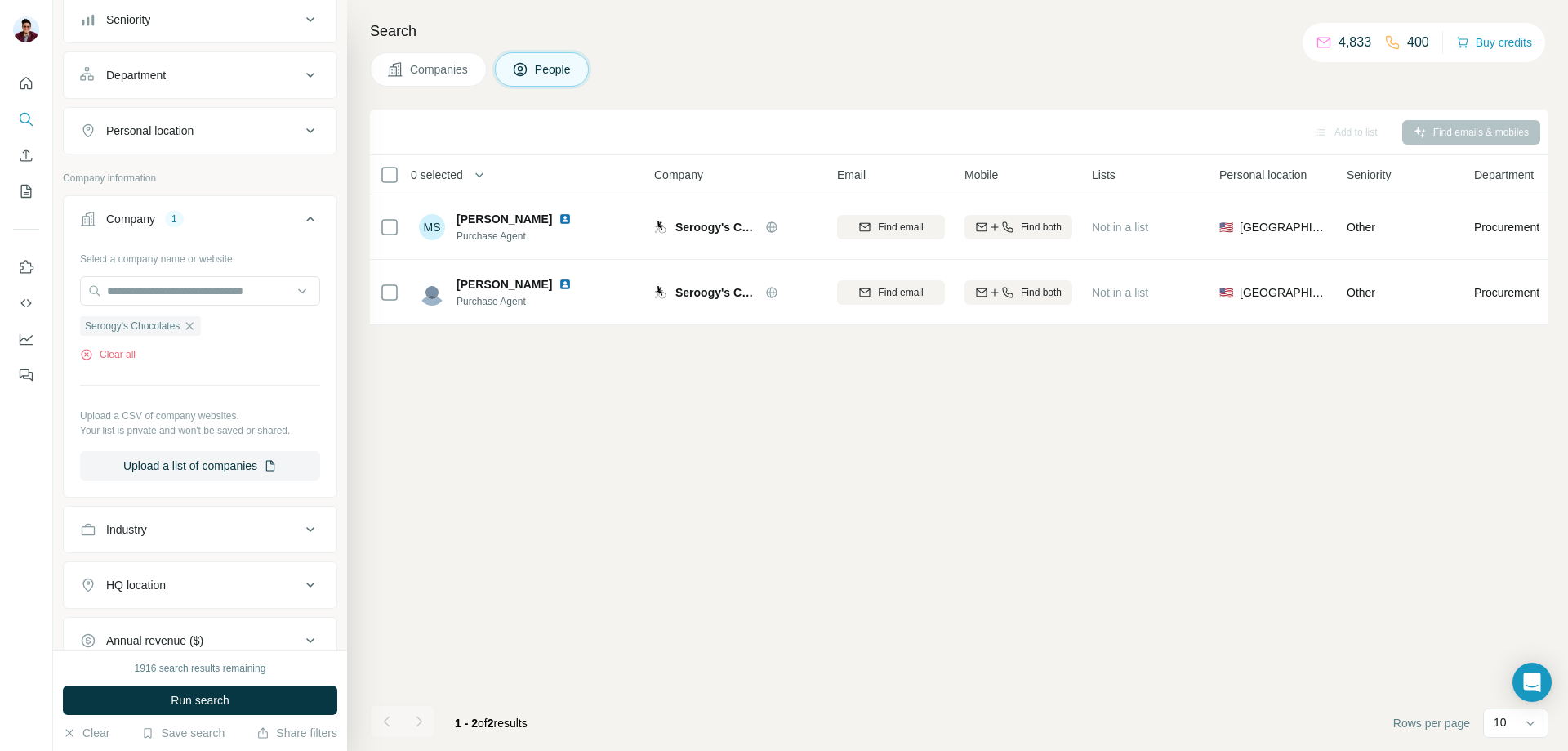
scroll to position [467, 0]
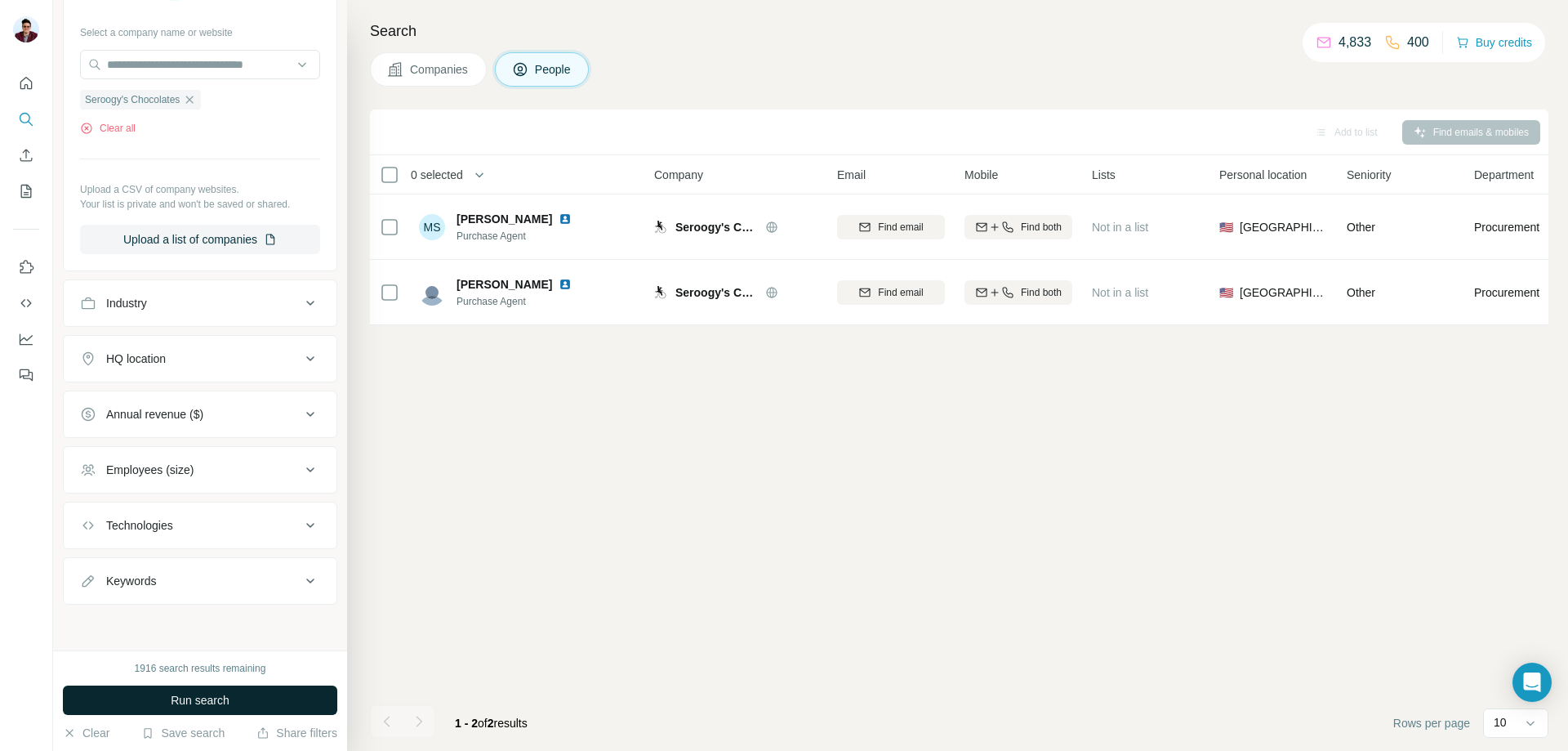
click at [211, 706] on span "Run search" at bounding box center [200, 700] width 59 height 17
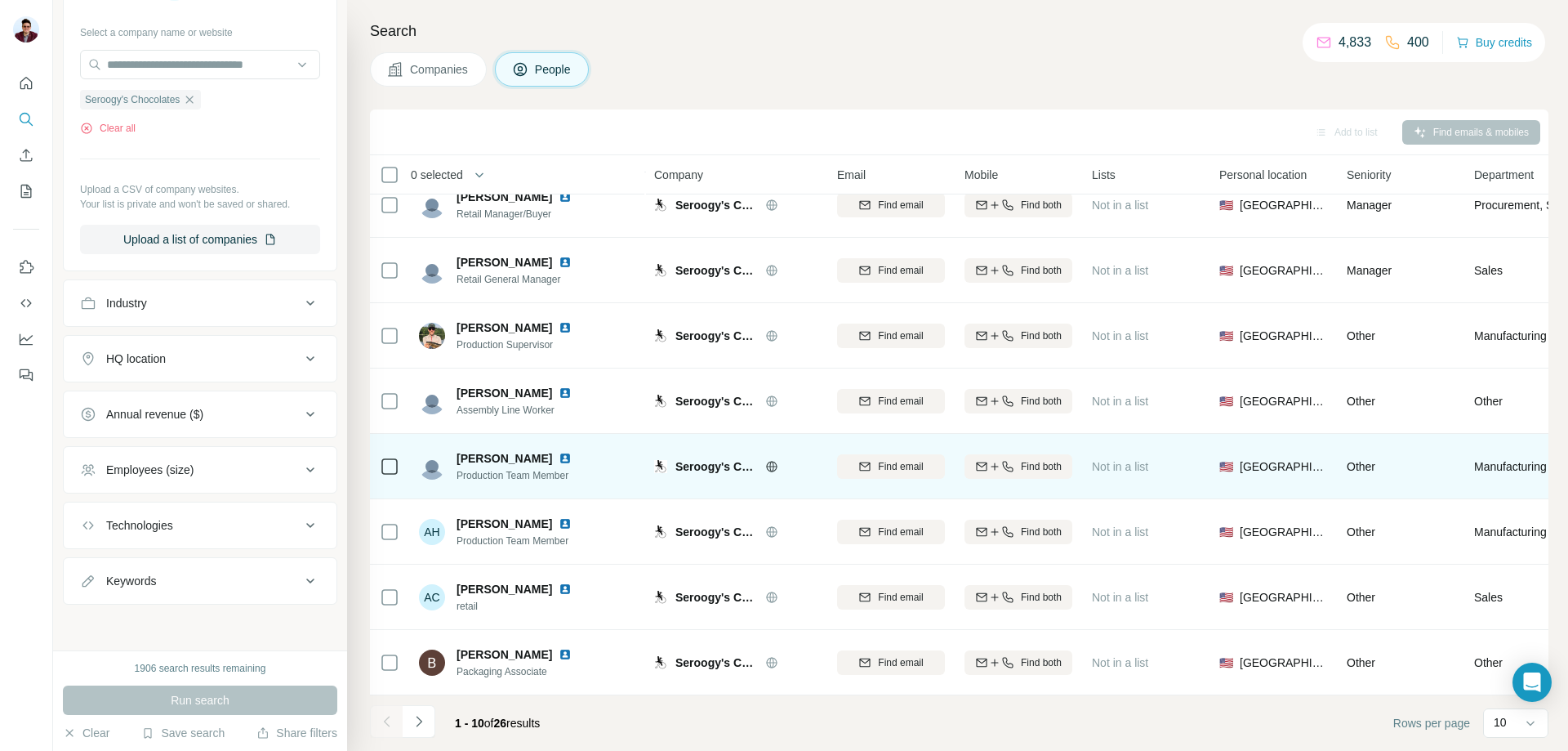
scroll to position [161, 0]
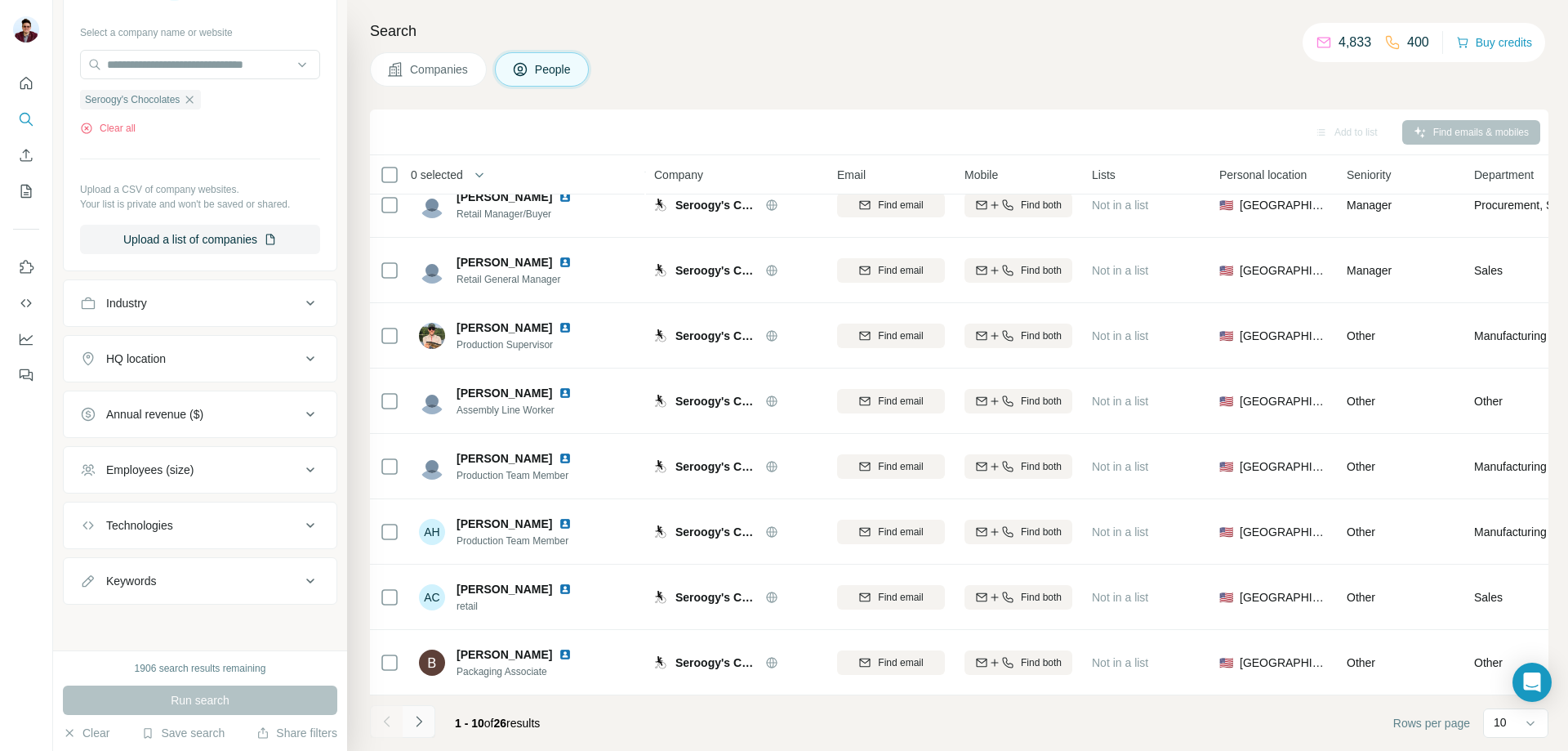
click at [417, 726] on icon "Navigate to next page" at bounding box center [419, 721] width 17 height 17
click at [414, 723] on icon "Navigate to next page" at bounding box center [419, 721] width 17 height 17
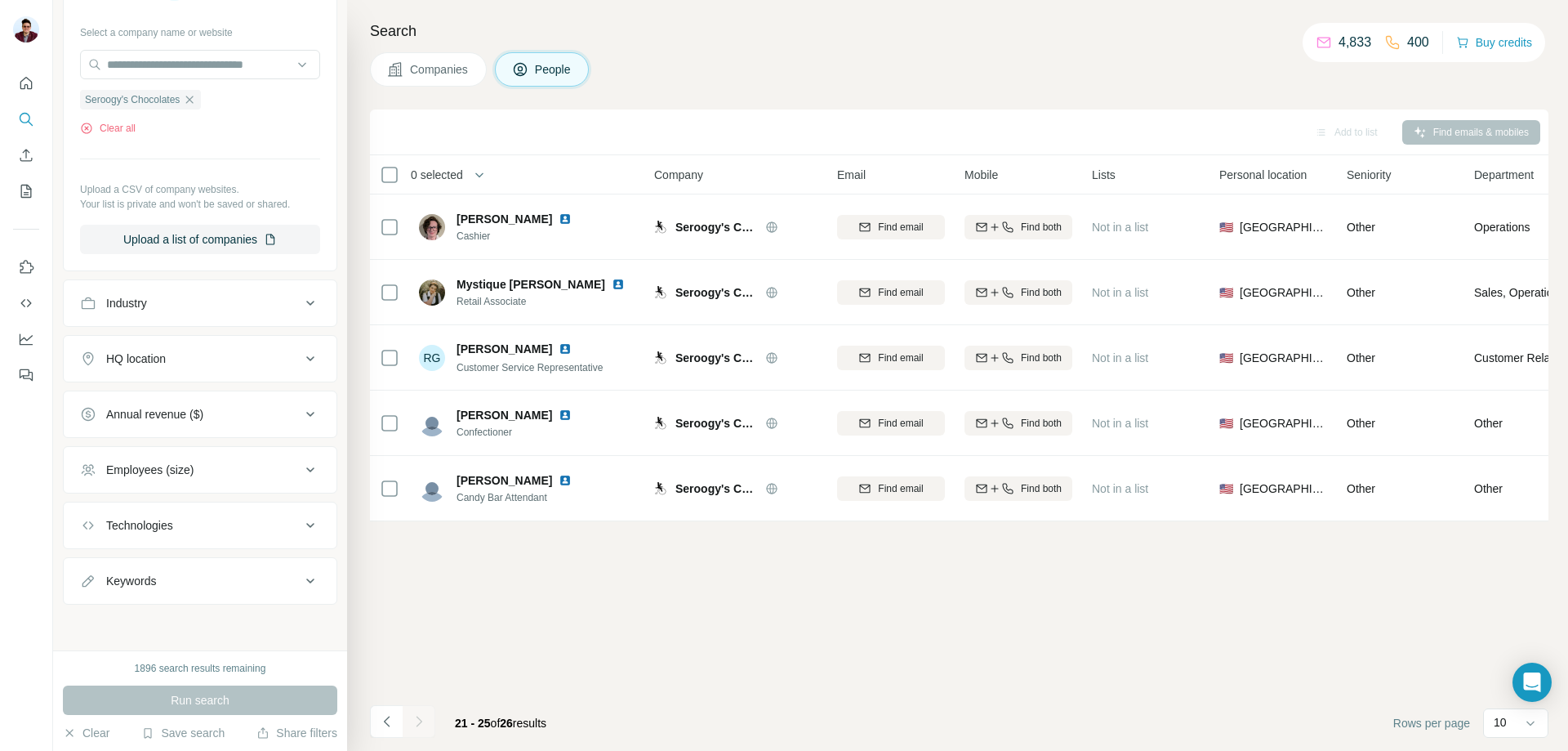
scroll to position [0, 0]
click at [391, 719] on icon "Navigate to previous page" at bounding box center [387, 721] width 17 height 17
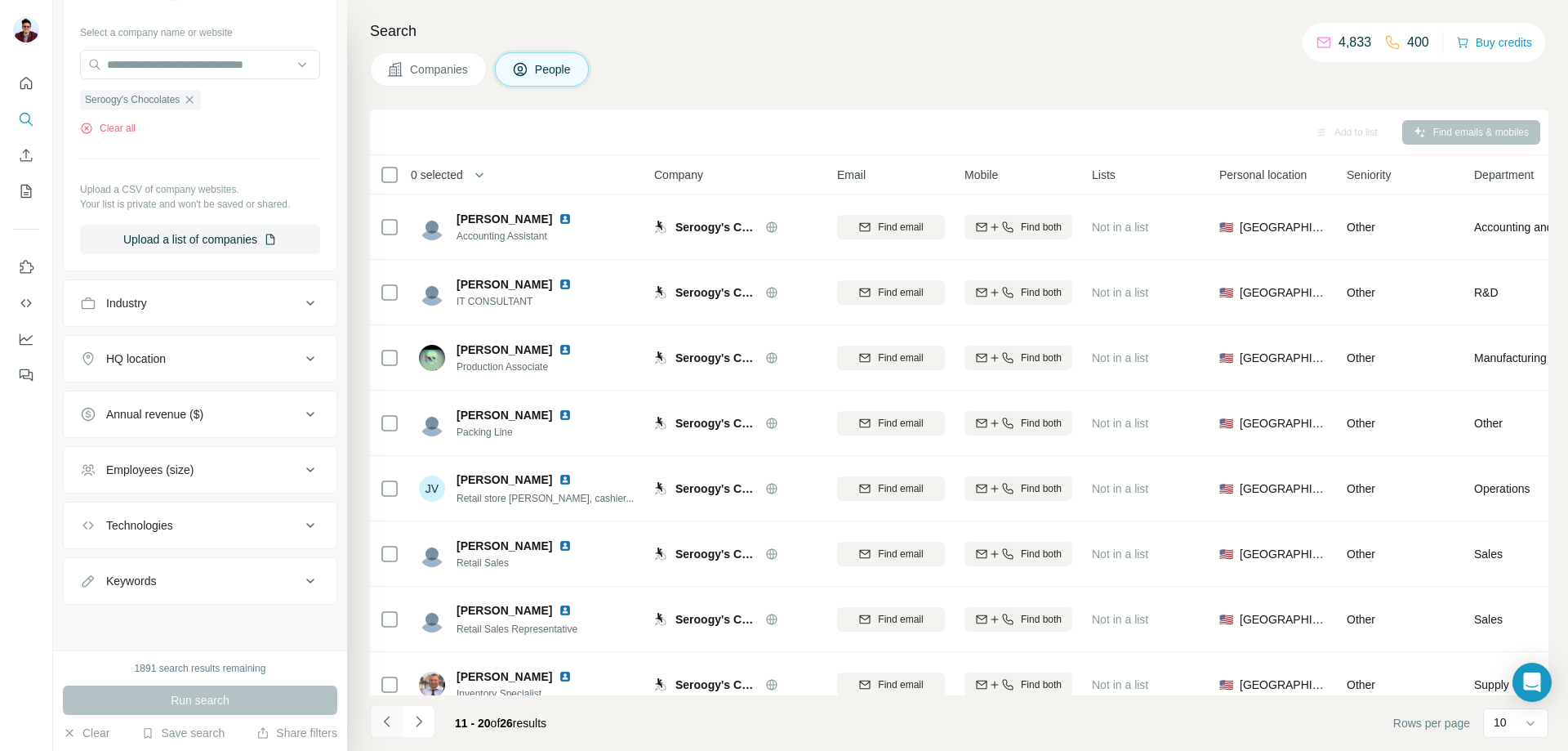
click at [391, 719] on icon "Navigate to previous page" at bounding box center [387, 721] width 17 height 17
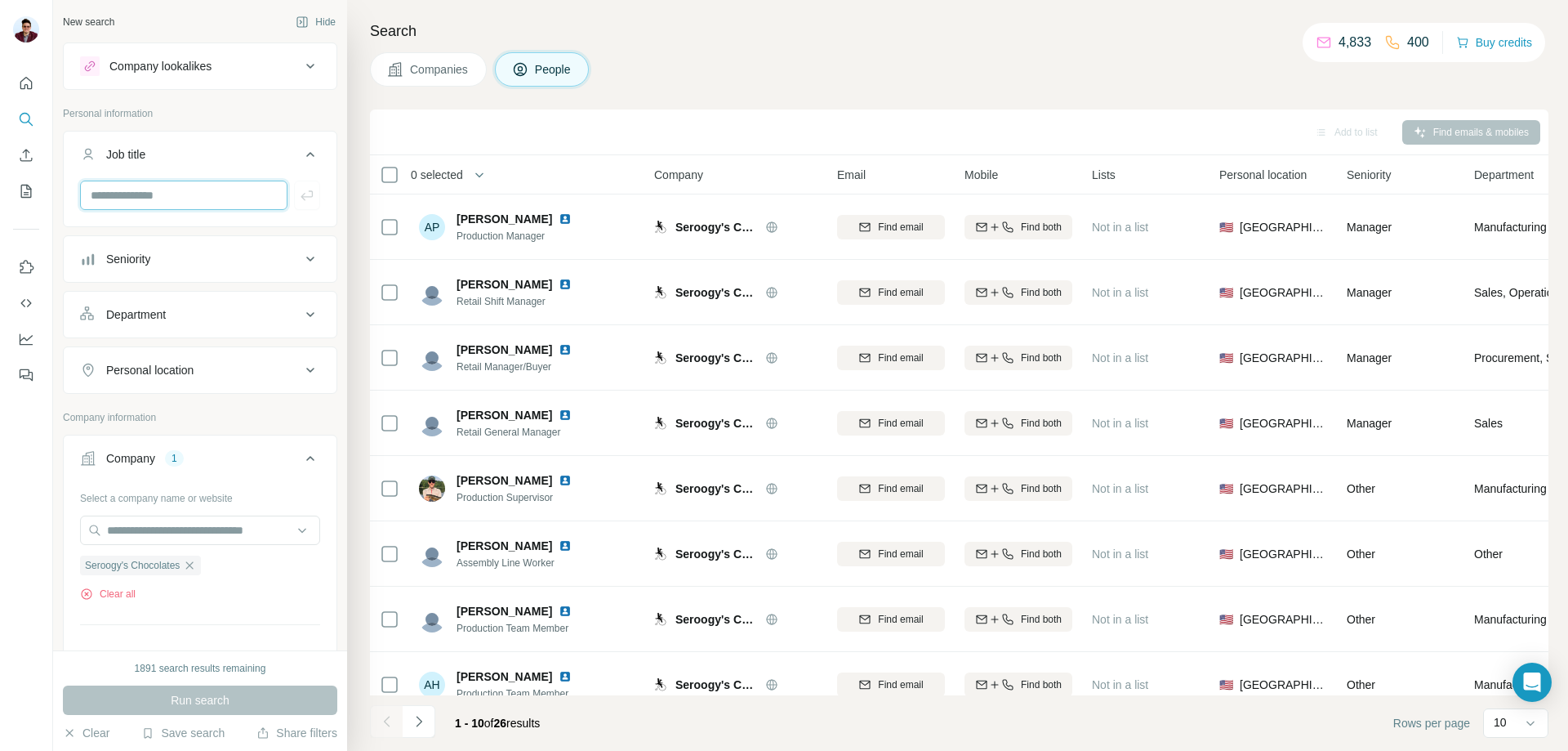
click at [159, 191] on input "text" at bounding box center [183, 195] width 207 height 30
type input "*******"
click at [299, 199] on icon "button" at bounding box center [307, 195] width 17 height 17
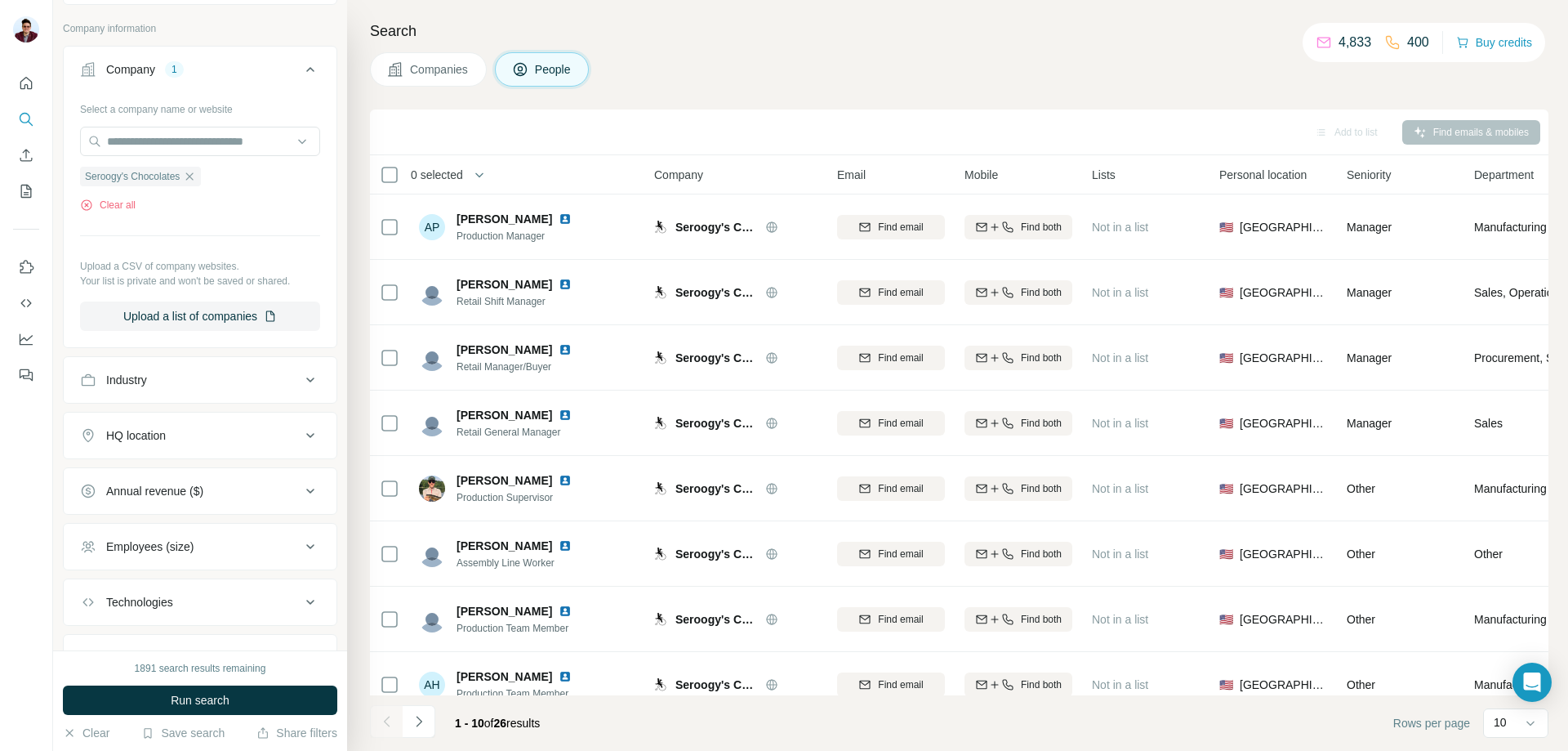
scroll to position [525, 0]
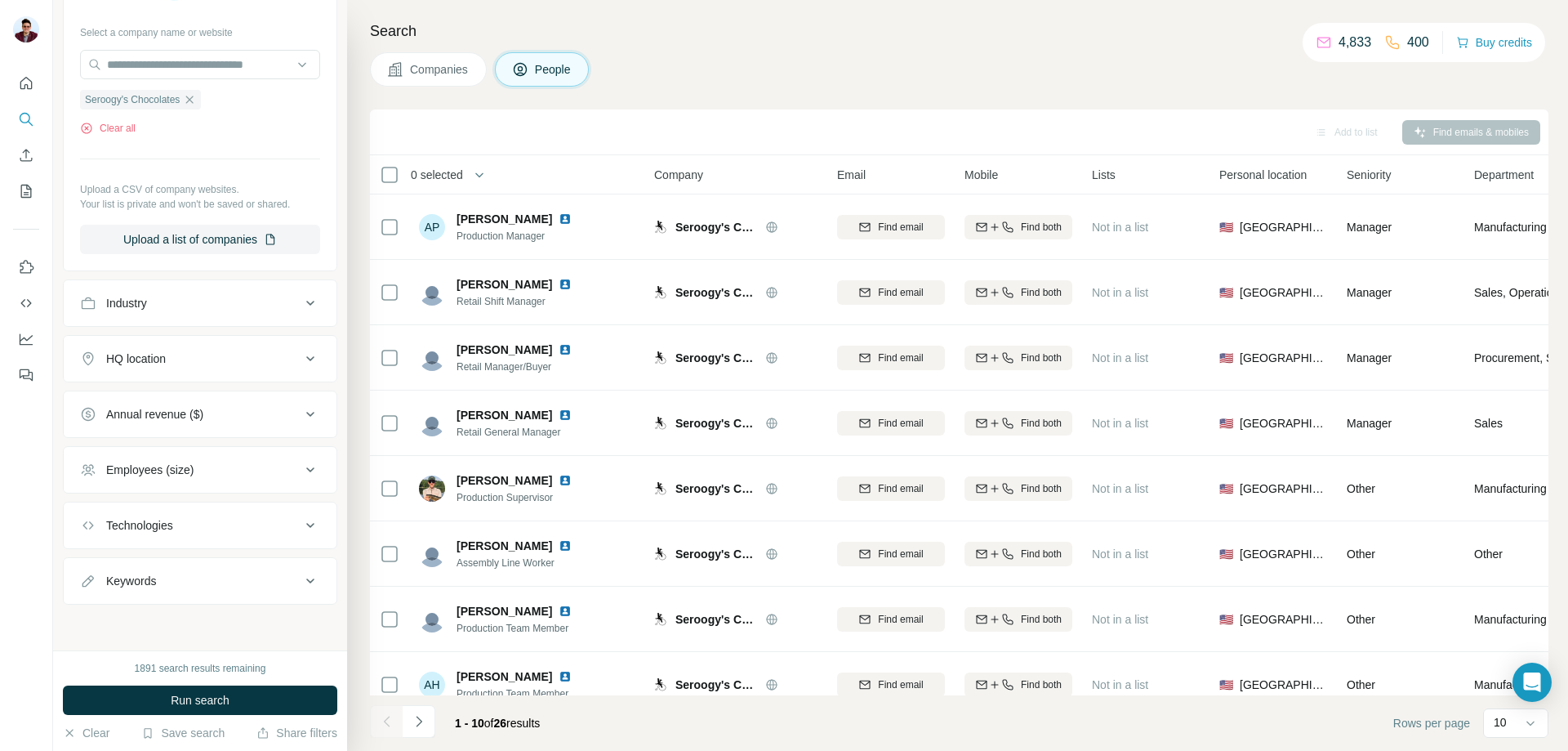
click at [205, 708] on button "Run search" at bounding box center [200, 700] width 274 height 30
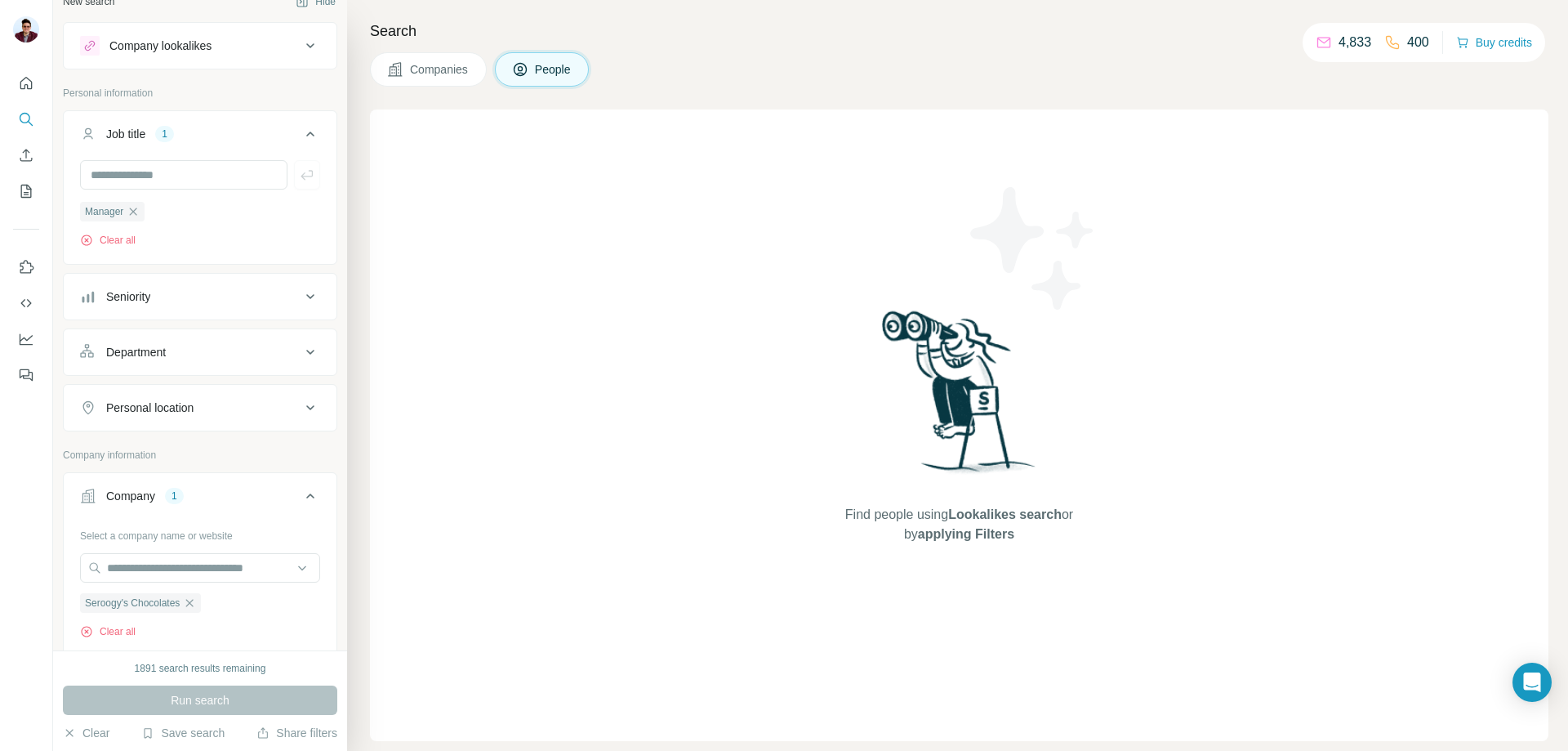
scroll to position [0, 0]
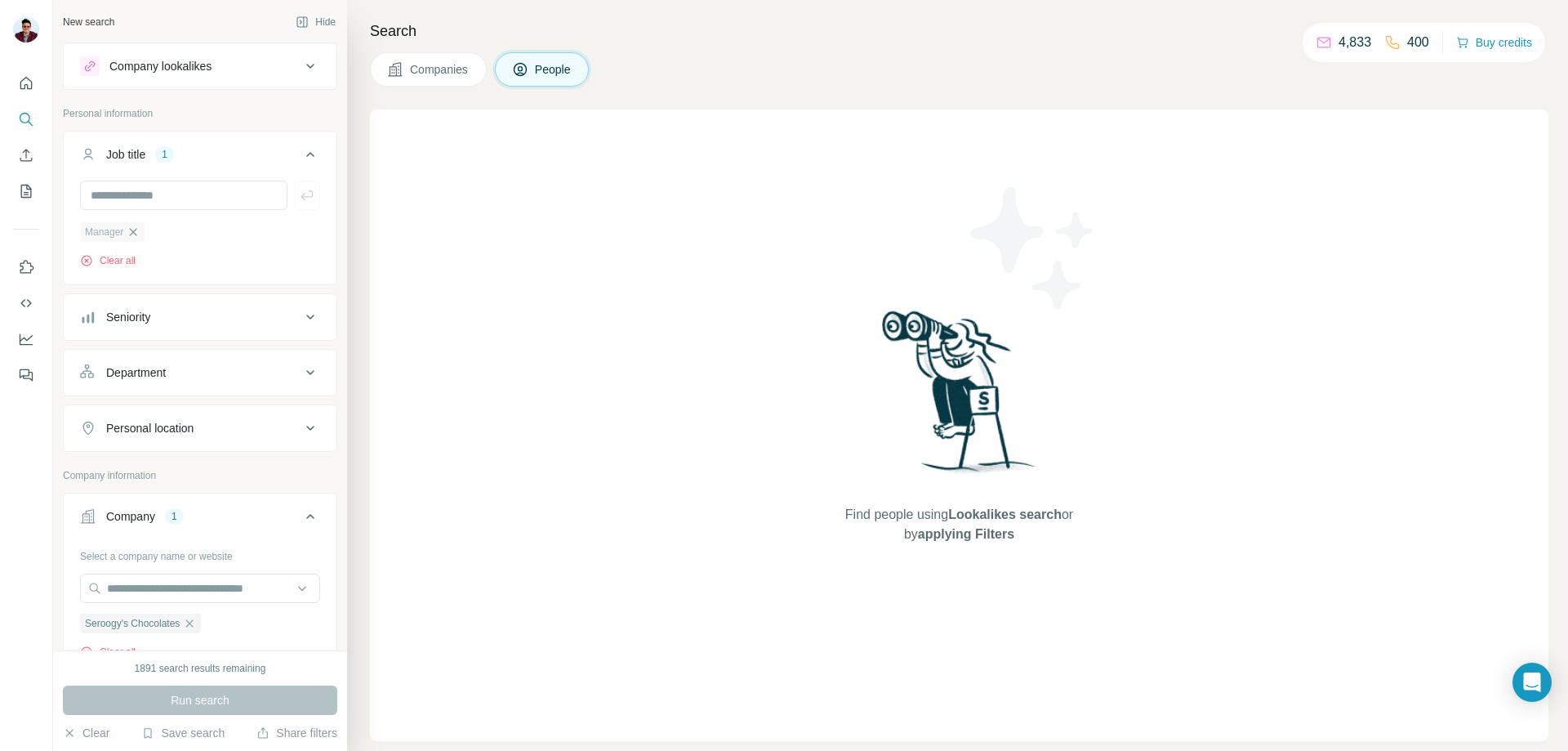
click at [135, 236] on icon "button" at bounding box center [133, 232] width 13 height 13
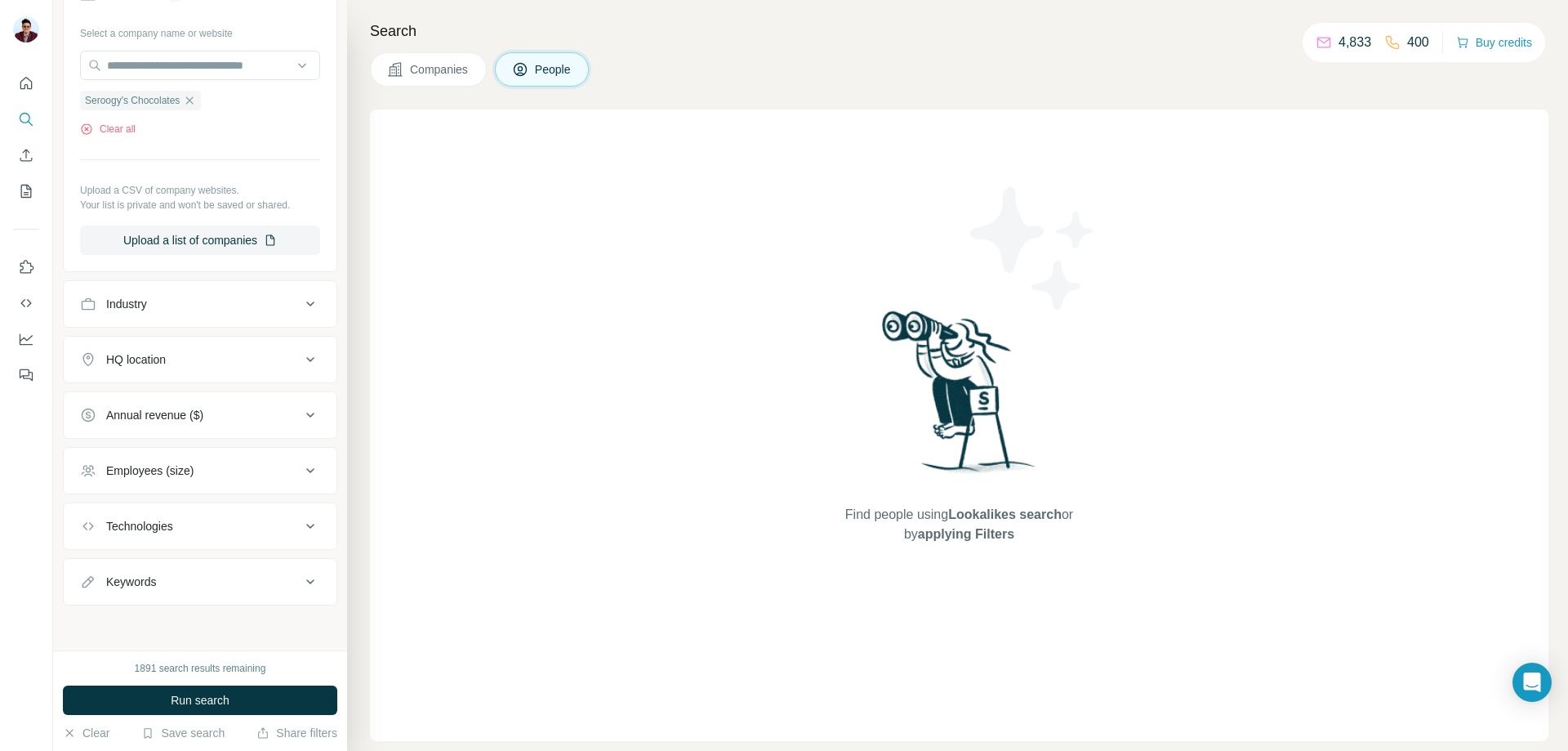
scroll to position [467, 0]
click at [177, 706] on span "Run search" at bounding box center [200, 700] width 59 height 17
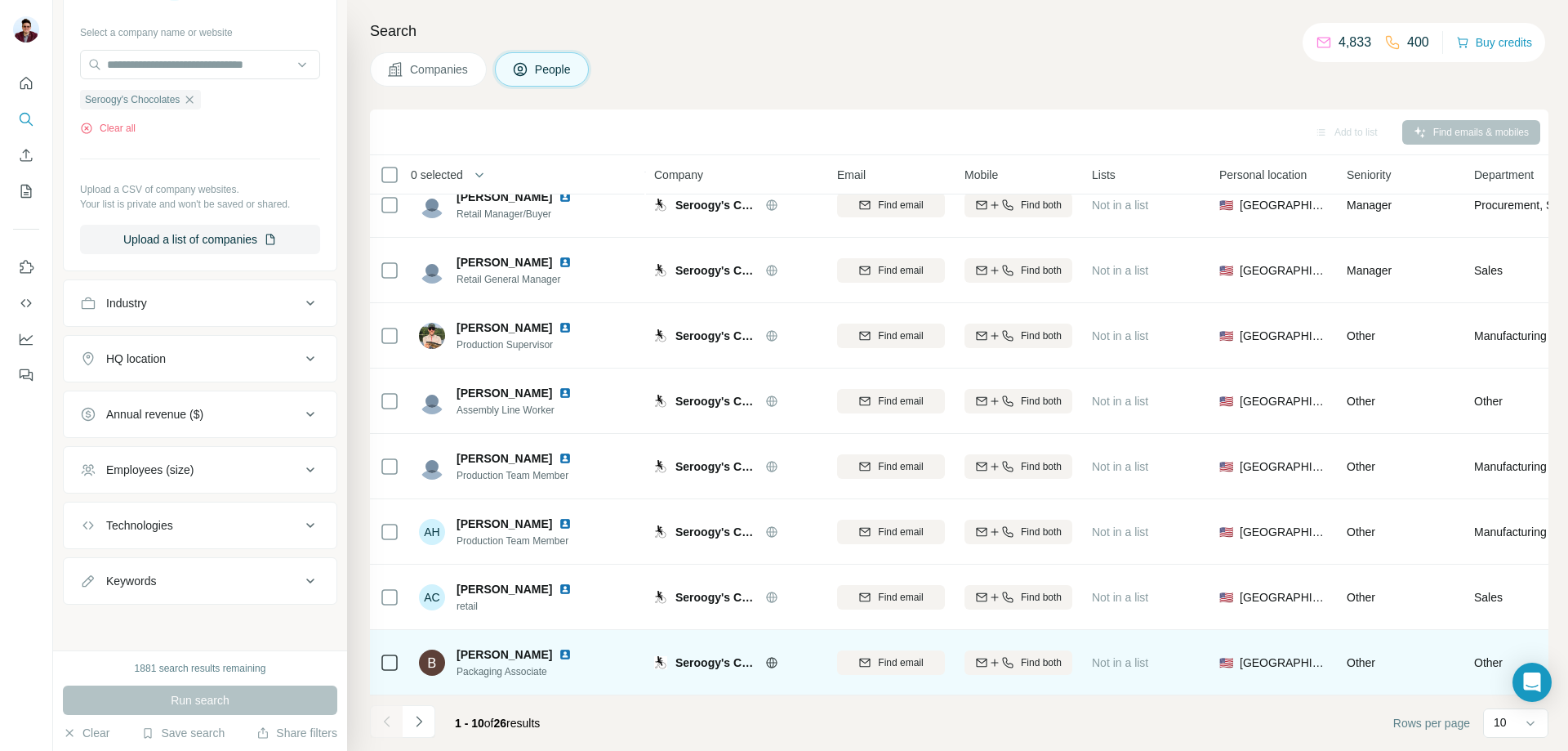
scroll to position [161, 0]
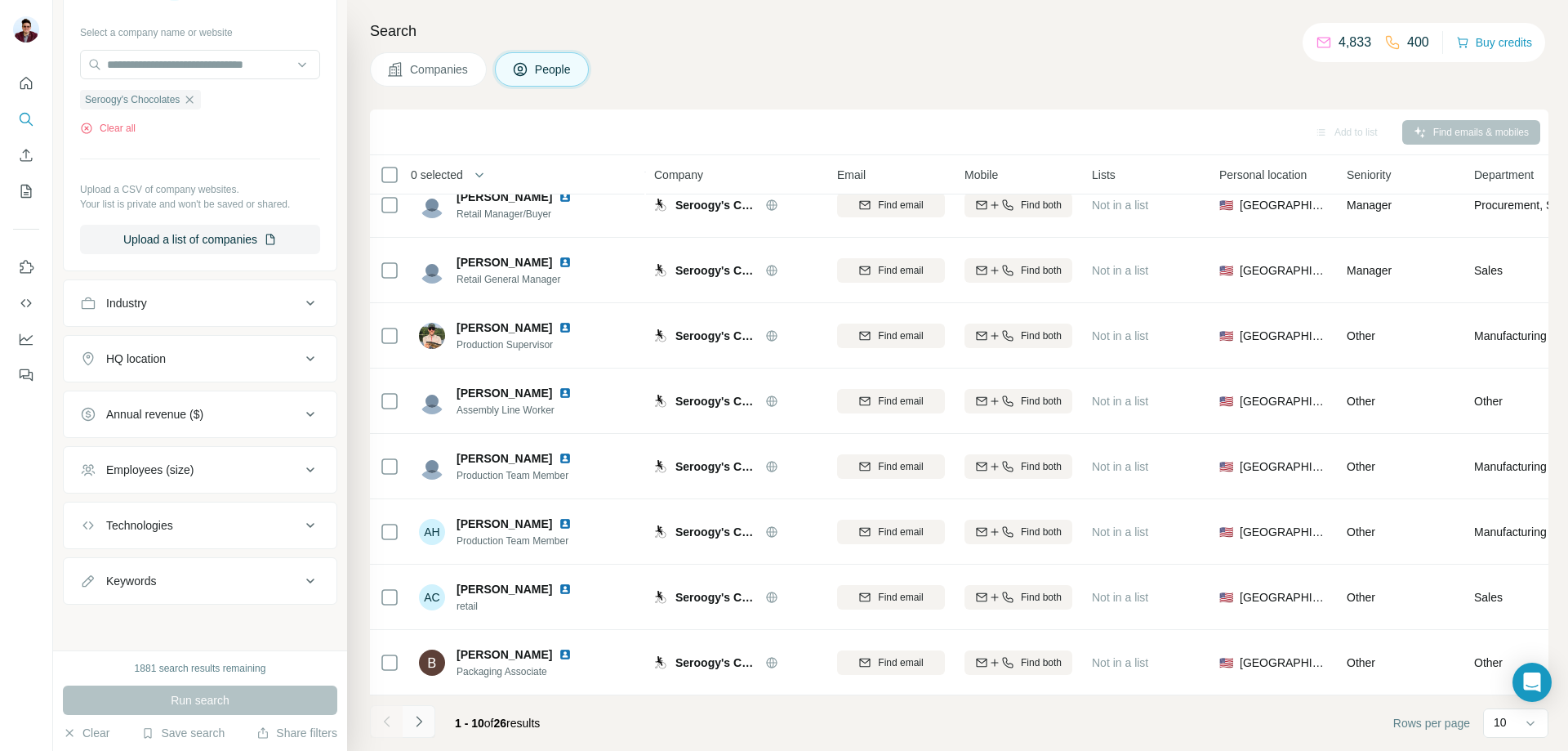
click at [427, 728] on icon "Navigate to next page" at bounding box center [419, 721] width 17 height 17
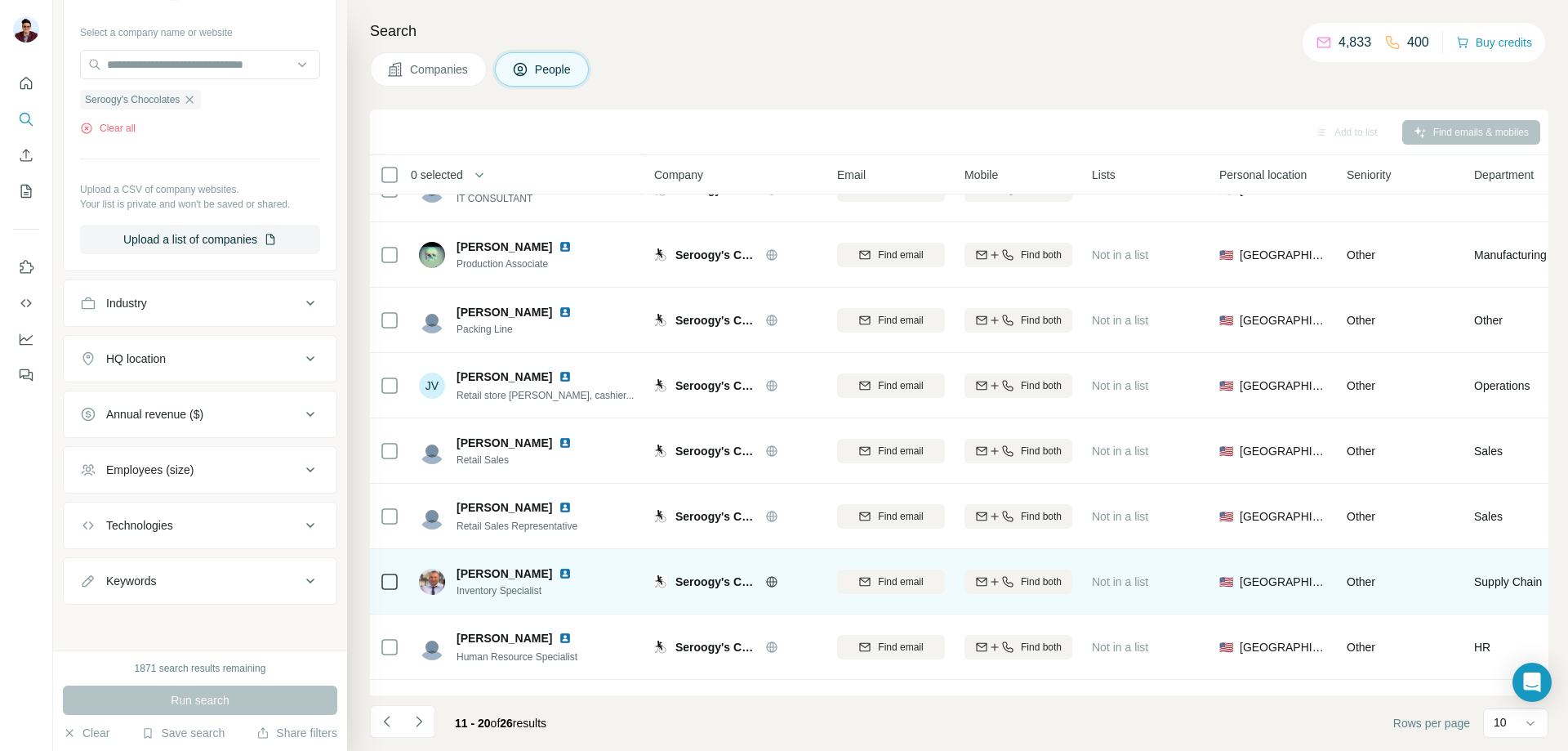
scroll to position [0, 0]
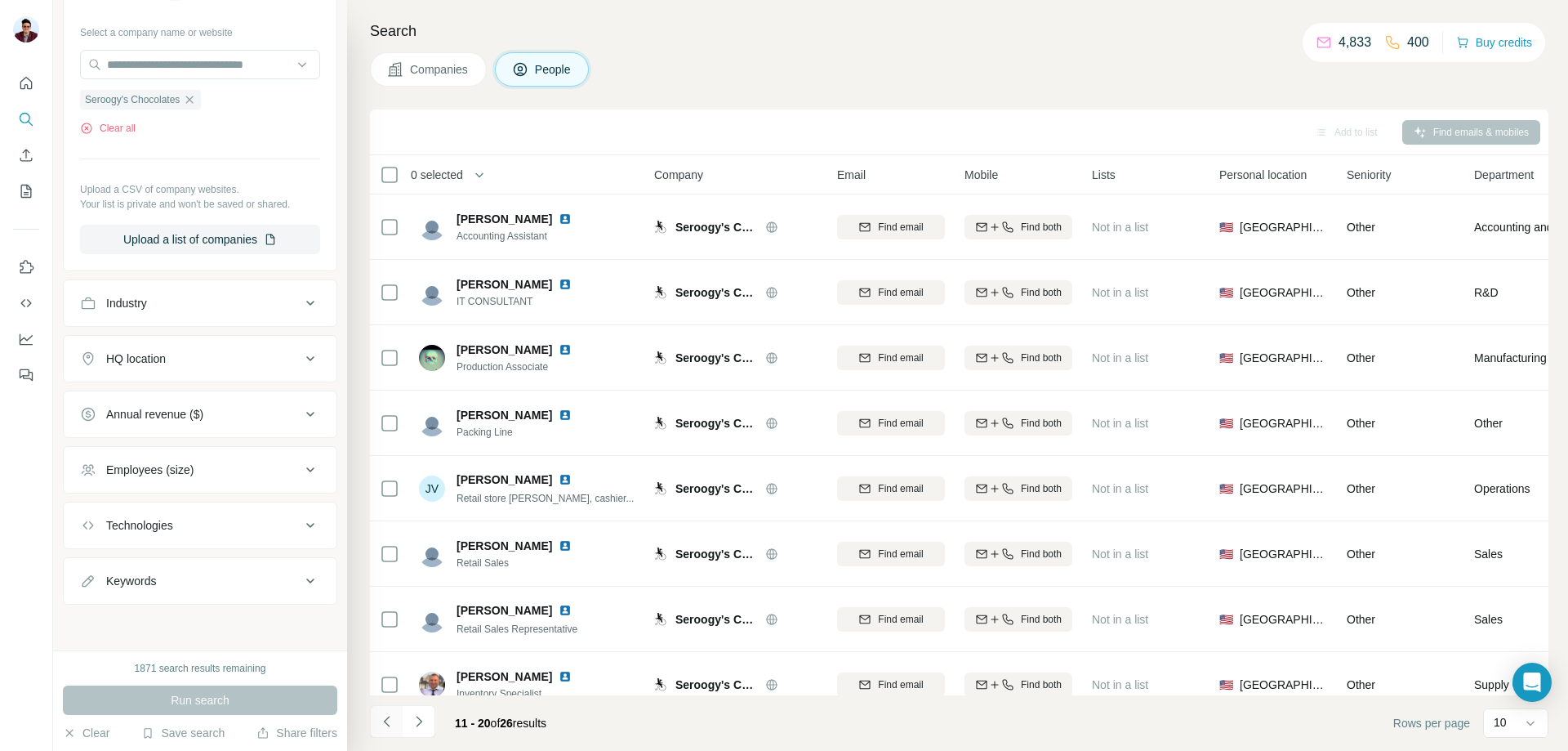
click at [397, 726] on button "Navigate to previous page" at bounding box center [386, 720] width 32 height 32
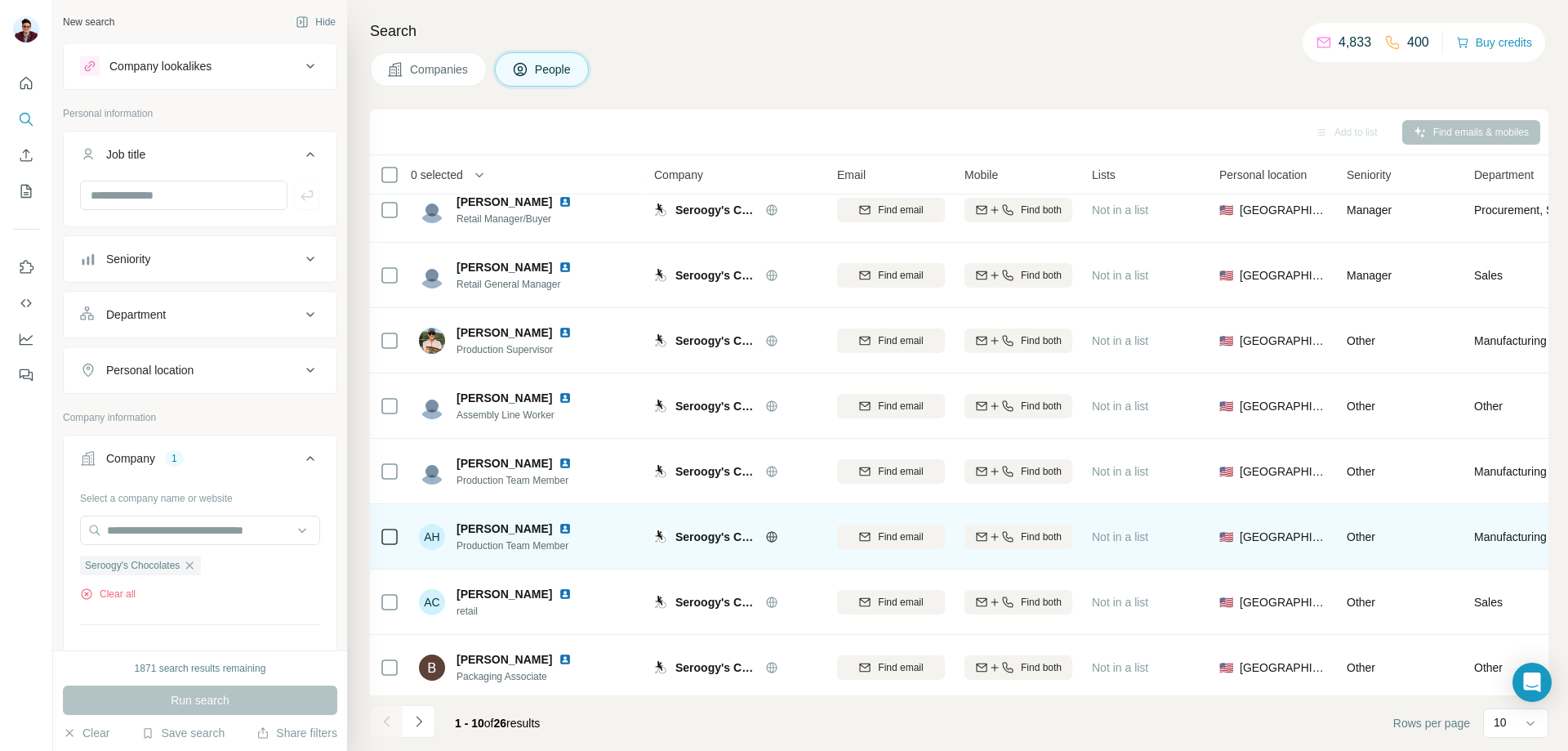
scroll to position [161, 0]
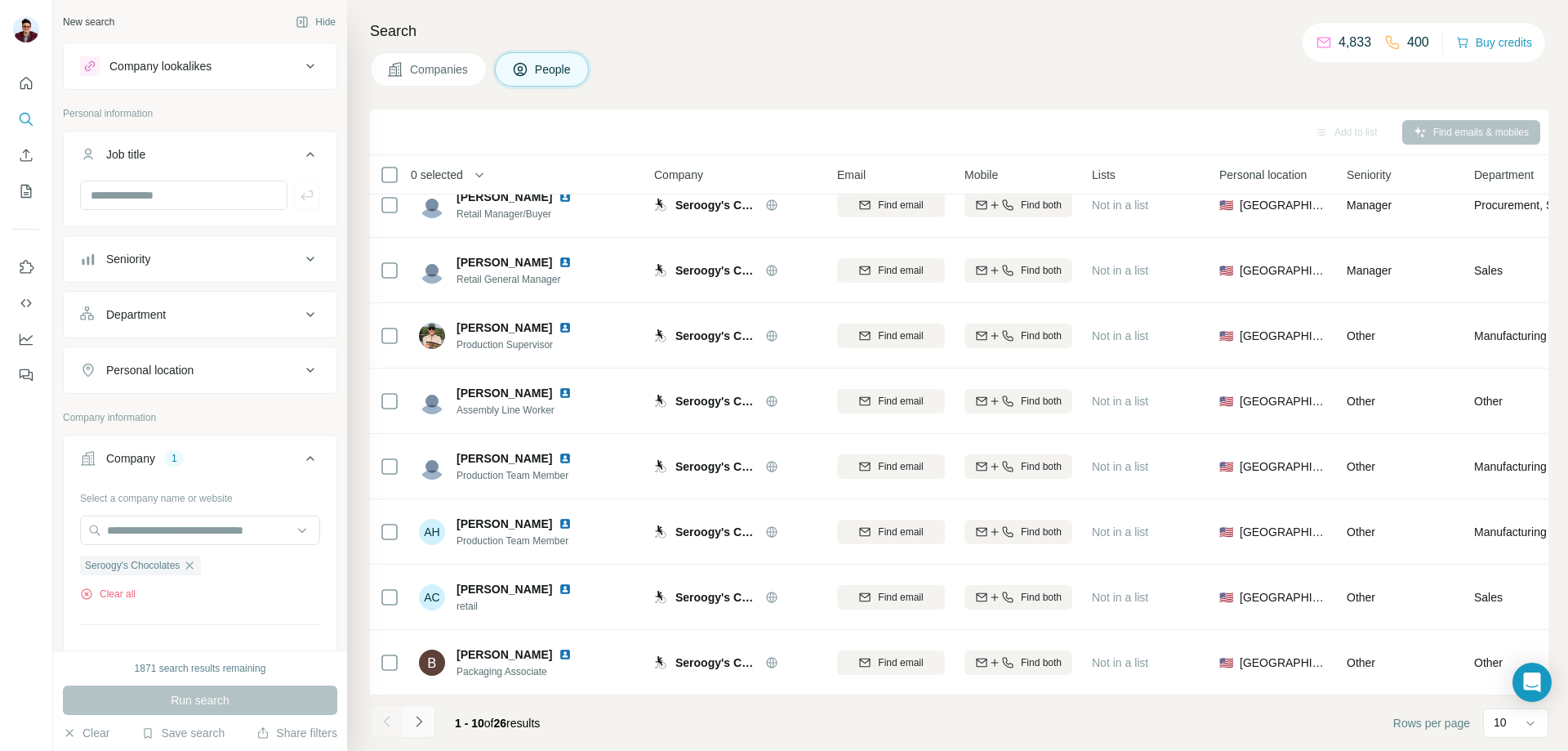
click at [408, 725] on button "Navigate to next page" at bounding box center [418, 720] width 32 height 32
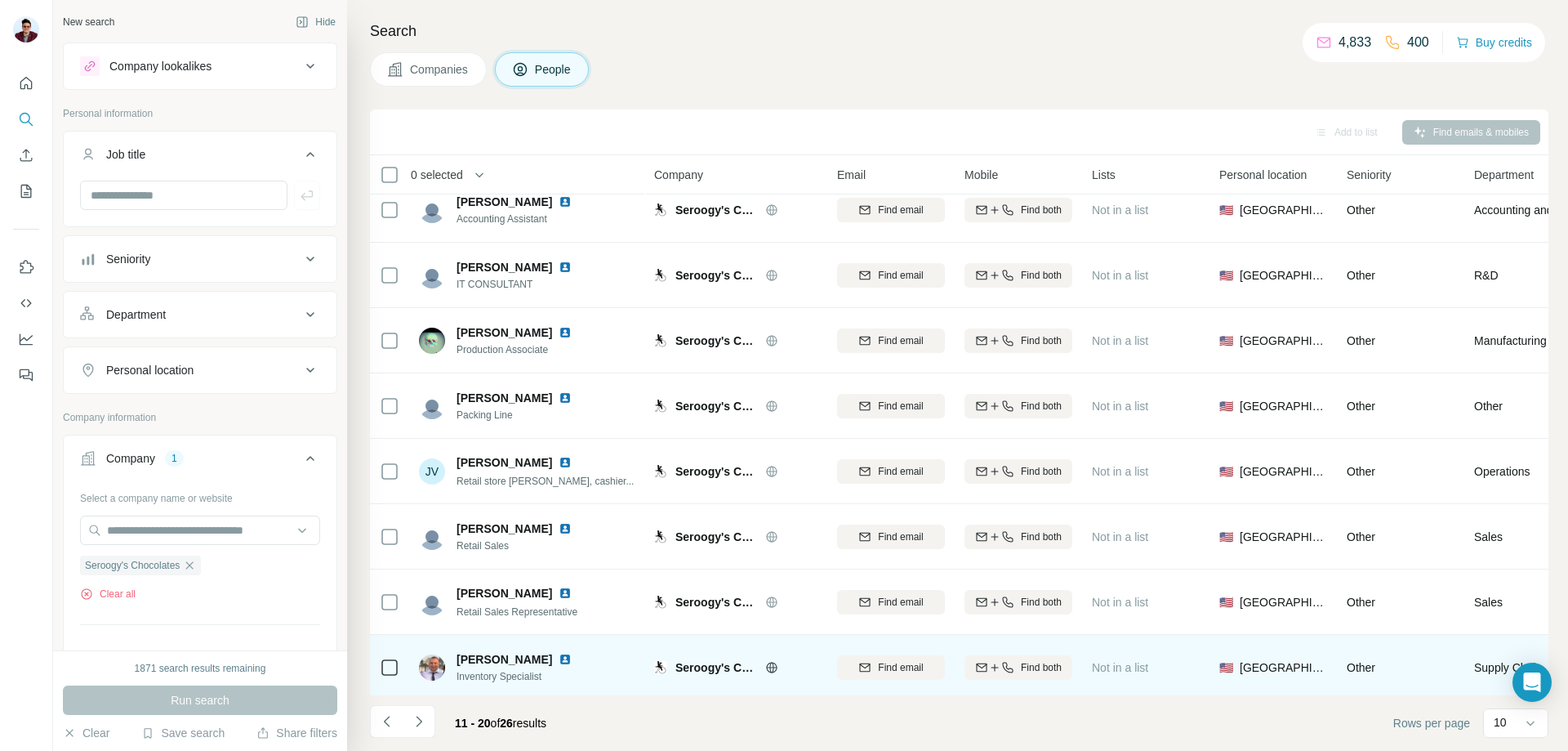
scroll to position [0, 0]
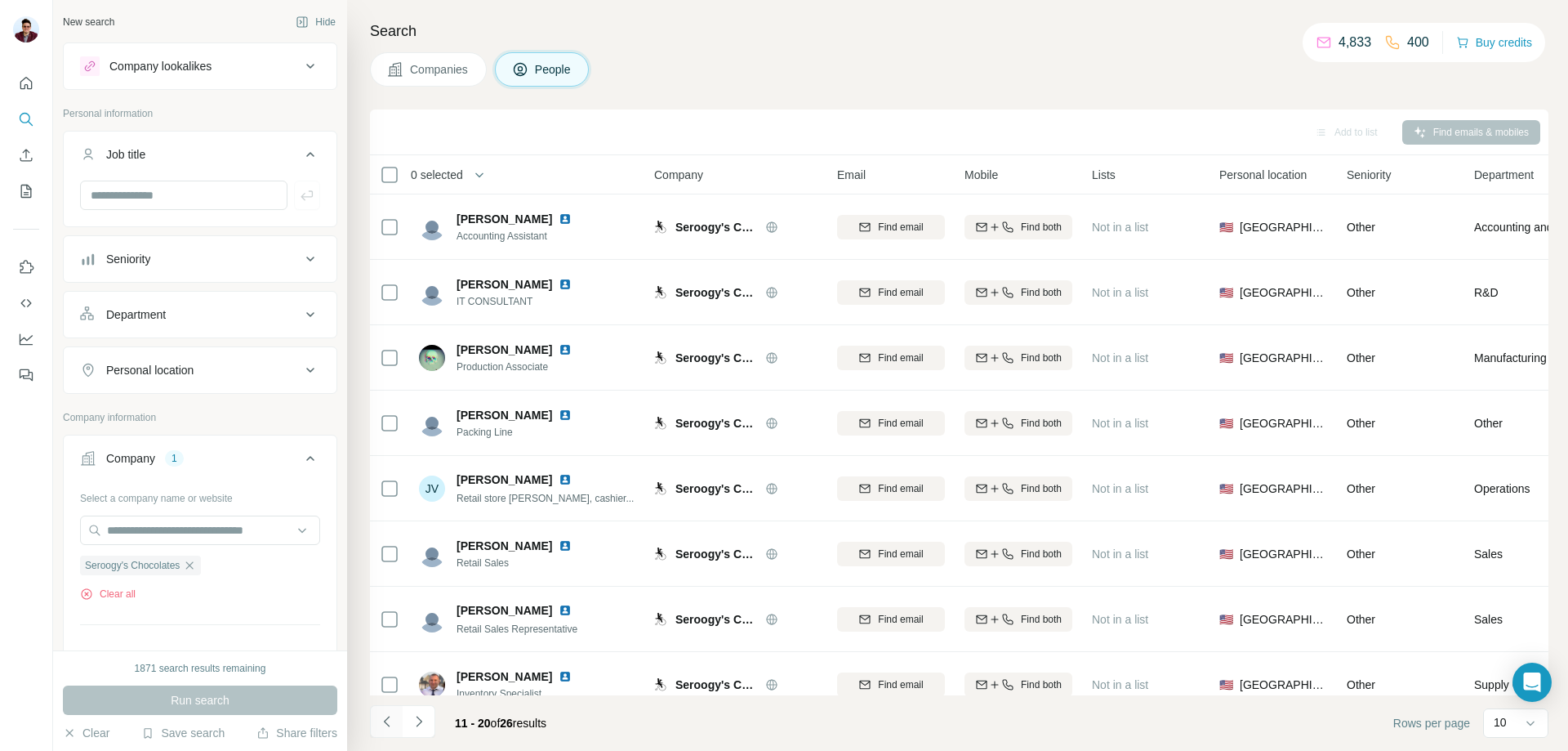
click at [395, 726] on button "Navigate to previous page" at bounding box center [386, 720] width 32 height 32
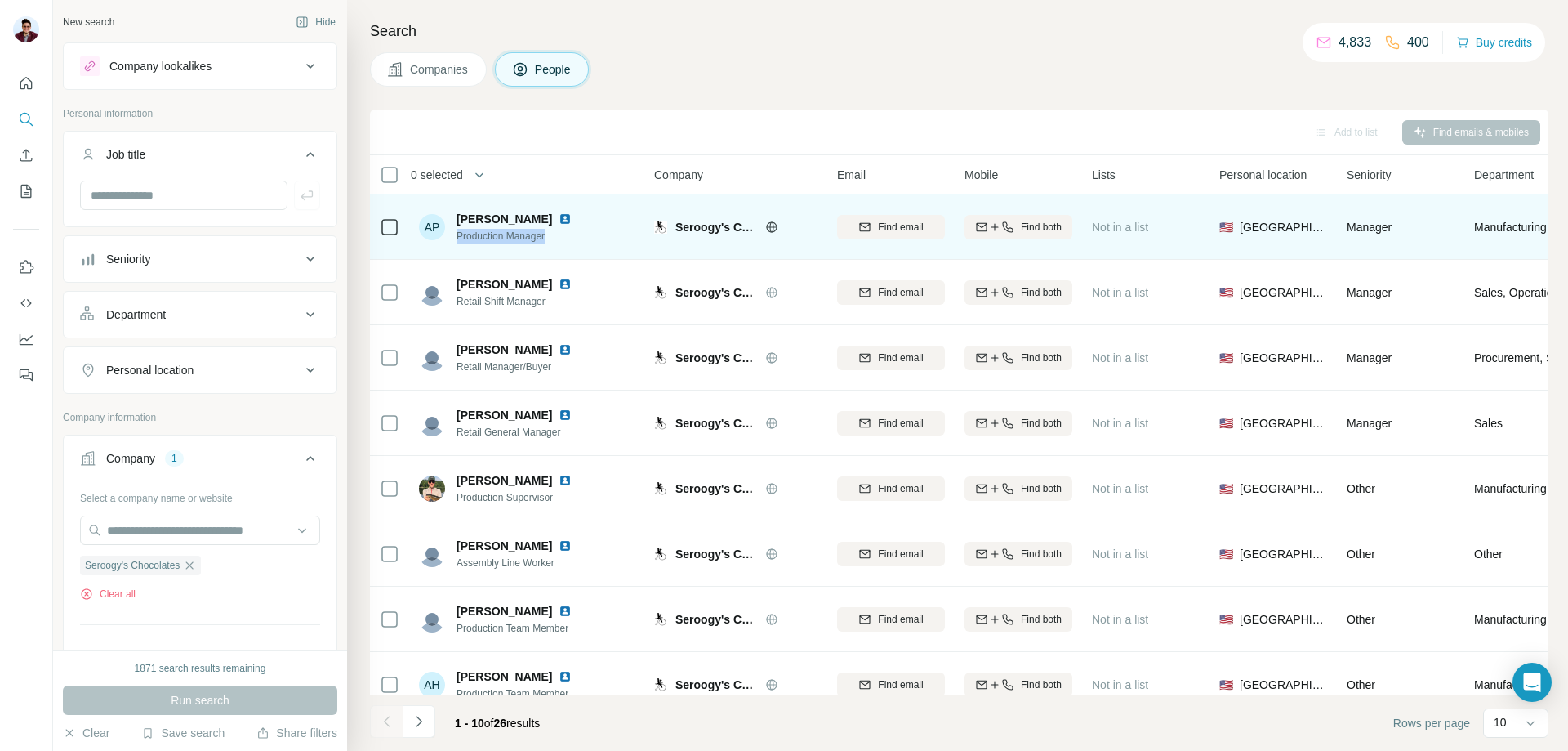
drag, startPoint x: 556, startPoint y: 232, endPoint x: 458, endPoint y: 240, distance: 98.3
click at [458, 240] on span "Production Manager" at bounding box center [524, 236] width 135 height 15
click at [568, 250] on td "AP Angel Ponce Production Manager" at bounding box center [528, 227] width 237 height 66
drag, startPoint x: 556, startPoint y: 233, endPoint x: 453, endPoint y: 240, distance: 103.2
click at [453, 240] on div "AP Angel Ponce Production Manager" at bounding box center [505, 227] width 172 height 32
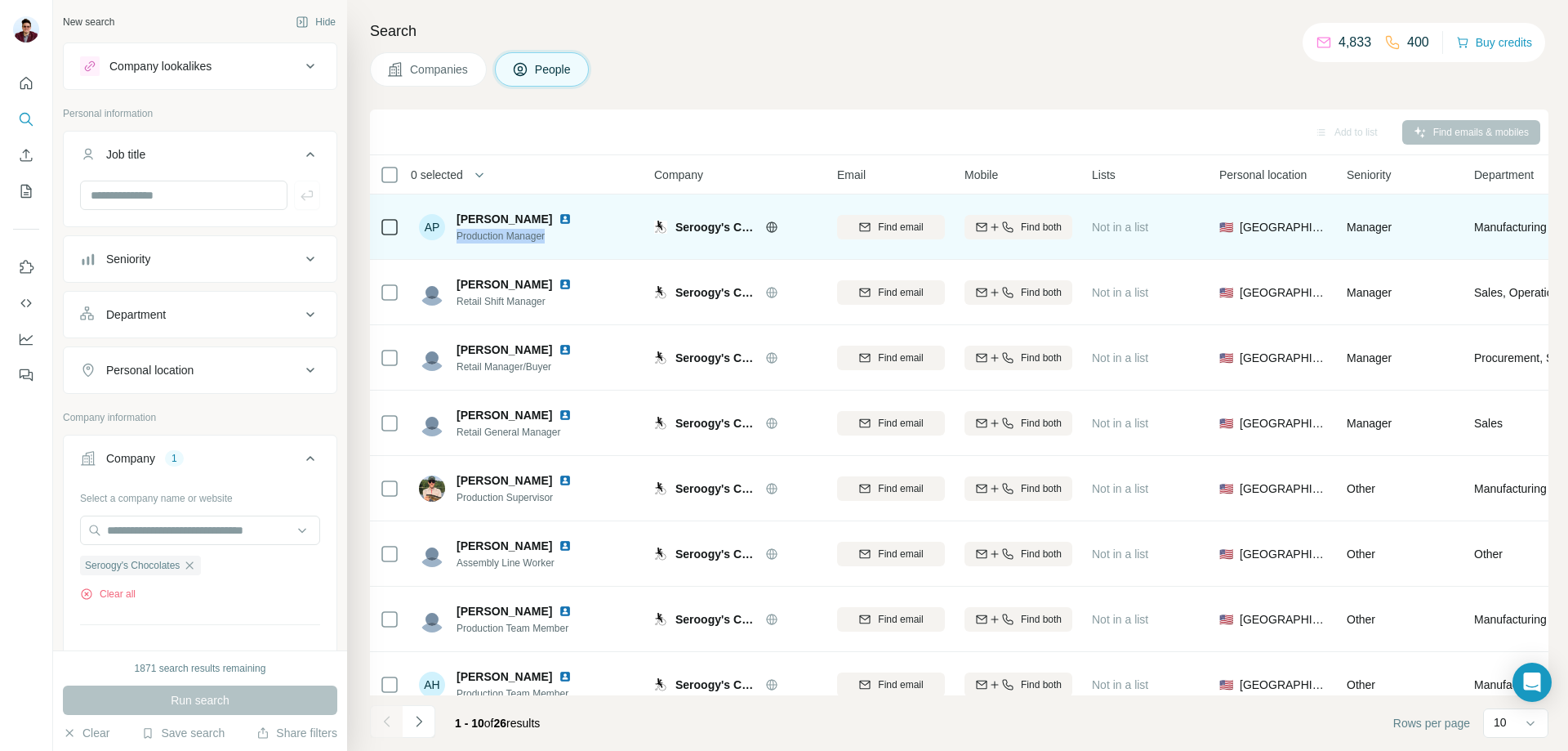
click at [593, 241] on div "AP Angel Ponce Production Manager" at bounding box center [528, 227] width 218 height 45
click at [1027, 224] on span "Find both" at bounding box center [1041, 227] width 41 height 15
click at [1126, 227] on span "1 list" at bounding box center [1126, 226] width 20 height 15
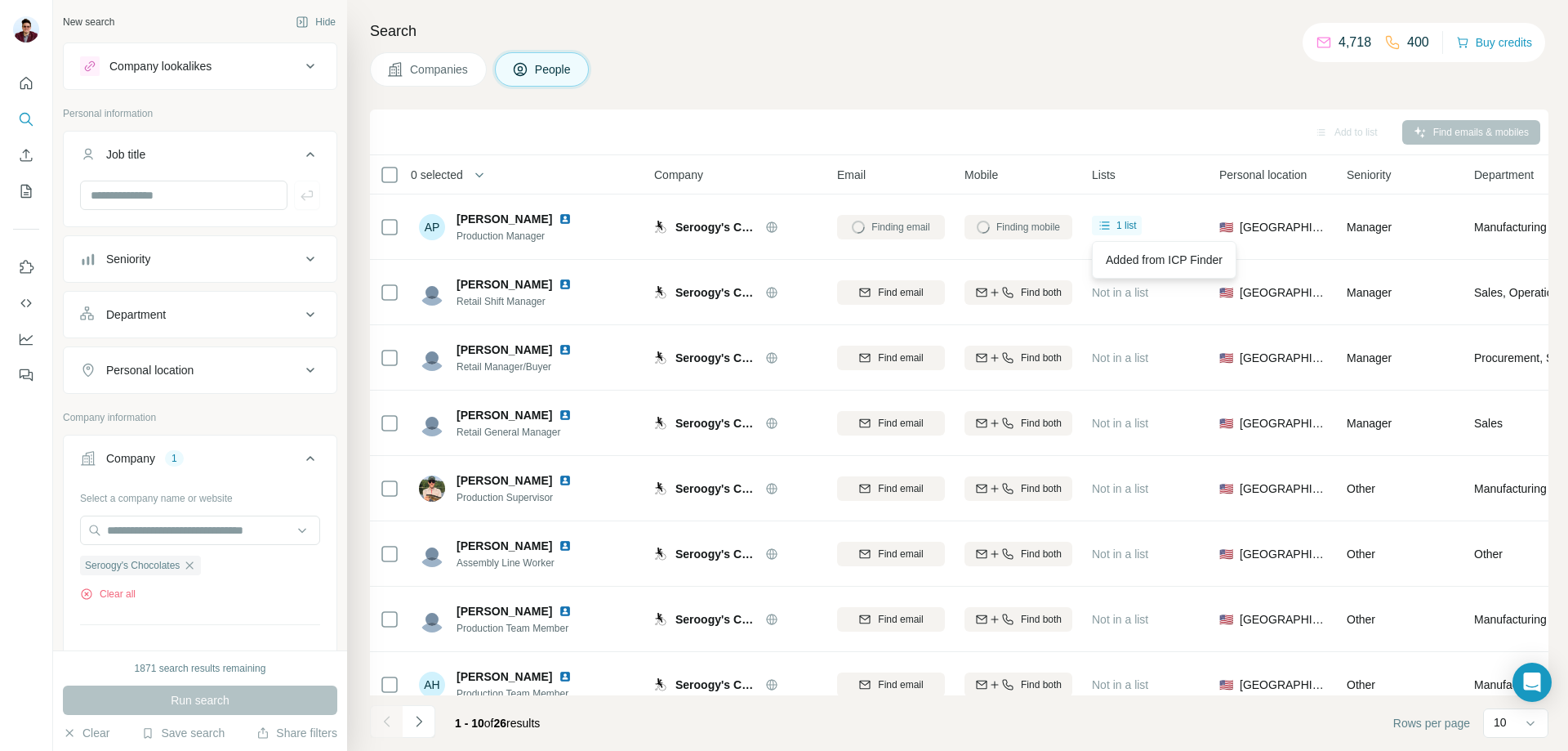
click at [1176, 190] on th "Lists" at bounding box center [1146, 175] width 128 height 39
